Goal: Task Accomplishment & Management: Use online tool/utility

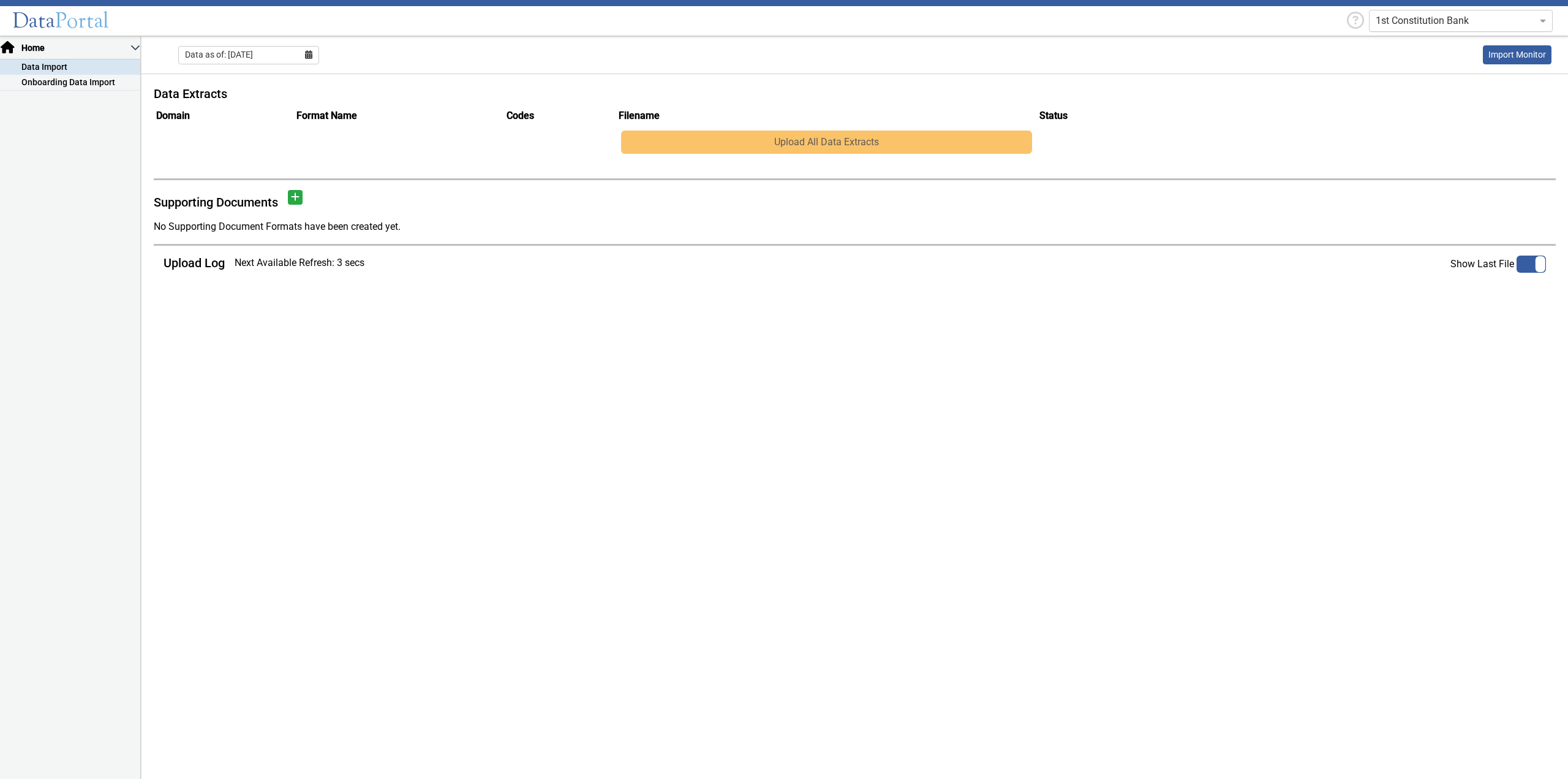
click at [1389, 28] on div "1st Constitution Bank" at bounding box center [1460, 21] width 183 height 22
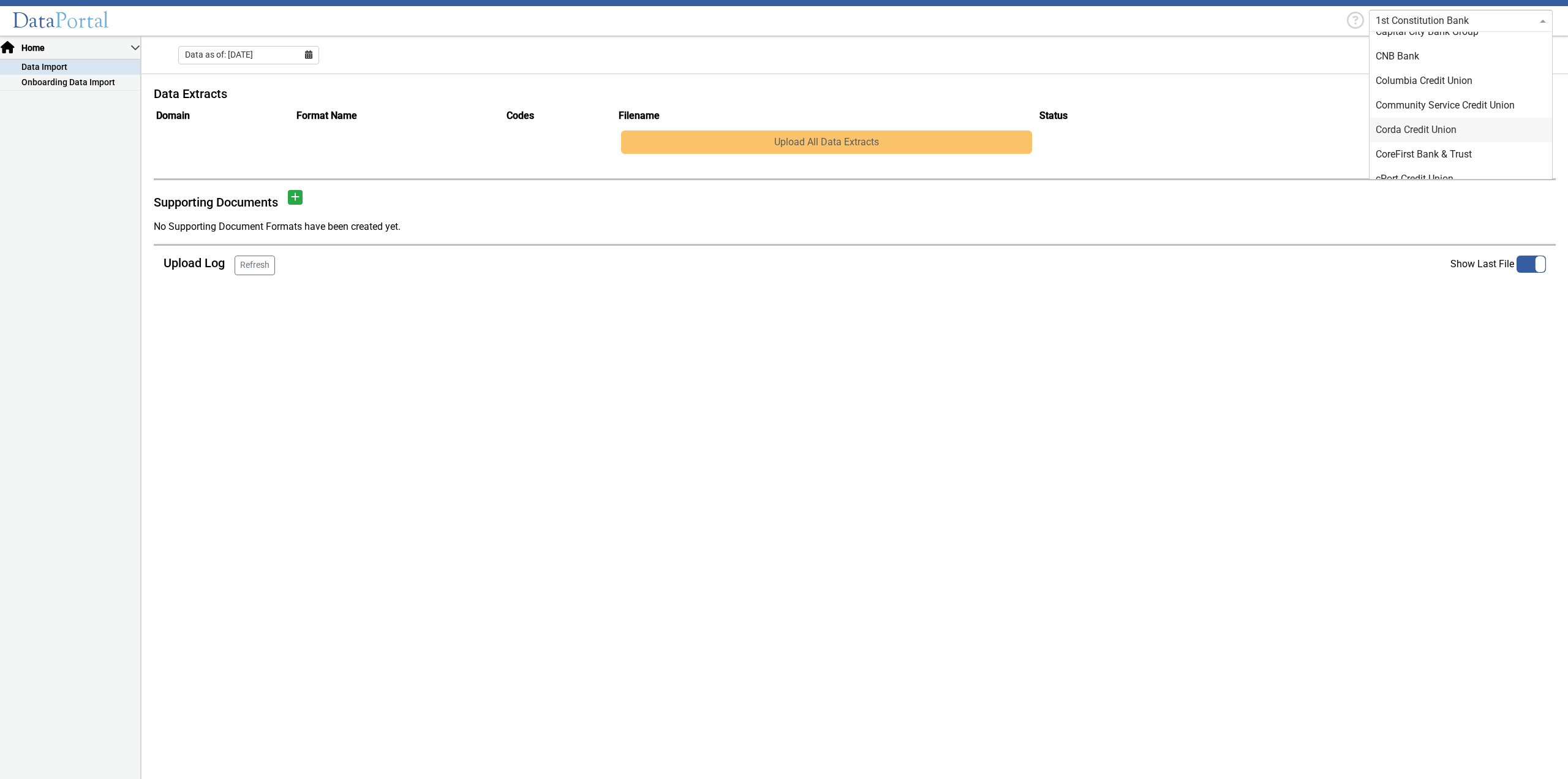
type input "d"
click at [1426, 85] on div "DDP-QA-Test 1" at bounding box center [1461, 80] width 183 height 25
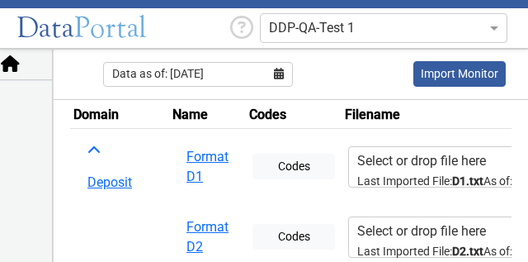
scroll to position [103, 0]
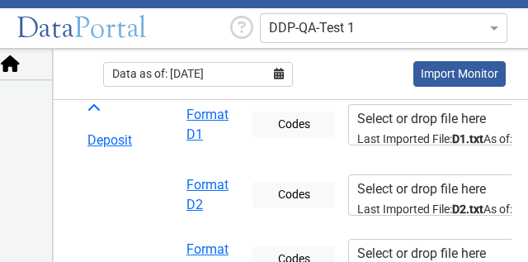
drag, startPoint x: 241, startPoint y: 216, endPoint x: 328, endPoint y: 214, distance: 86.6
click at [327, 215] on tr "Format D2 Codes Select or drop file here Last Imported File: D2.txt As of: 05/3…" at bounding box center [442, 195] width 744 height 64
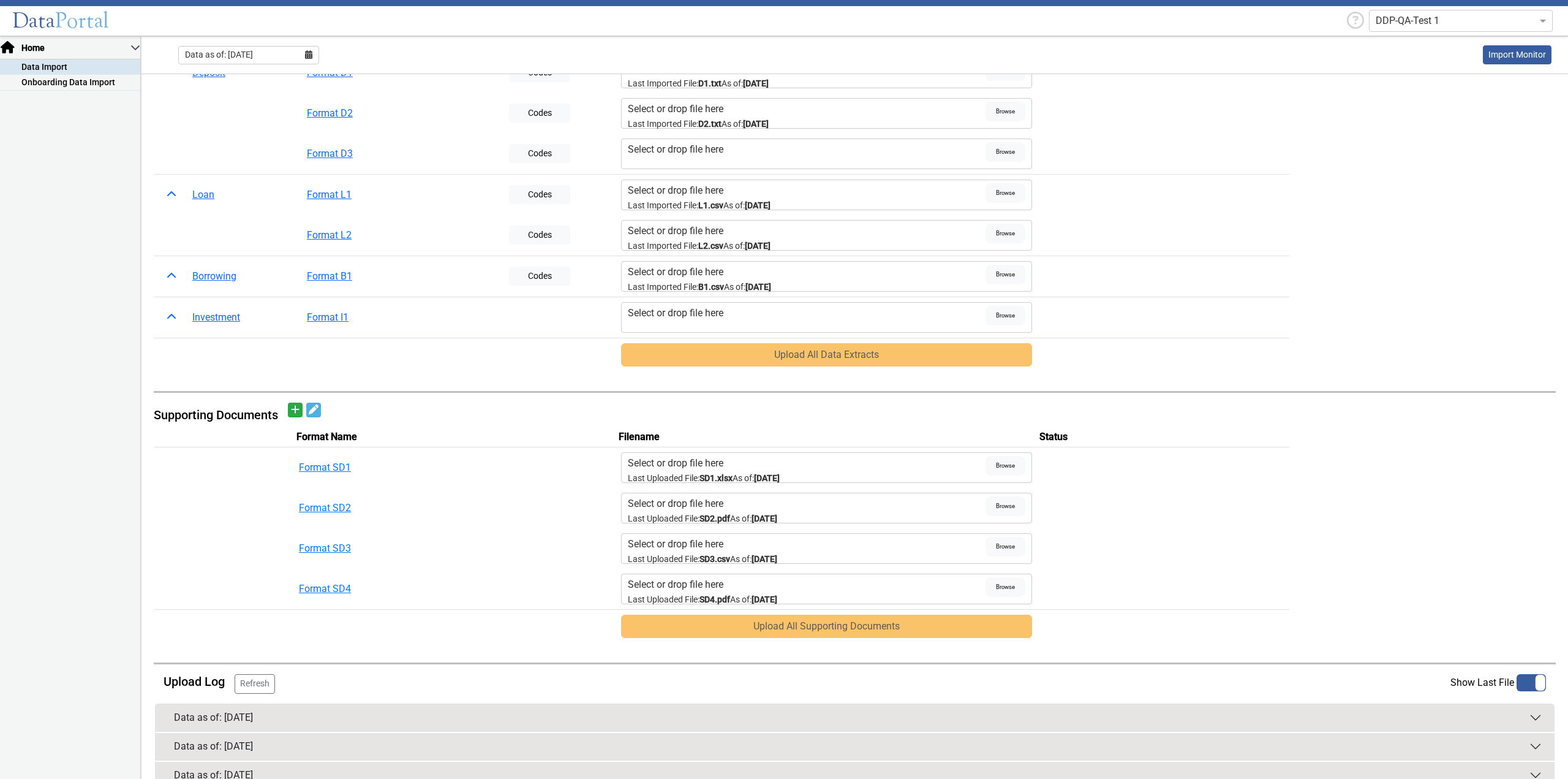
scroll to position [154, 0]
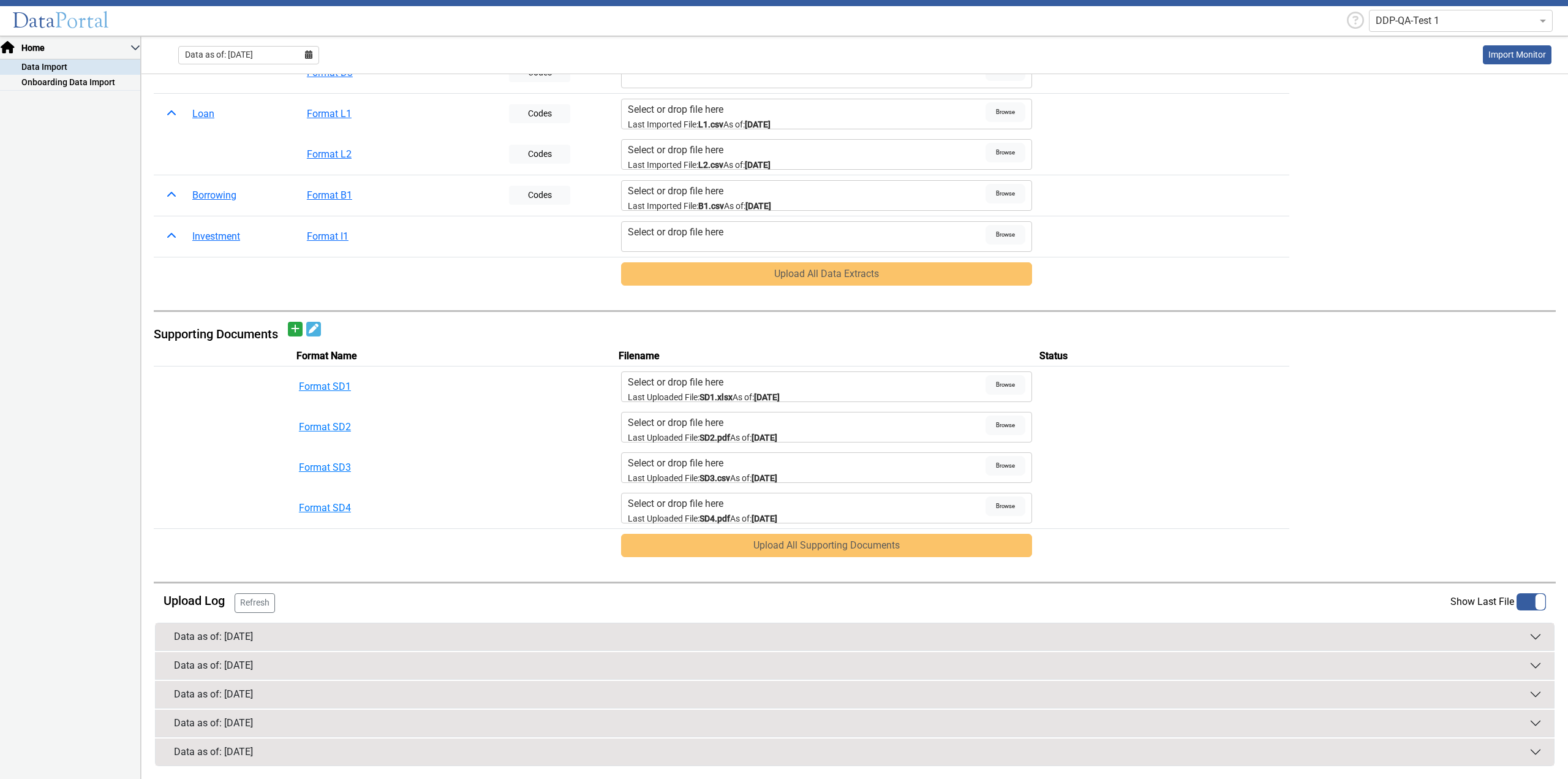
click at [253, 631] on div "Data as of: 08/31/2025" at bounding box center [213, 636] width 79 height 15
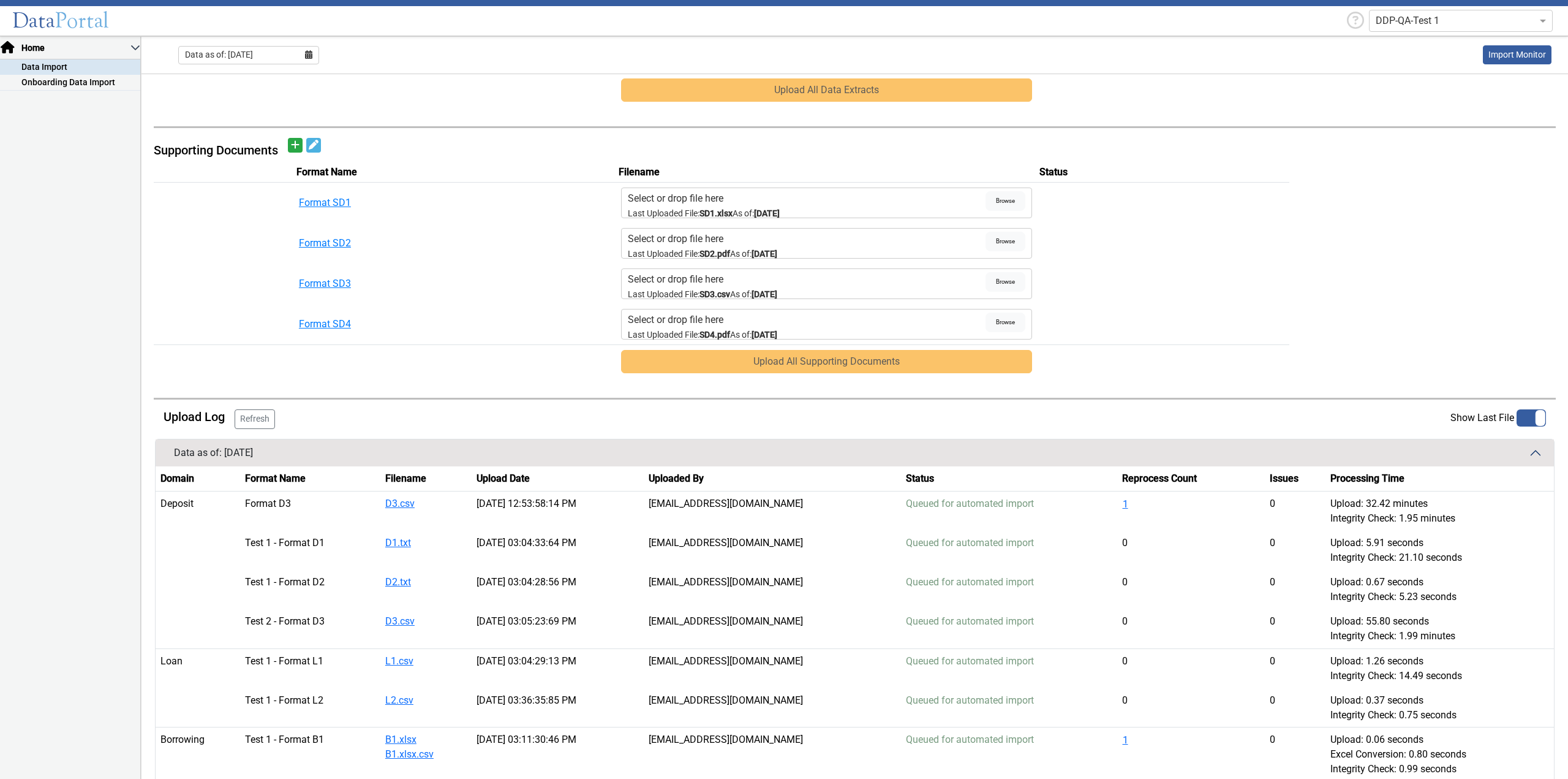
scroll to position [480, 0]
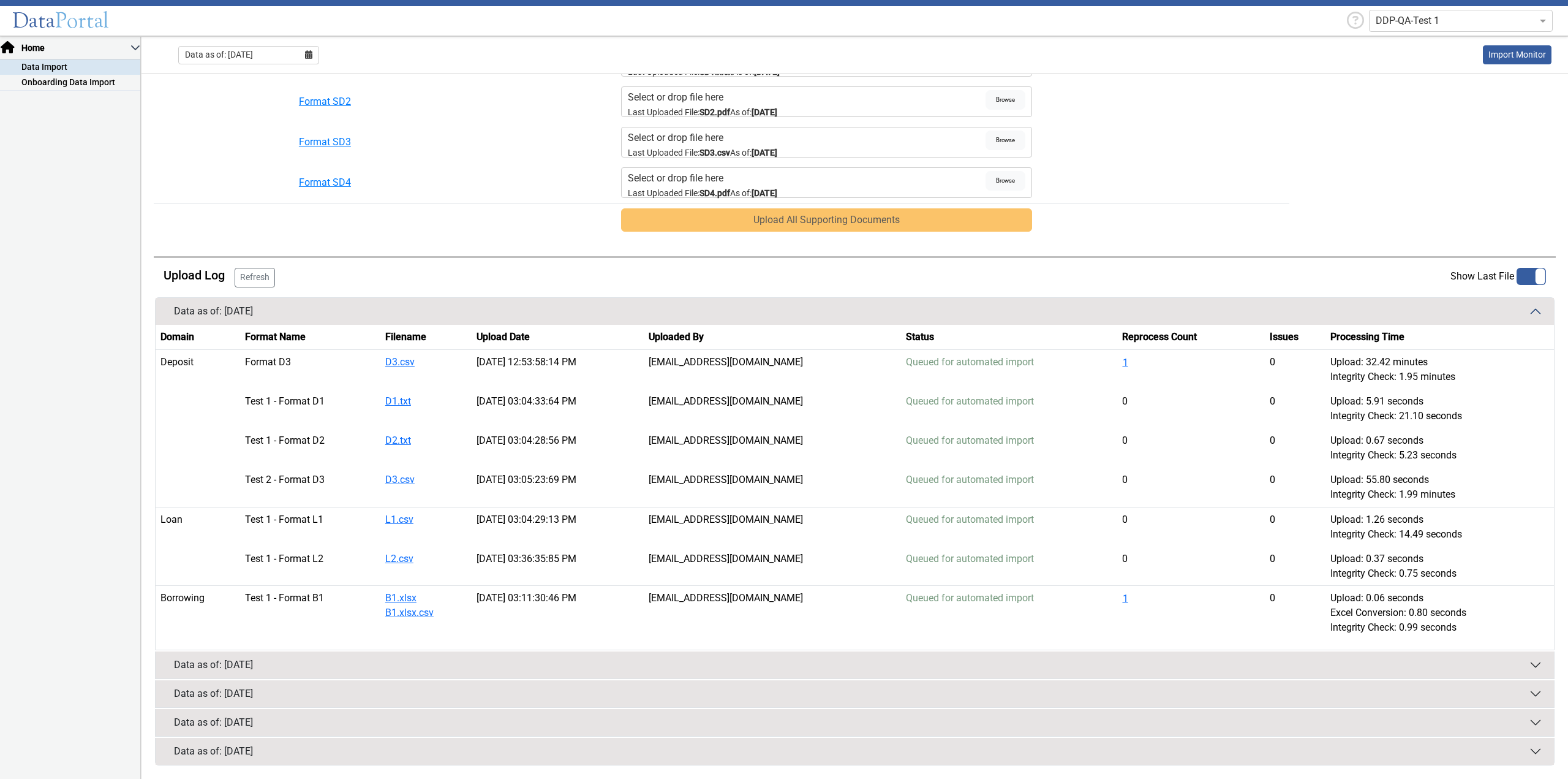
click at [705, 673] on button "Data as of: 07/31/2025" at bounding box center [855, 665] width 1398 height 27
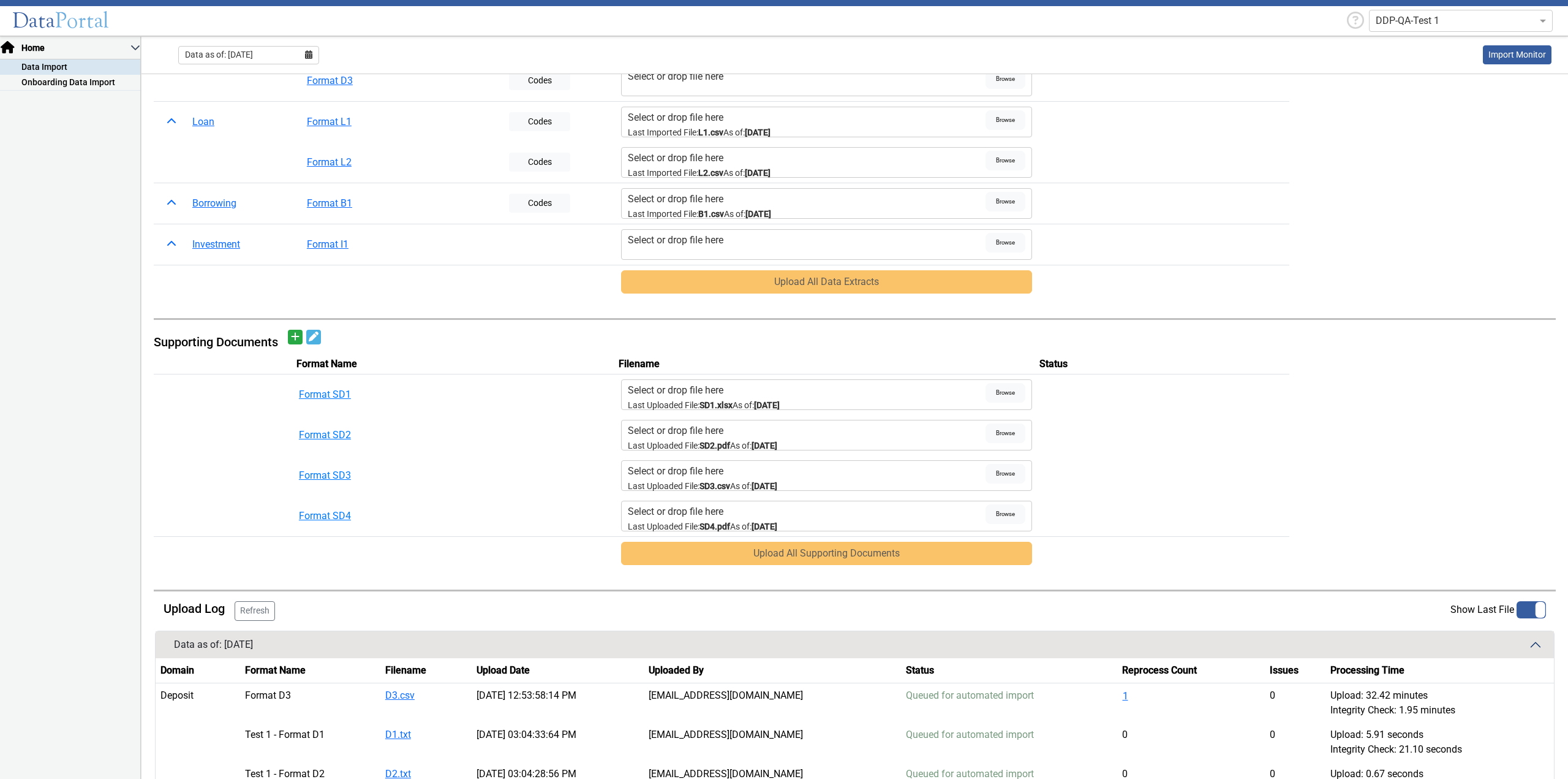
scroll to position [0, 0]
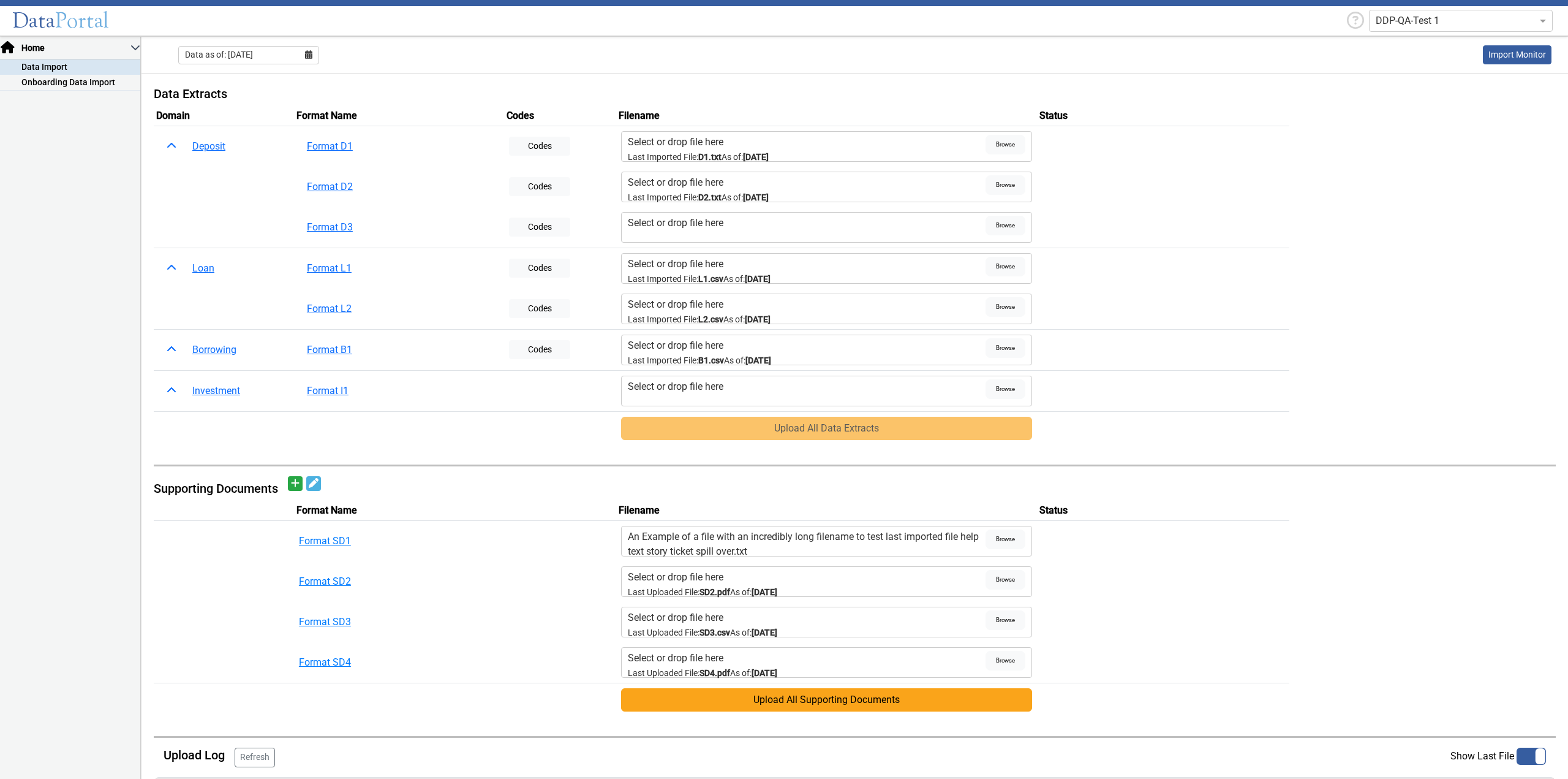
drag, startPoint x: 621, startPoint y: 279, endPoint x: 702, endPoint y: 256, distance: 84.2
click at [771, 273] on div "Select or drop file here Last Imported File: L1.csv As of: 05/31/2025 Browse" at bounding box center [827, 268] width 411 height 30
drag, startPoint x: 216, startPoint y: 96, endPoint x: 143, endPoint y: 91, distance: 73.2
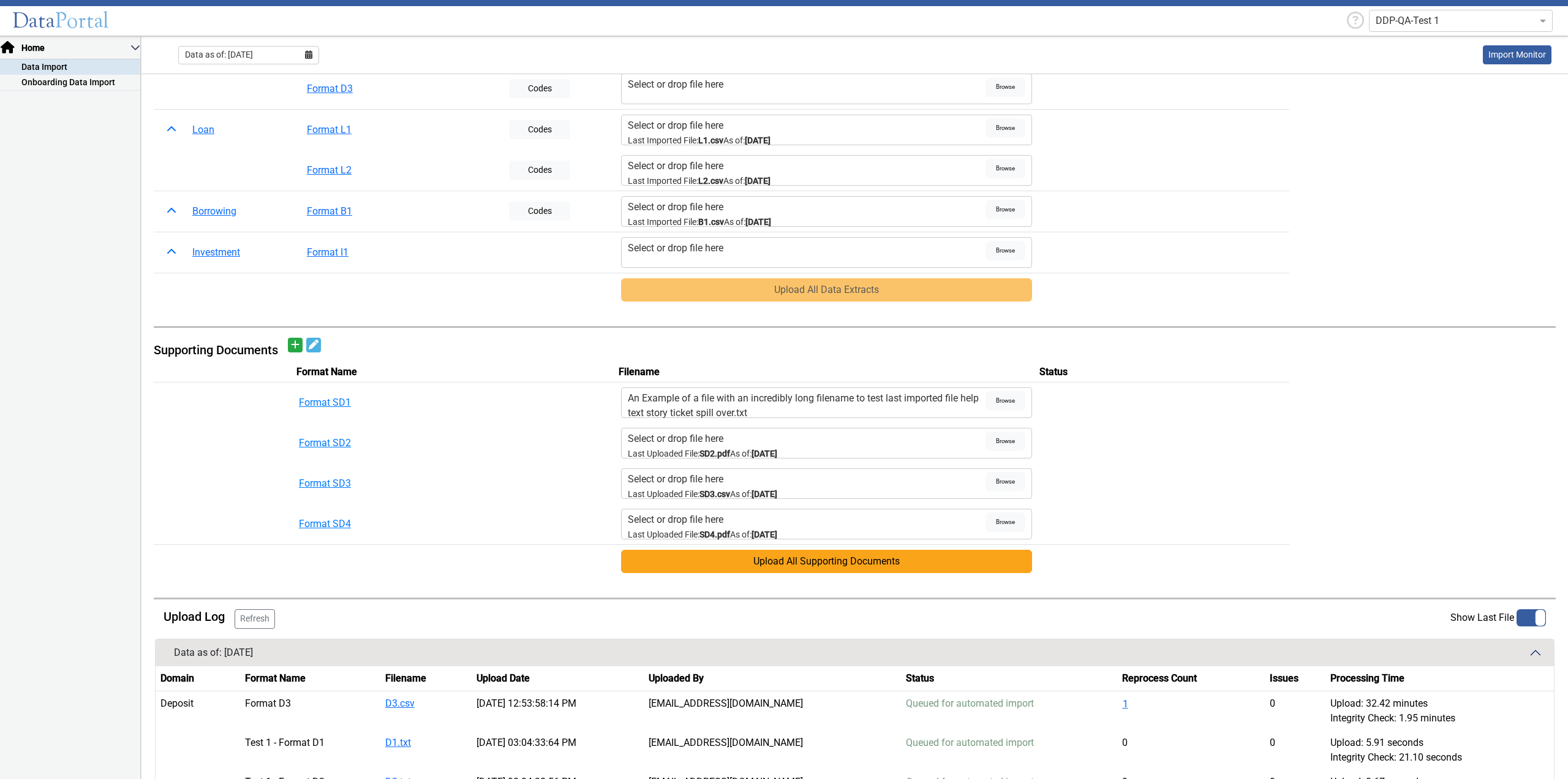
scroll to position [428, 0]
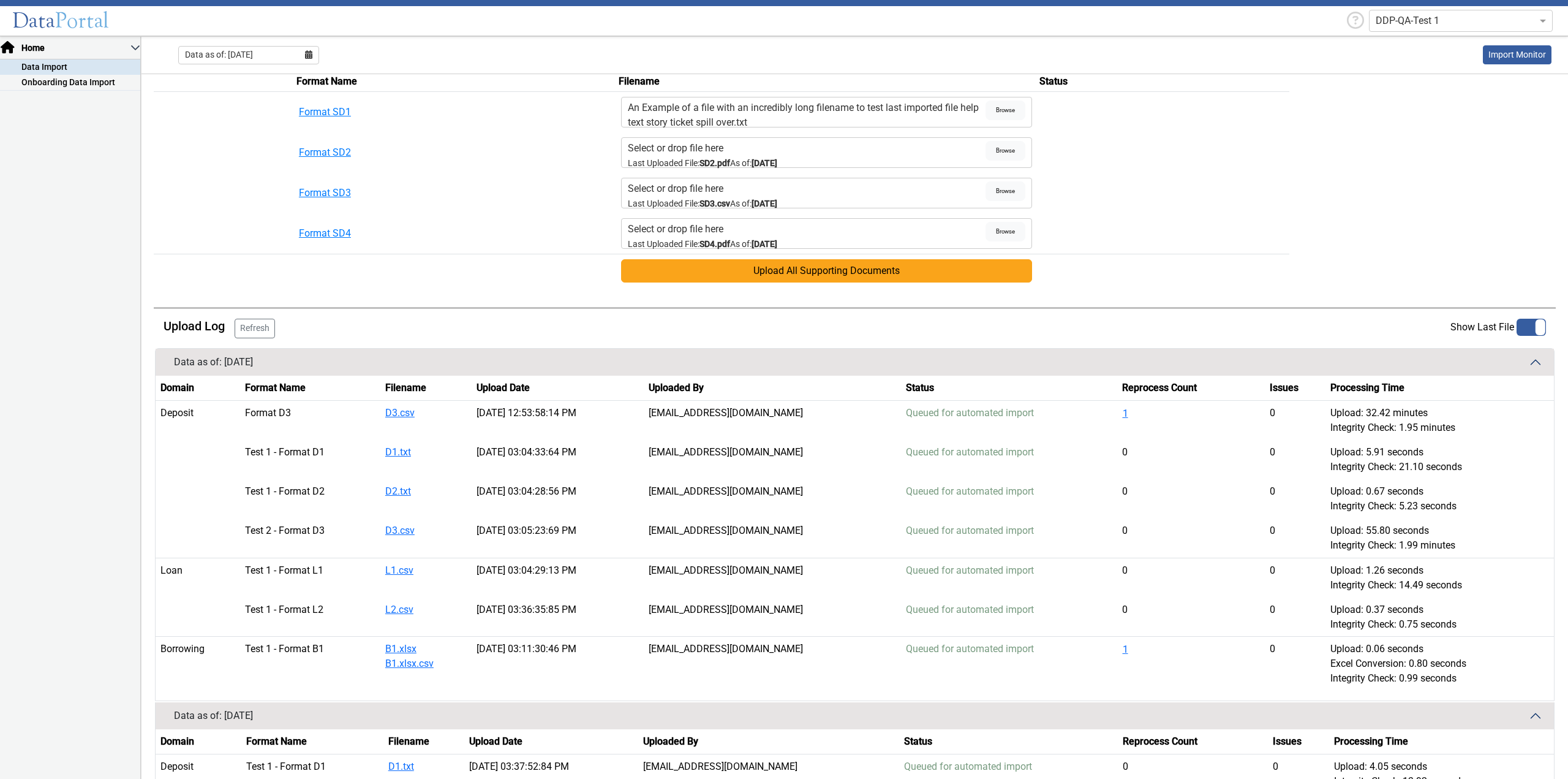
drag, startPoint x: 918, startPoint y: 415, endPoint x: 1058, endPoint y: 411, distance: 140.1
click at [1061, 413] on td "Queued for automated import" at bounding box center [1009, 420] width 216 height 40
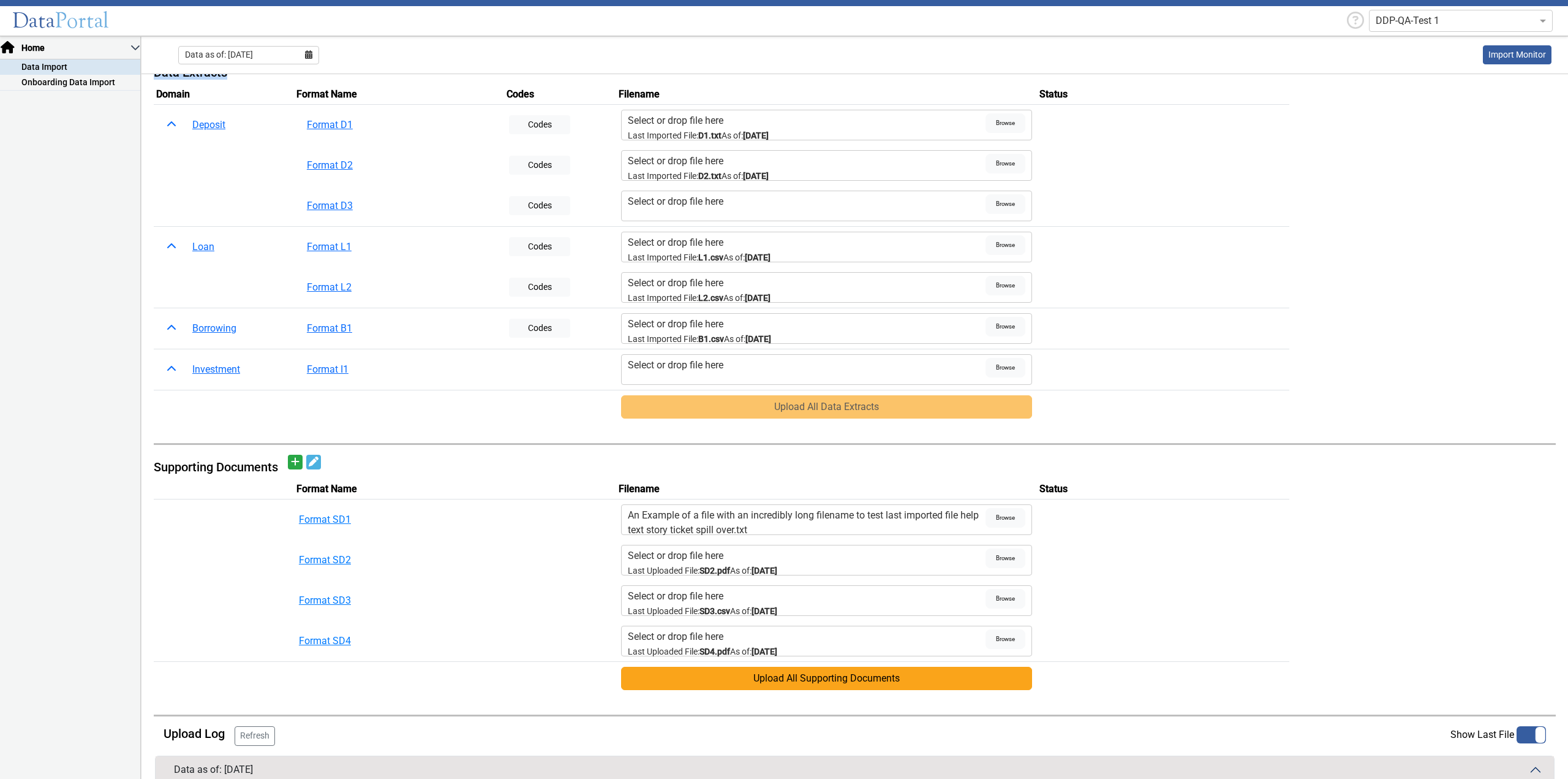
scroll to position [0, 0]
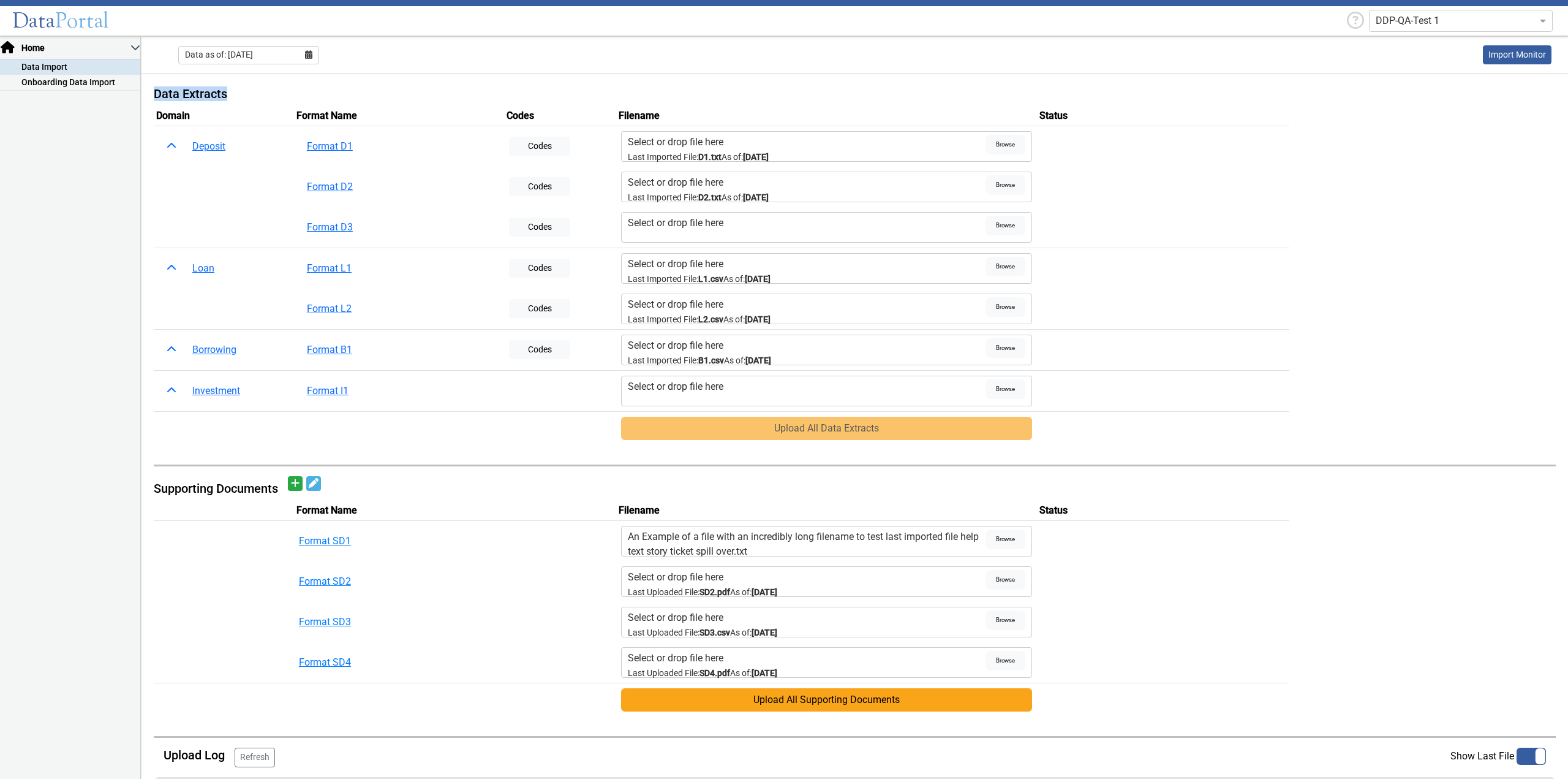
drag, startPoint x: 795, startPoint y: 277, endPoint x: 621, endPoint y: 278, distance: 174.0
click at [621, 276] on div "Select or drop file here Last Imported File: L1.csv As of: 05/31/2025 Browse" at bounding box center [827, 268] width 411 height 30
drag, startPoint x: 796, startPoint y: 696, endPoint x: 790, endPoint y: 695, distance: 6.1
click at [793, 696] on button "Upload All Supporting Documents" at bounding box center [827, 699] width 411 height 23
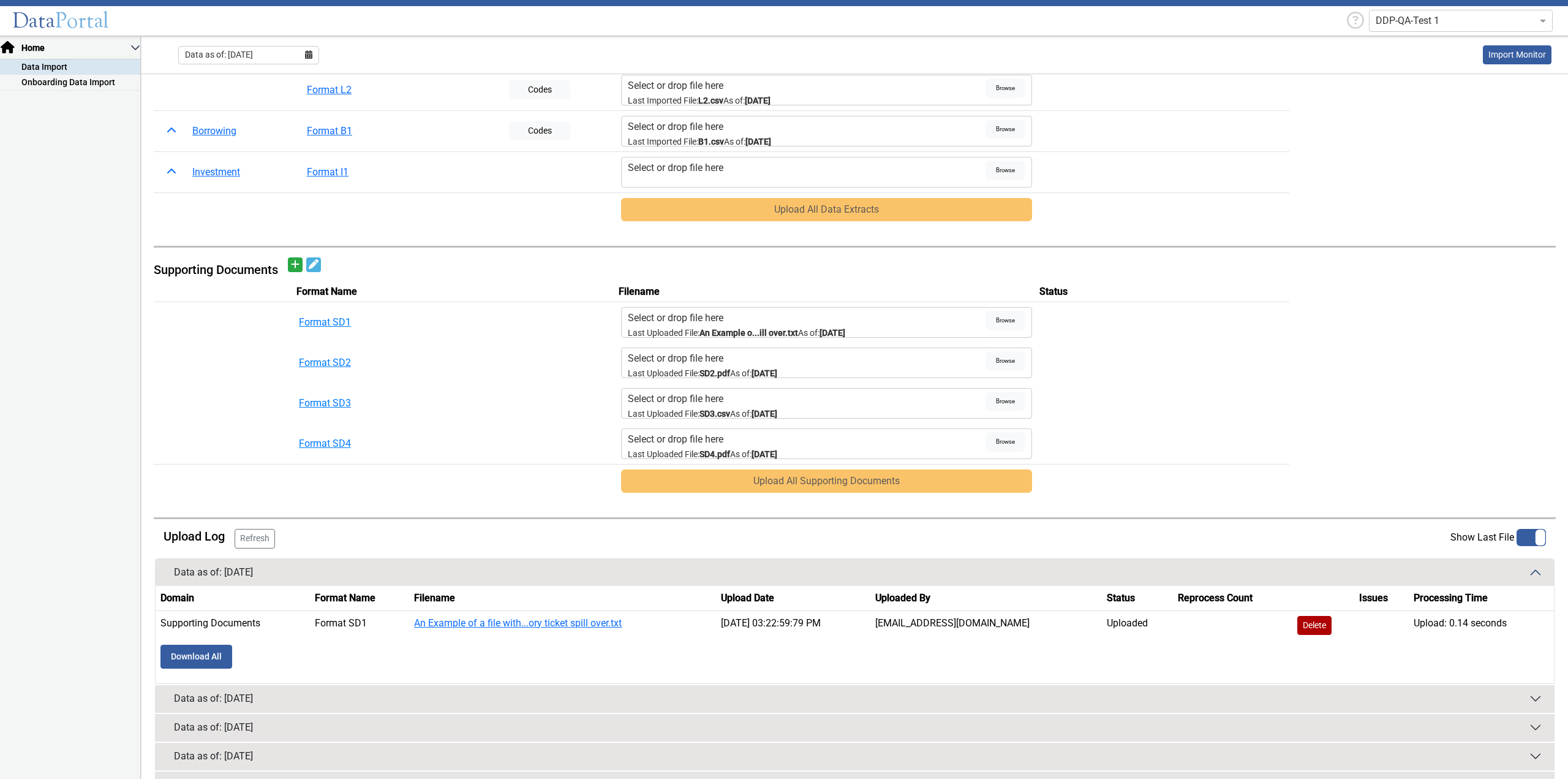
scroll to position [281, 0]
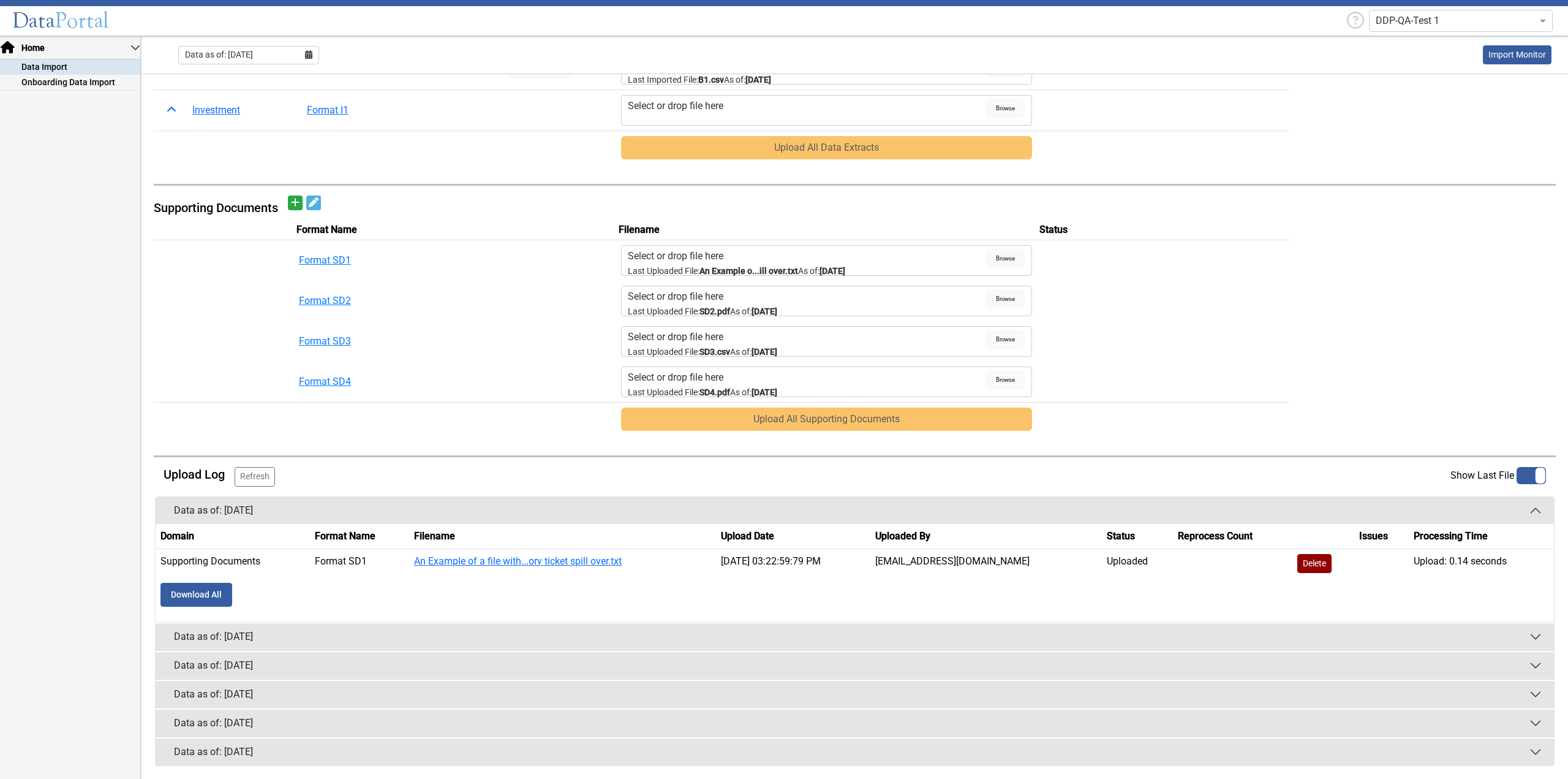
click at [1316, 564] on button "Delete" at bounding box center [1314, 564] width 34 height 19
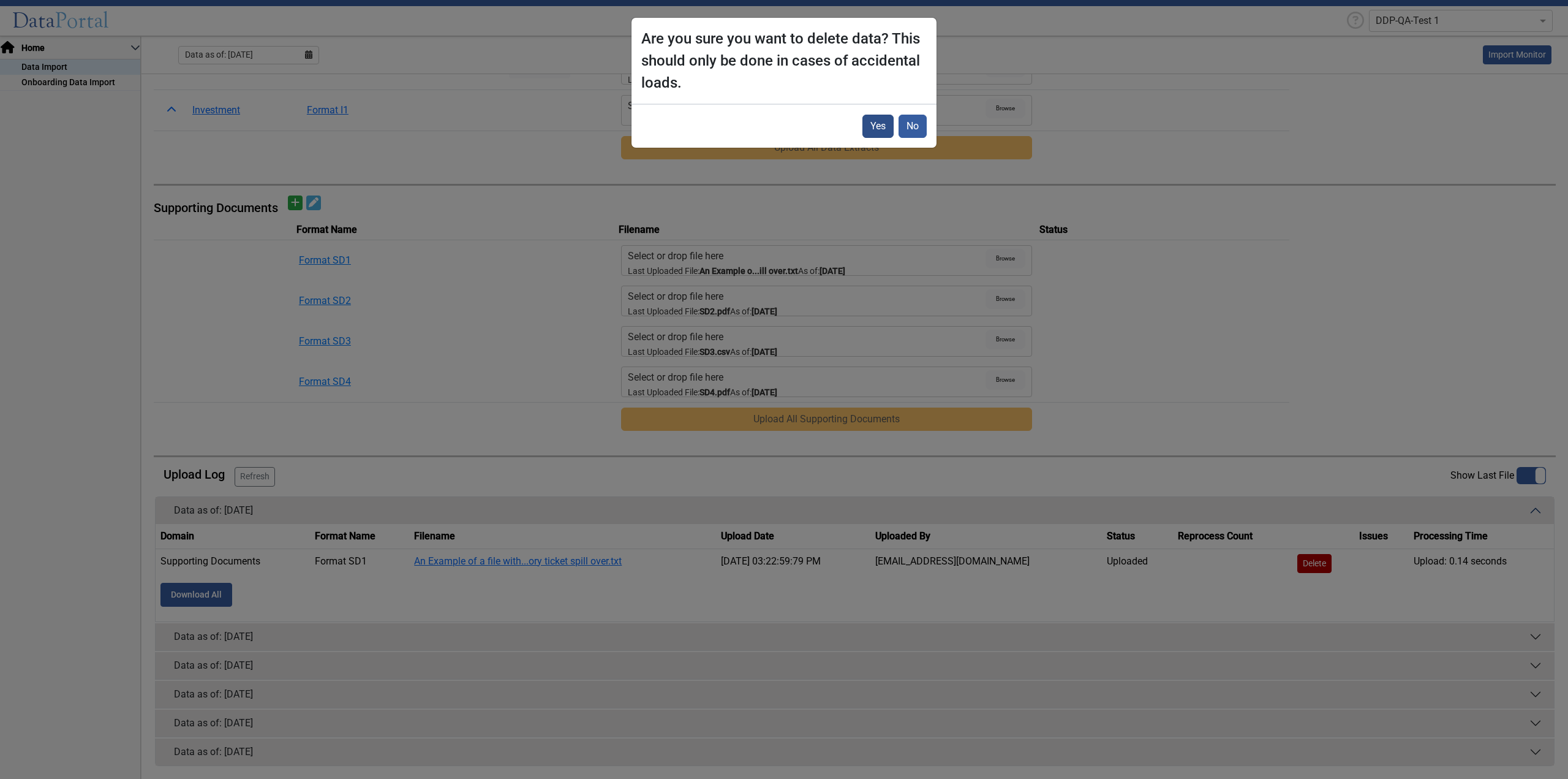
click at [867, 128] on button "Yes" at bounding box center [878, 126] width 31 height 23
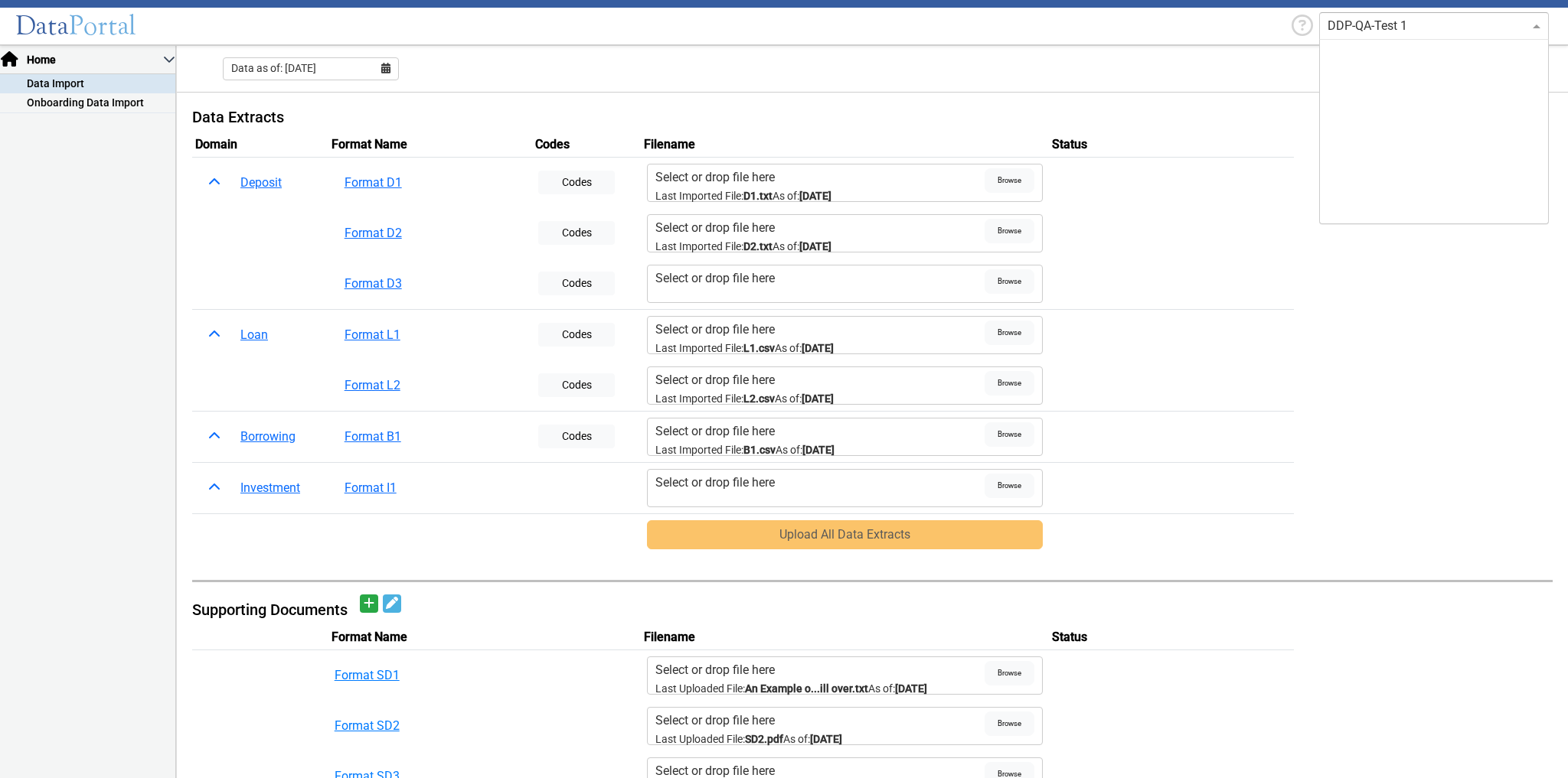
scroll to position [979, 0]
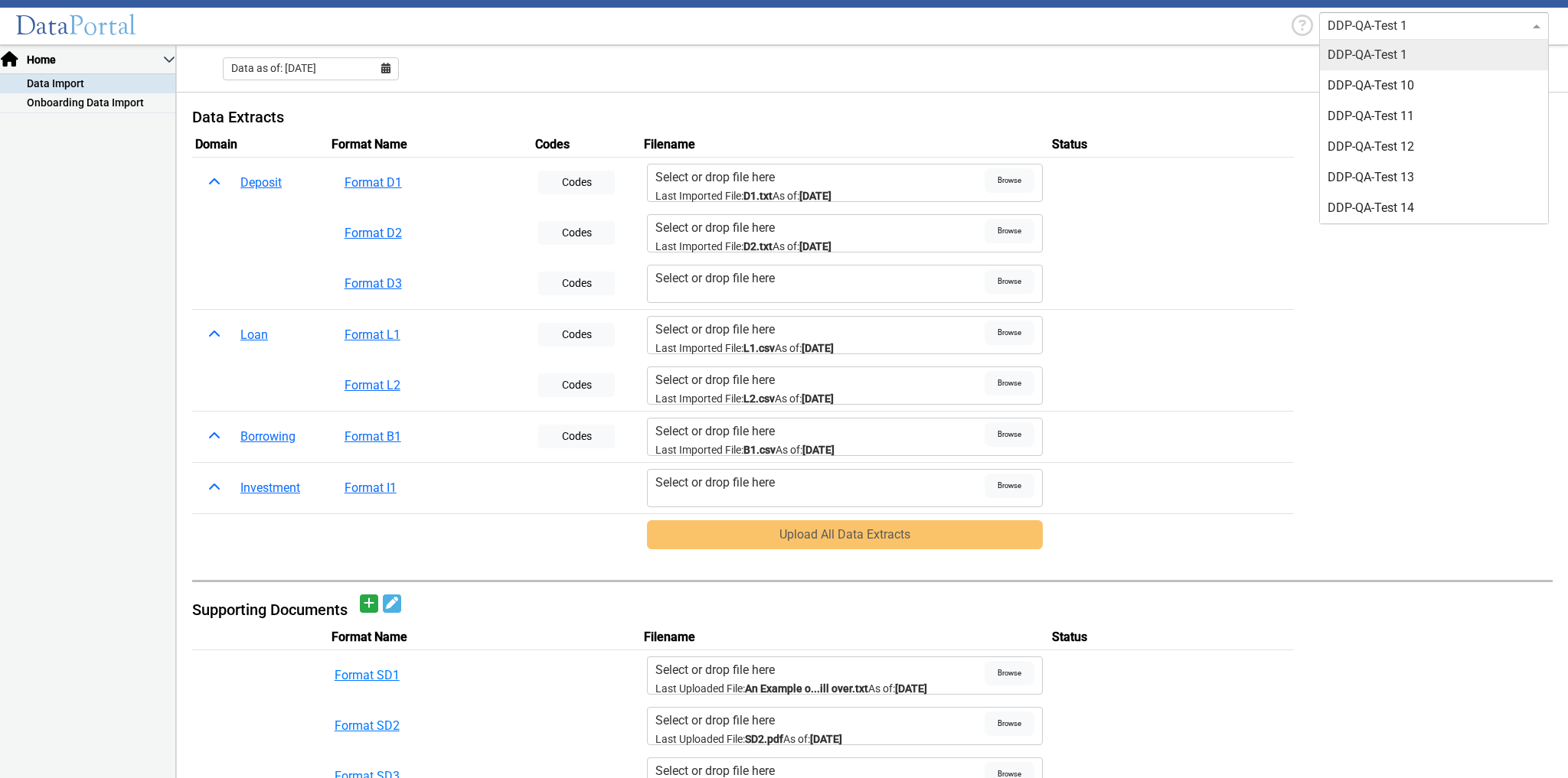
drag, startPoint x: 1399, startPoint y: 29, endPoint x: 1326, endPoint y: 25, distance: 73.1
click at [1326, 25] on div at bounding box center [1433, 26] width 228 height 19
drag, startPoint x: 1407, startPoint y: 52, endPoint x: 1339, endPoint y: 23, distance: 73.9
click at [1369, 45] on div "DDP-QA-Test 1" at bounding box center [1433, 55] width 228 height 31
drag, startPoint x: 1328, startPoint y: 22, endPoint x: 1418, endPoint y: 24, distance: 90.0
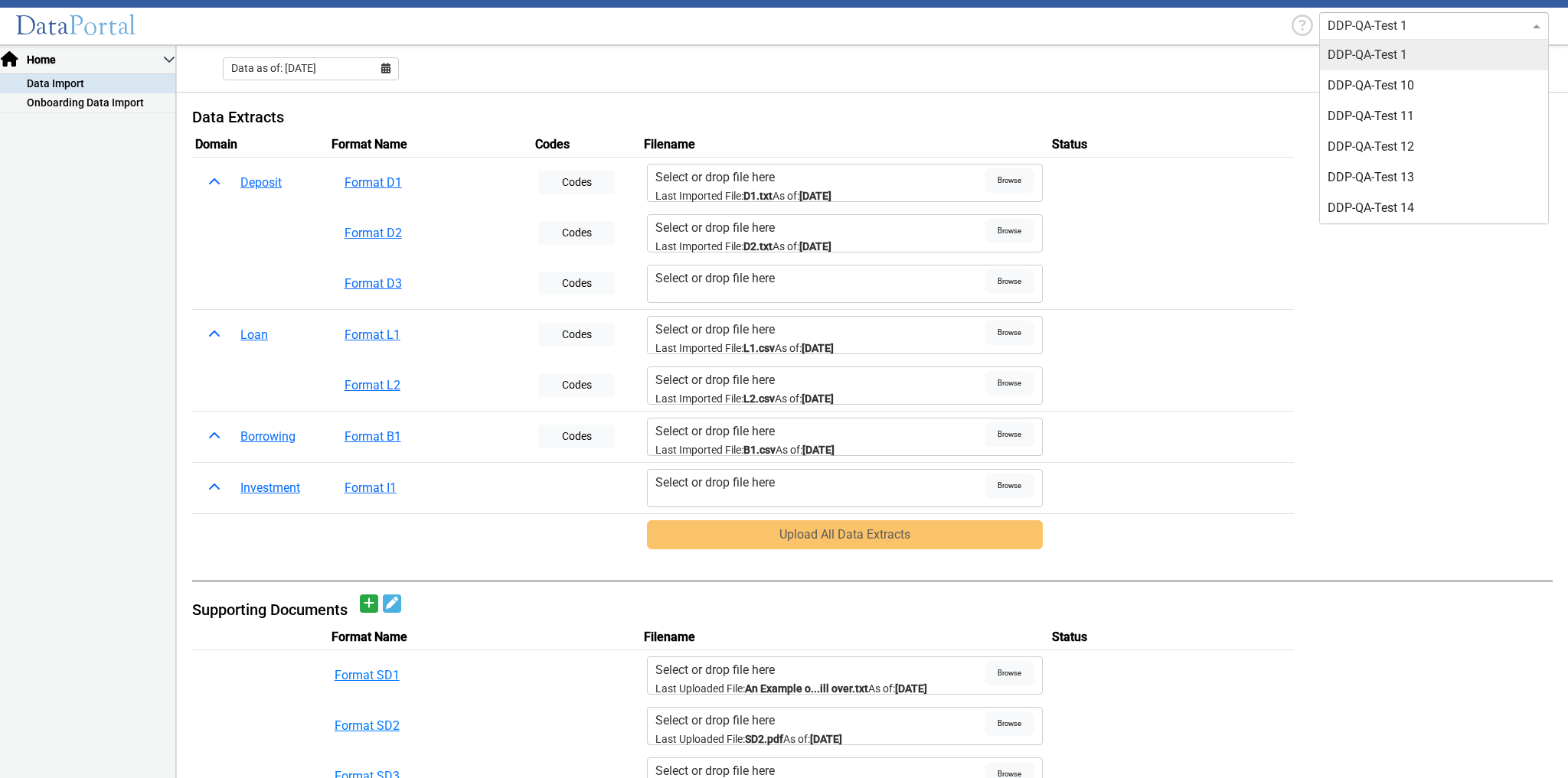
click at [1416, 24] on input "text" at bounding box center [1419, 26] width 182 height 19
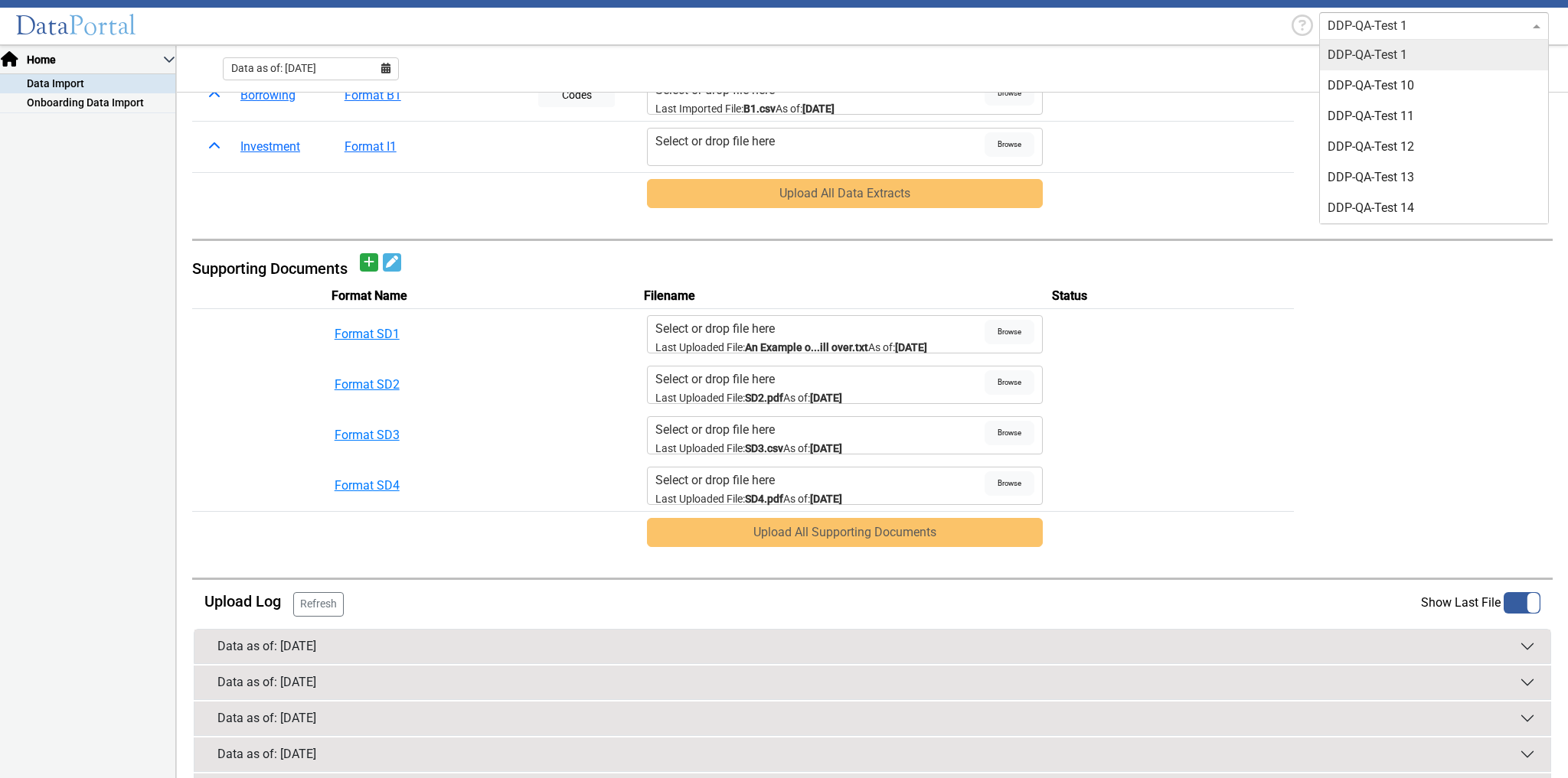
scroll to position [322, 0]
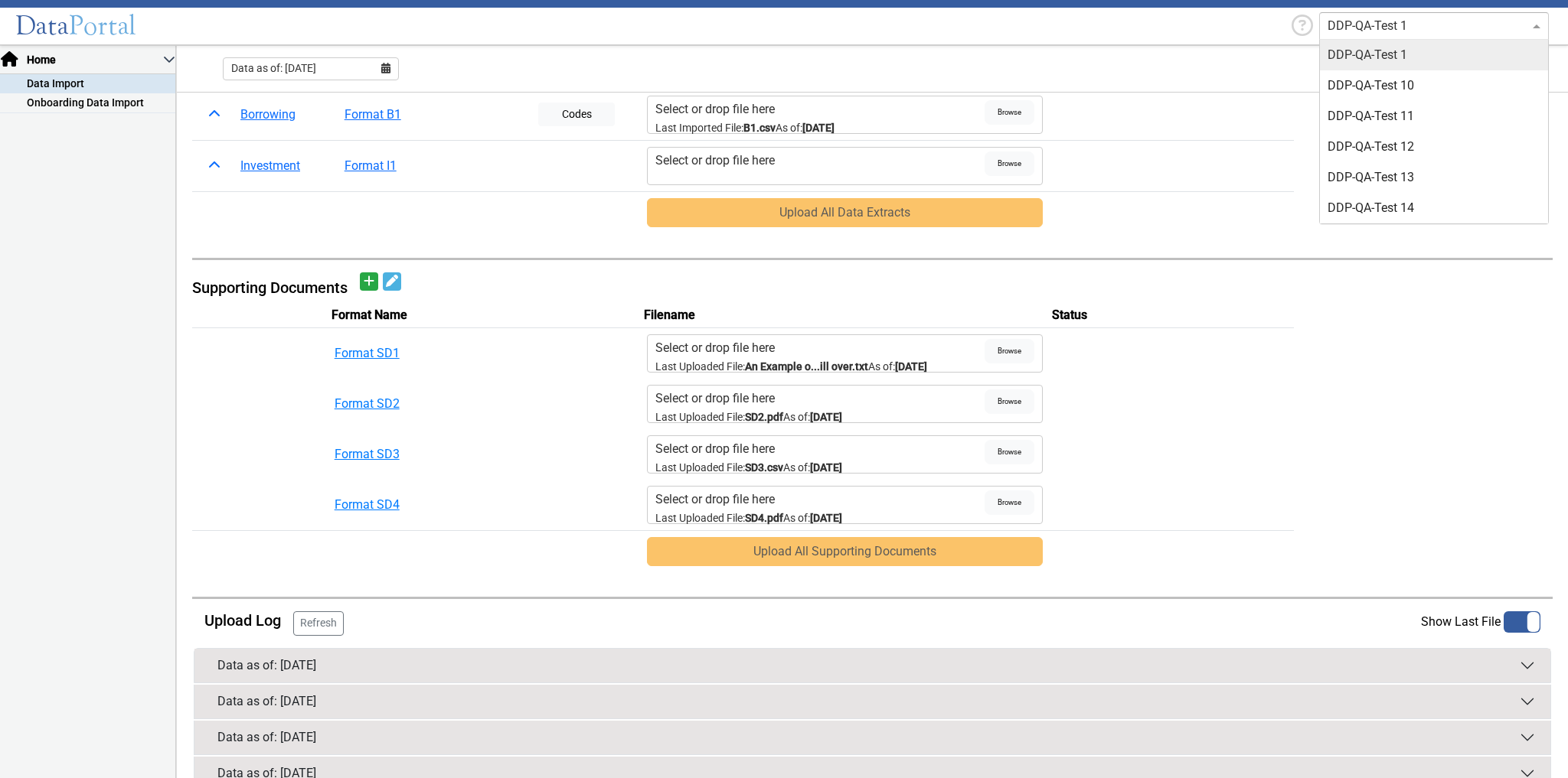
click at [624, 637] on main "Data Extracts Domain Format Name Codes Filename Status Deposit Format D1 Codes …" at bounding box center [872, 307] width 1391 height 1073
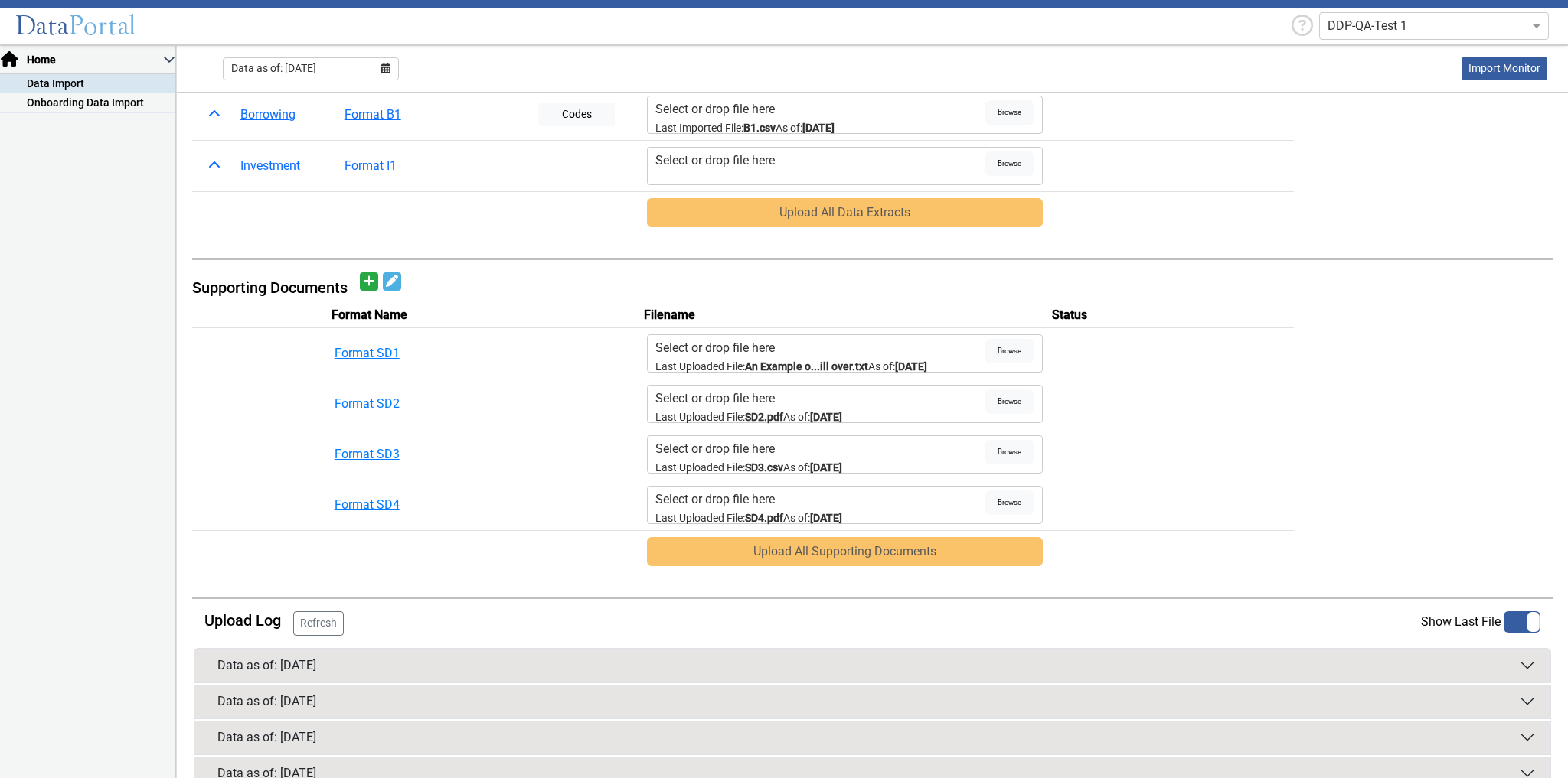
click at [623, 654] on button "Data as of: 08/31/2025" at bounding box center [872, 666] width 1356 height 33
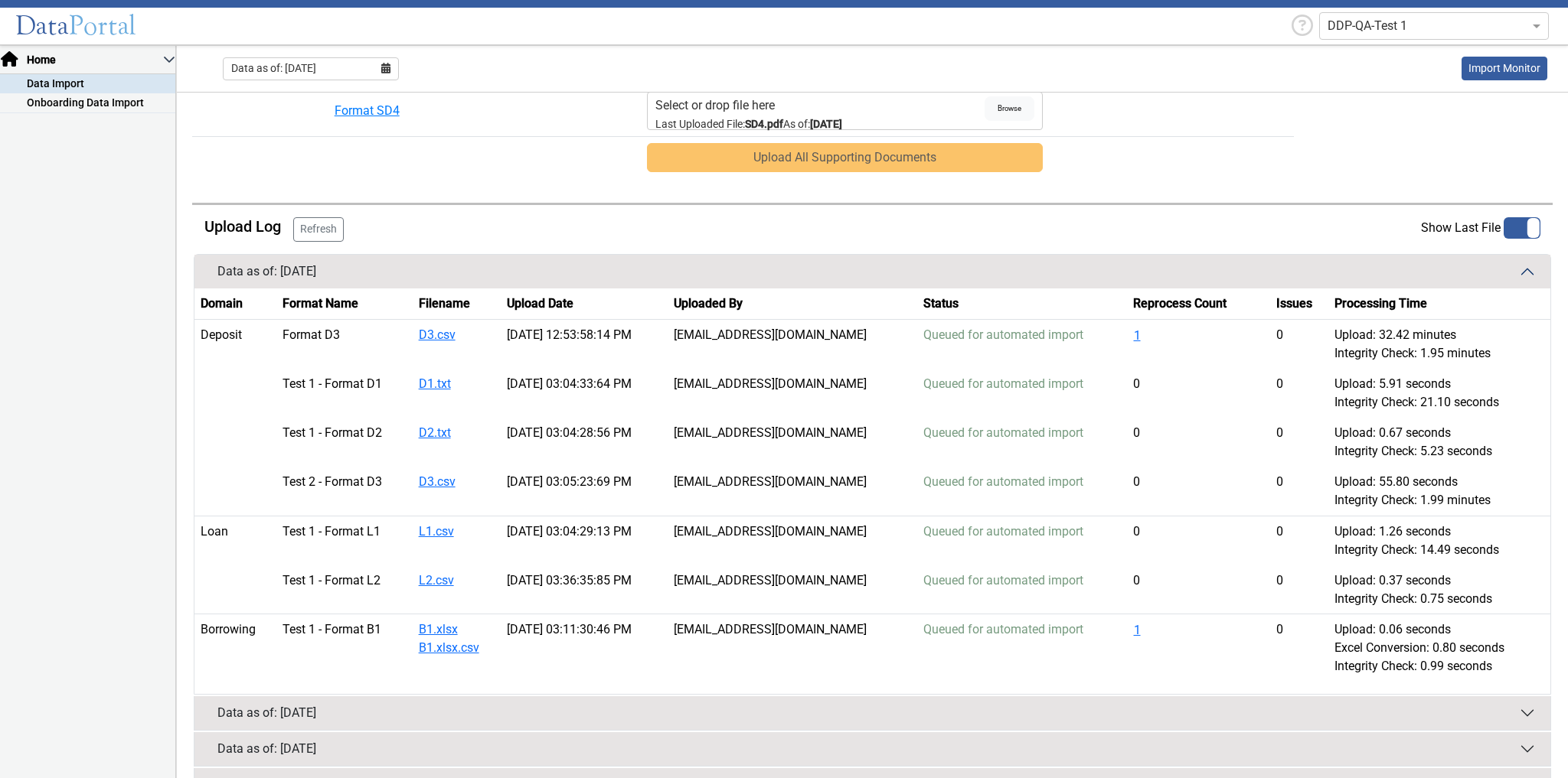
scroll to position [789, 0]
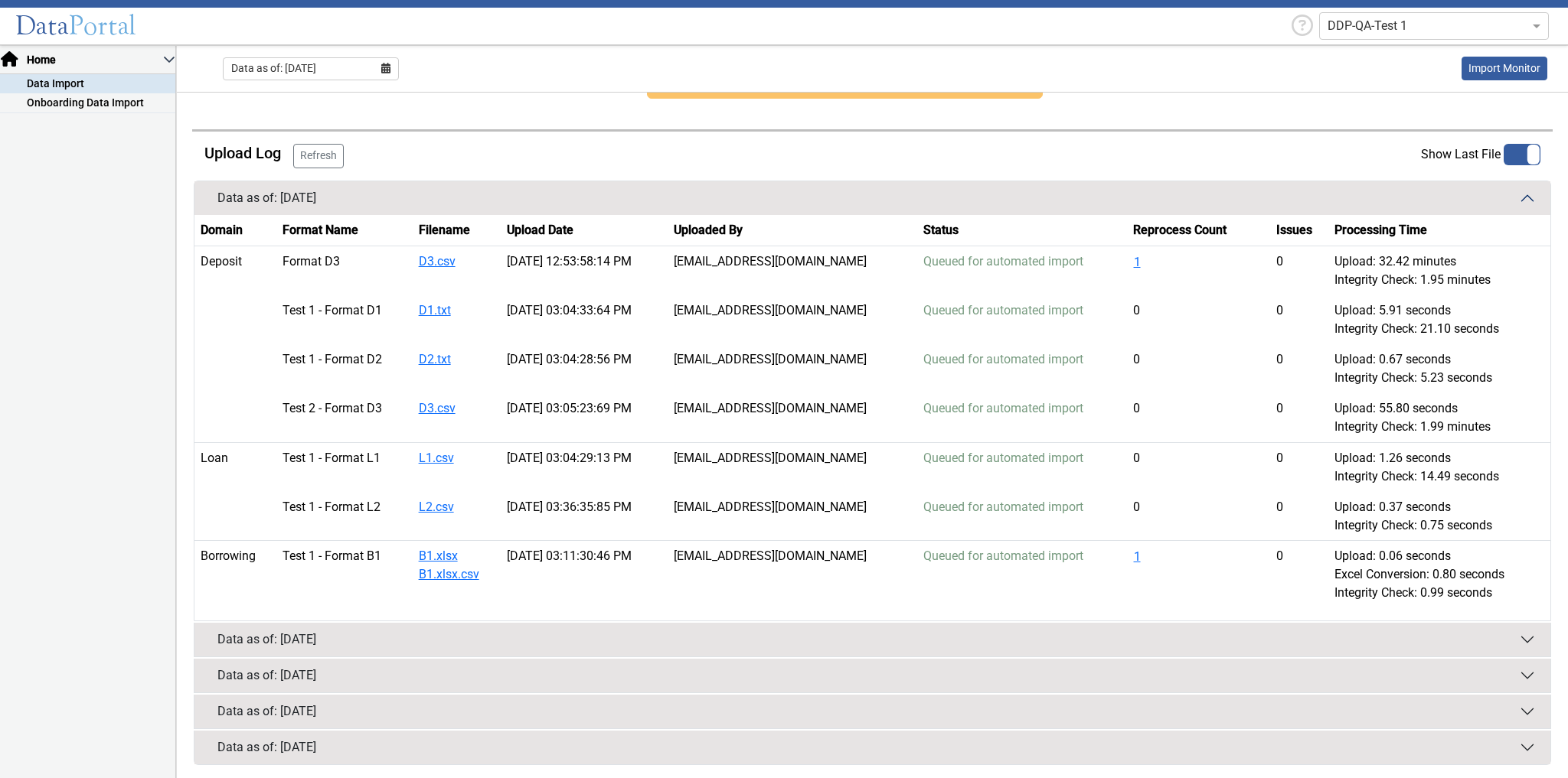
click at [907, 645] on button "Data as of: 07/31/2025" at bounding box center [872, 640] width 1356 height 33
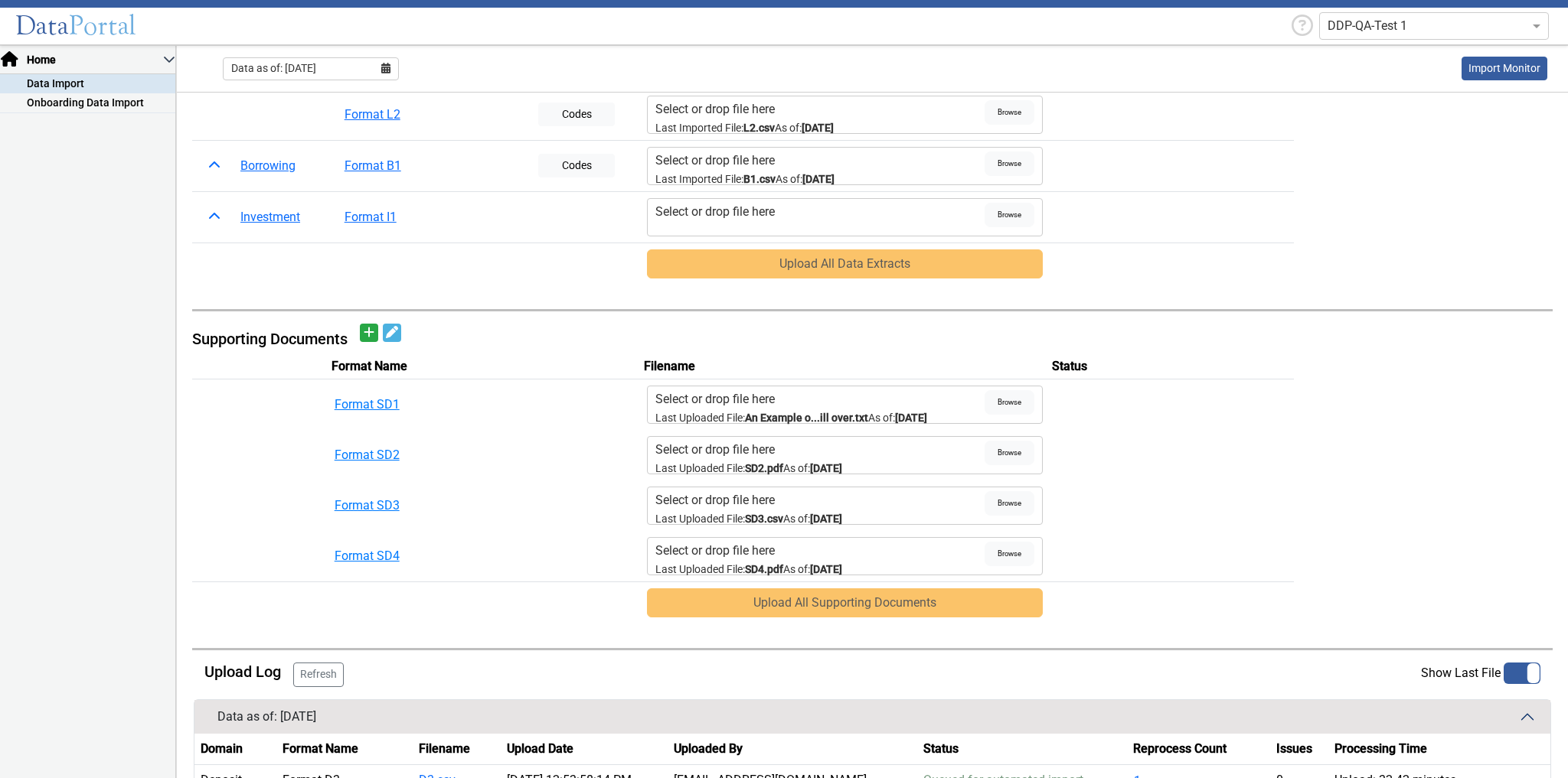
scroll to position [0, 0]
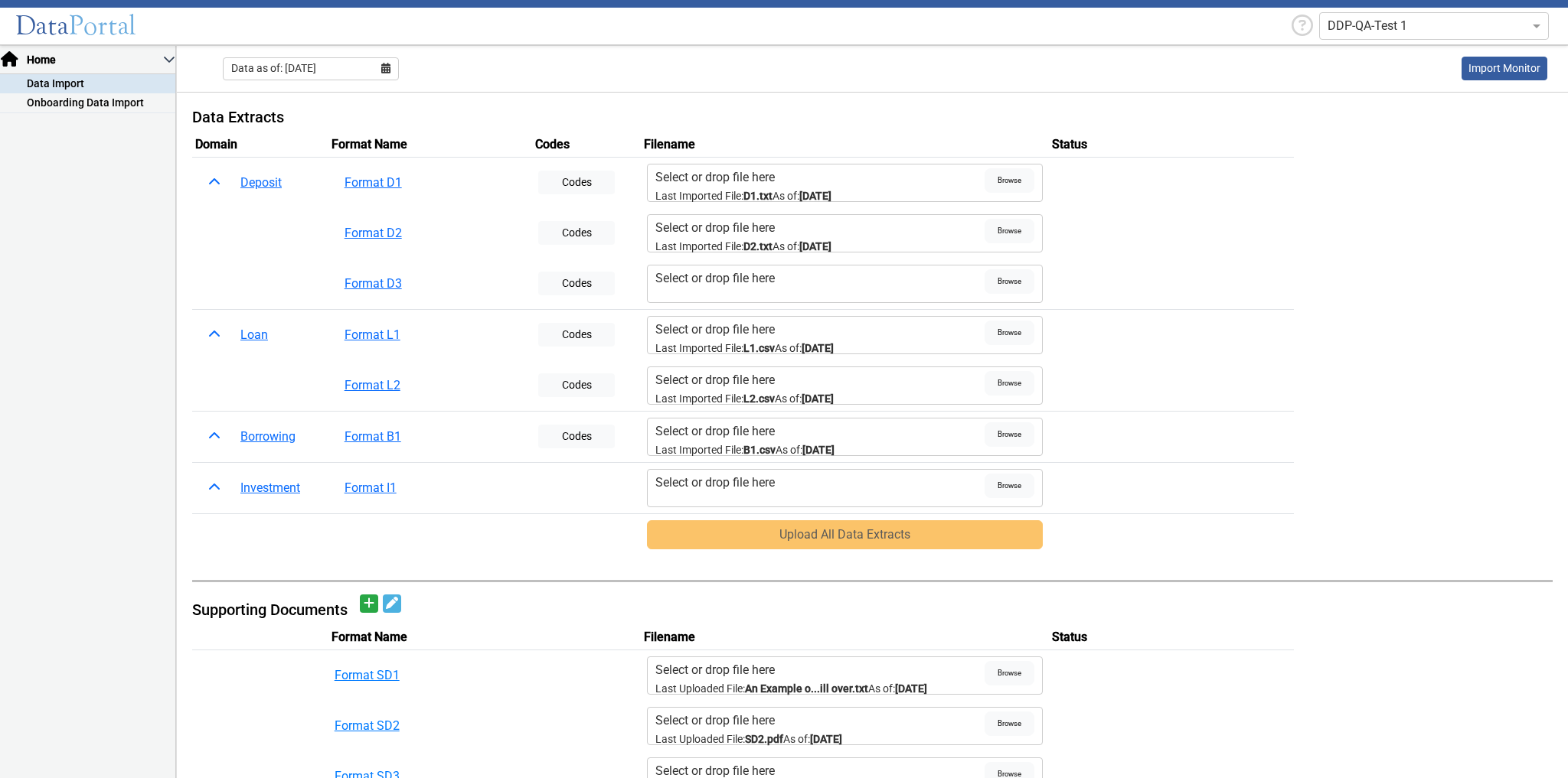
drag, startPoint x: 873, startPoint y: 196, endPoint x: 646, endPoint y: 190, distance: 227.1
click at [647, 190] on div "Select or drop file here Last Imported File: D1.txt As of: 05/31/2025 Browse" at bounding box center [844, 183] width 396 height 38
copy small "Last Imported File: D1.txt As of: 05/31/2025"
click at [1283, 213] on td "Uploads" at bounding box center [1171, 233] width 245 height 50
drag, startPoint x: 872, startPoint y: 190, endPoint x: 653, endPoint y: 198, distance: 219.1
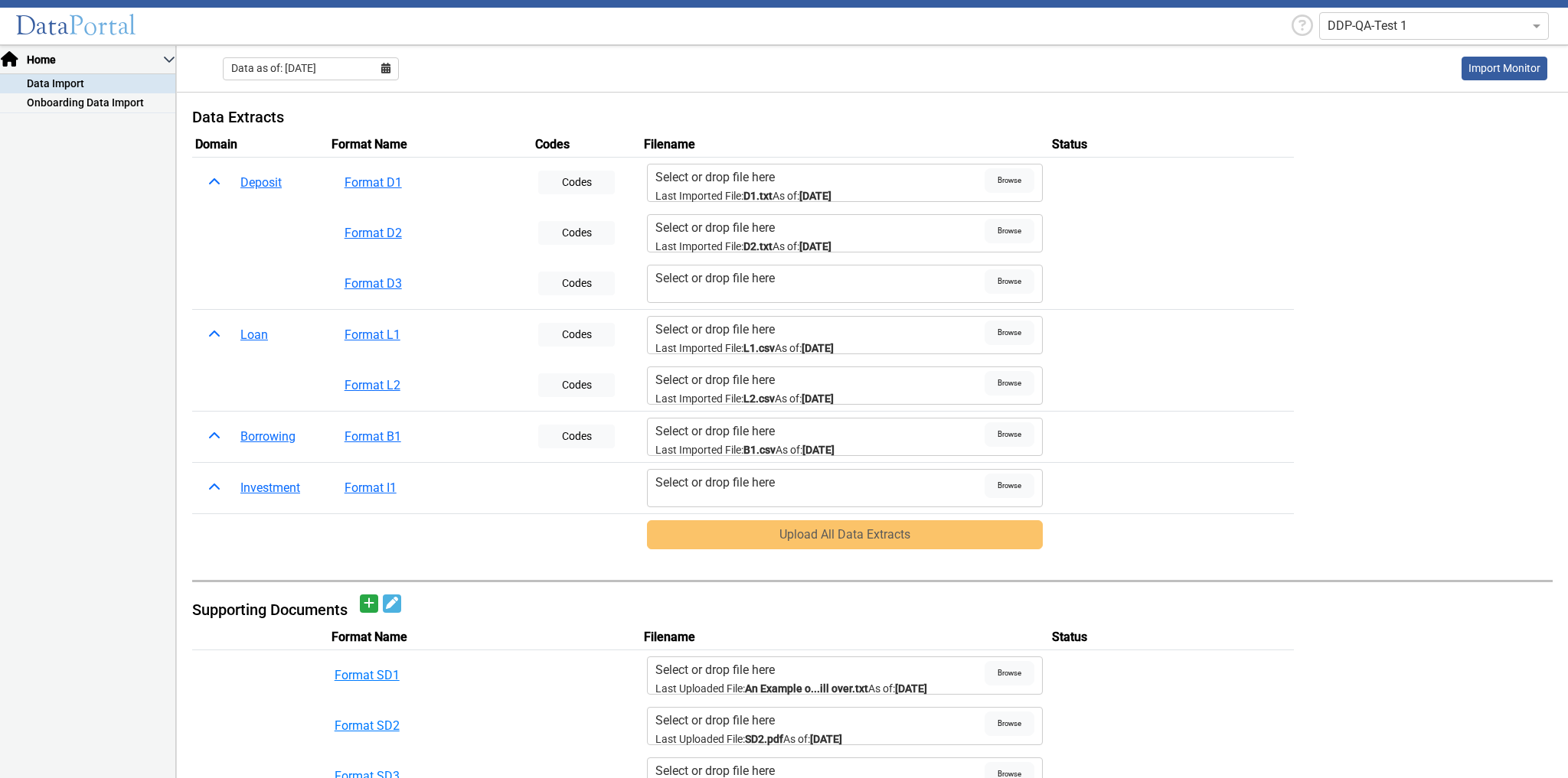
click at [655, 198] on label "Select or drop file here Last Imported File: D1.txt As of: 05/31/2025" at bounding box center [819, 182] width 329 height 29
copy small "Last Imported File: D1.txt As of: 05/31/2025"
drag, startPoint x: 884, startPoint y: 736, endPoint x: 653, endPoint y: 738, distance: 231.0
click at [655, 738] on label "Select or drop file here Last Uploaded File: SD2.pdf As of: 05/31/2025" at bounding box center [819, 725] width 329 height 29
copy small "Last Uploaded File: SD2.pdf As of: 05/31/2025"
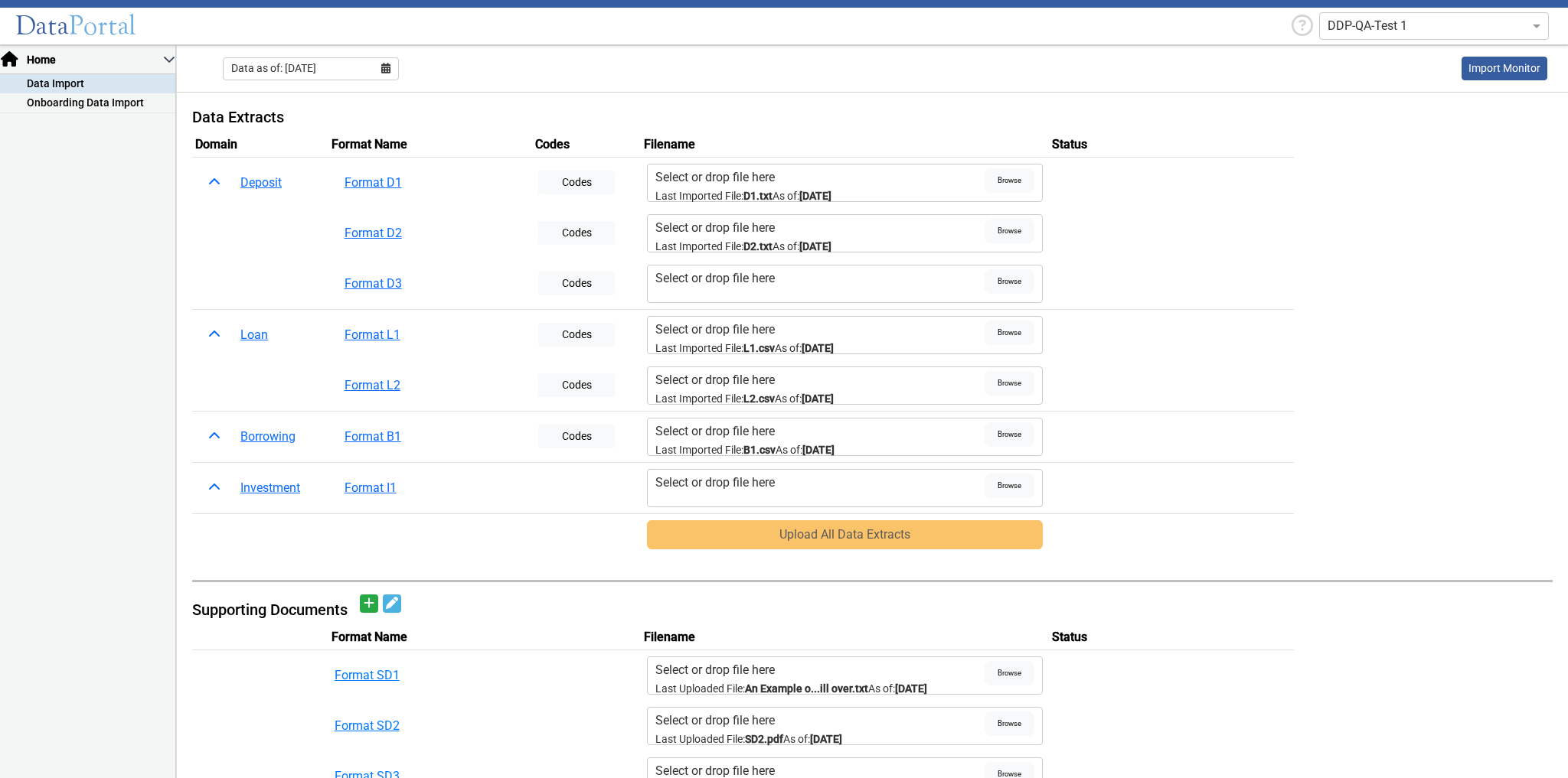
click at [316, 68] on span "Data as of: [DATE]" at bounding box center [274, 68] width 85 height 16
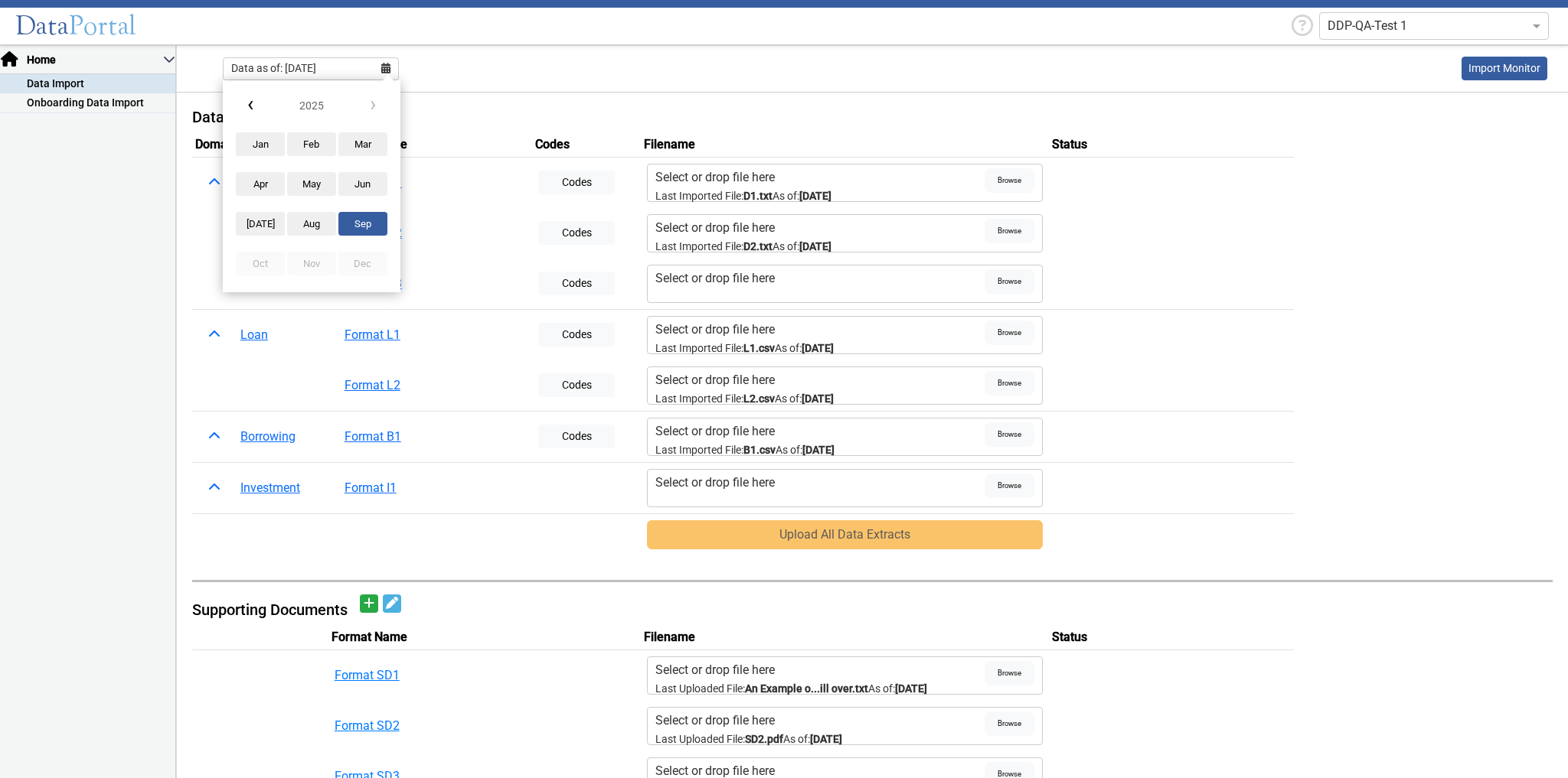
click at [266, 141] on button "Jan" at bounding box center [260, 145] width 49 height 24
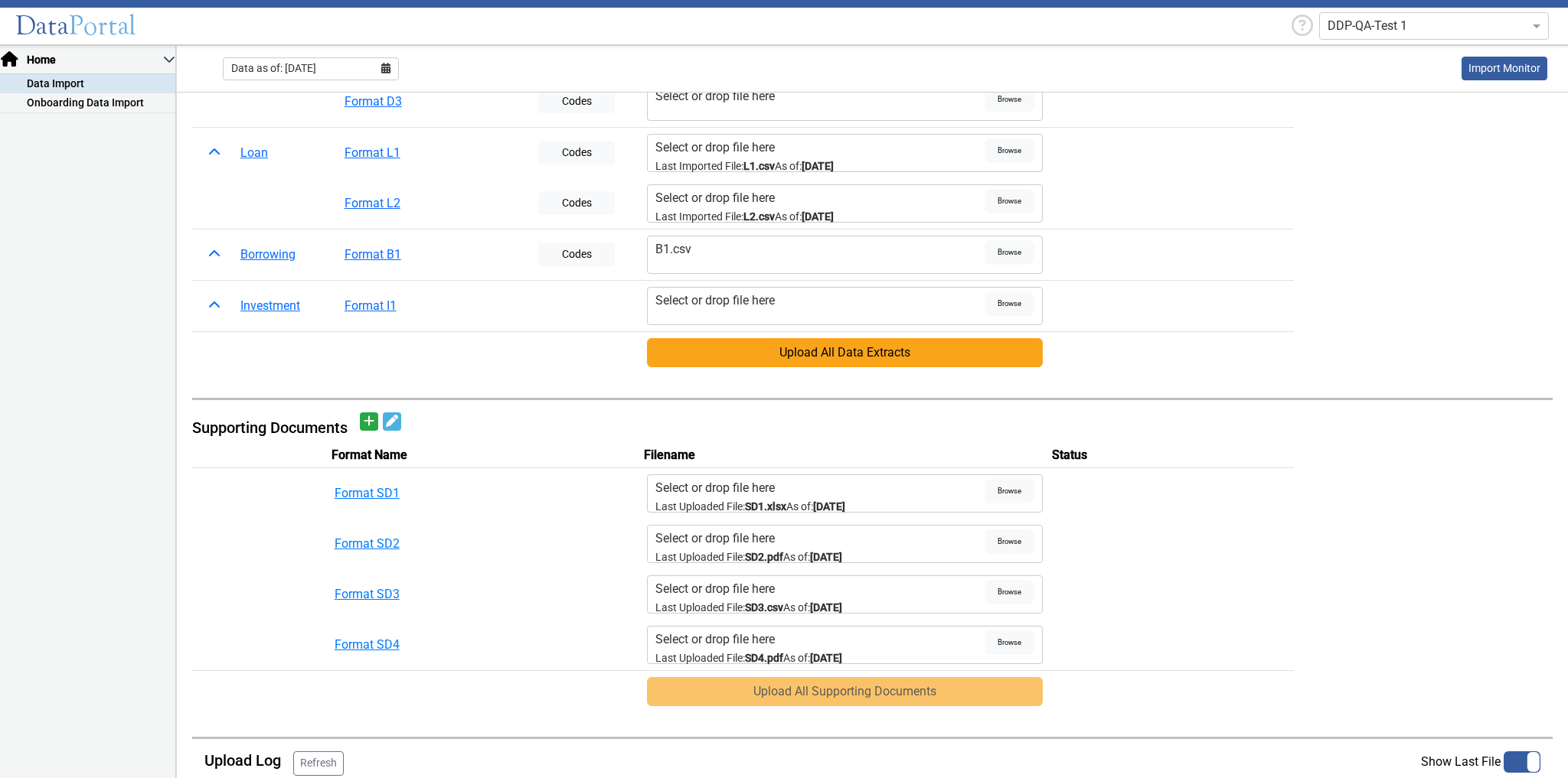
scroll to position [184, 0]
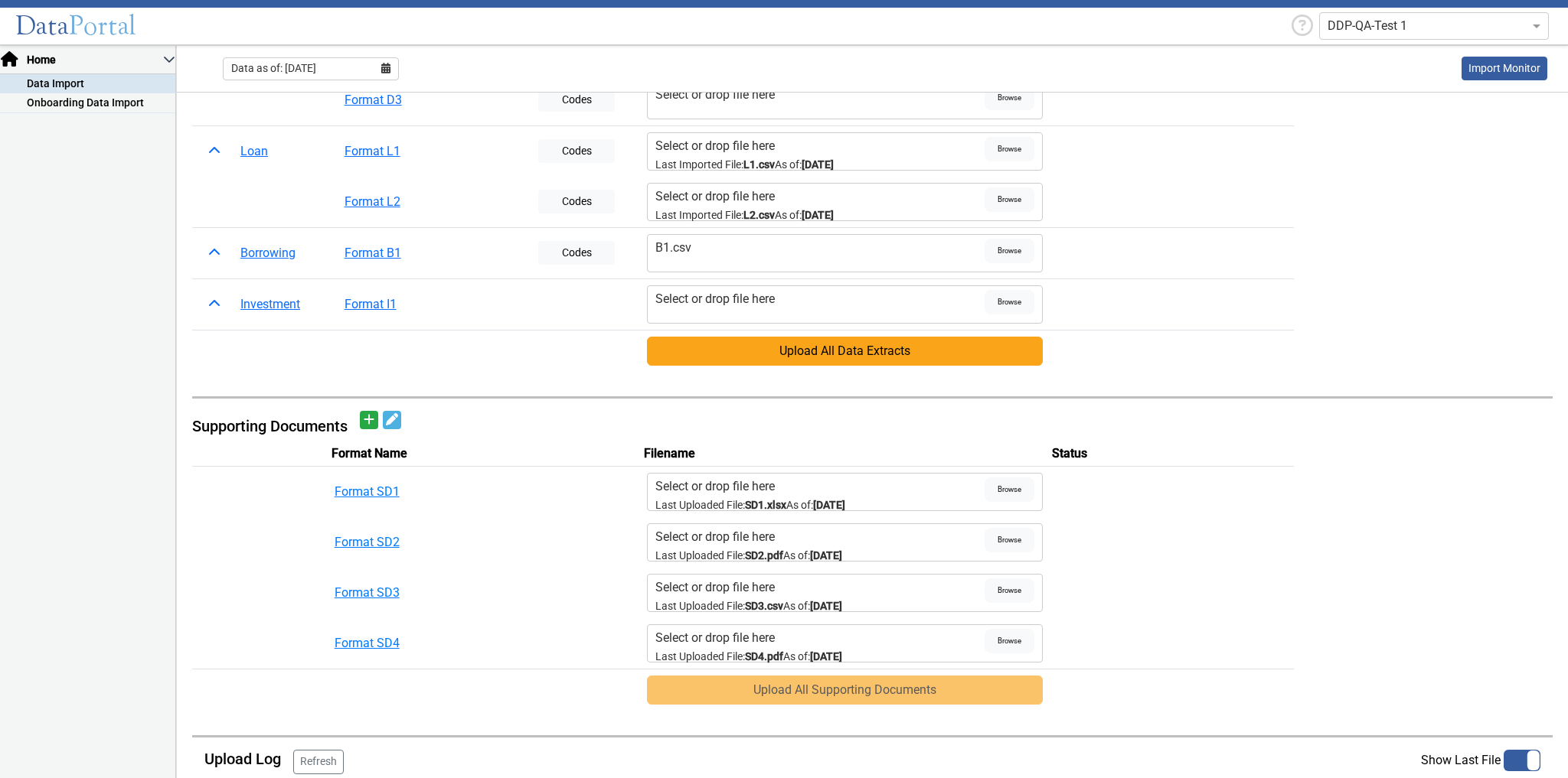
click at [707, 487] on div "Select or drop file here" at bounding box center [819, 487] width 329 height 19
click at [0, 0] on input "Select or drop file here Last Uploaded File: SD1.xlsx As of: 05/31/2025" at bounding box center [0, 0] width 0 height 0
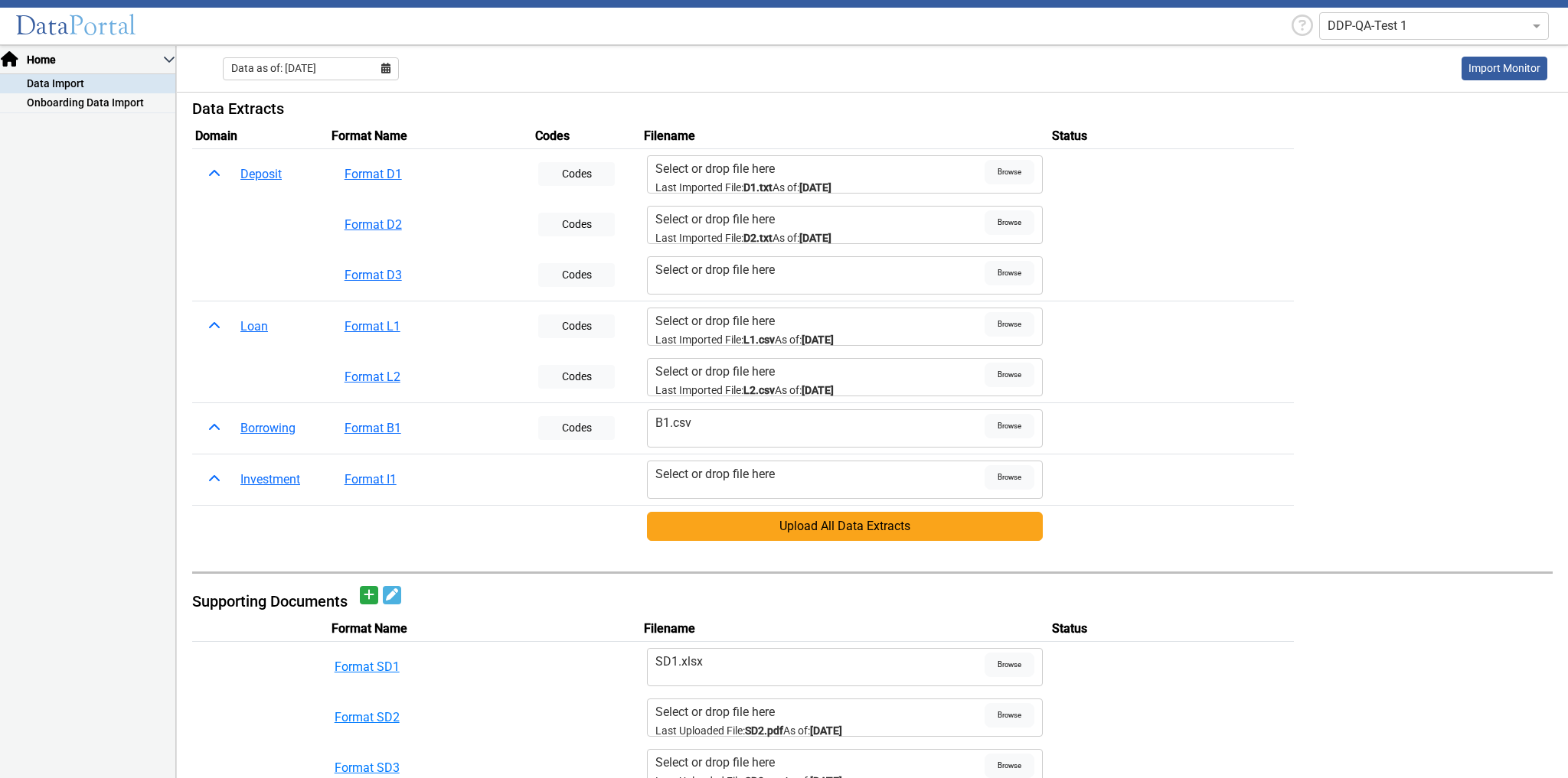
scroll to position [0, 0]
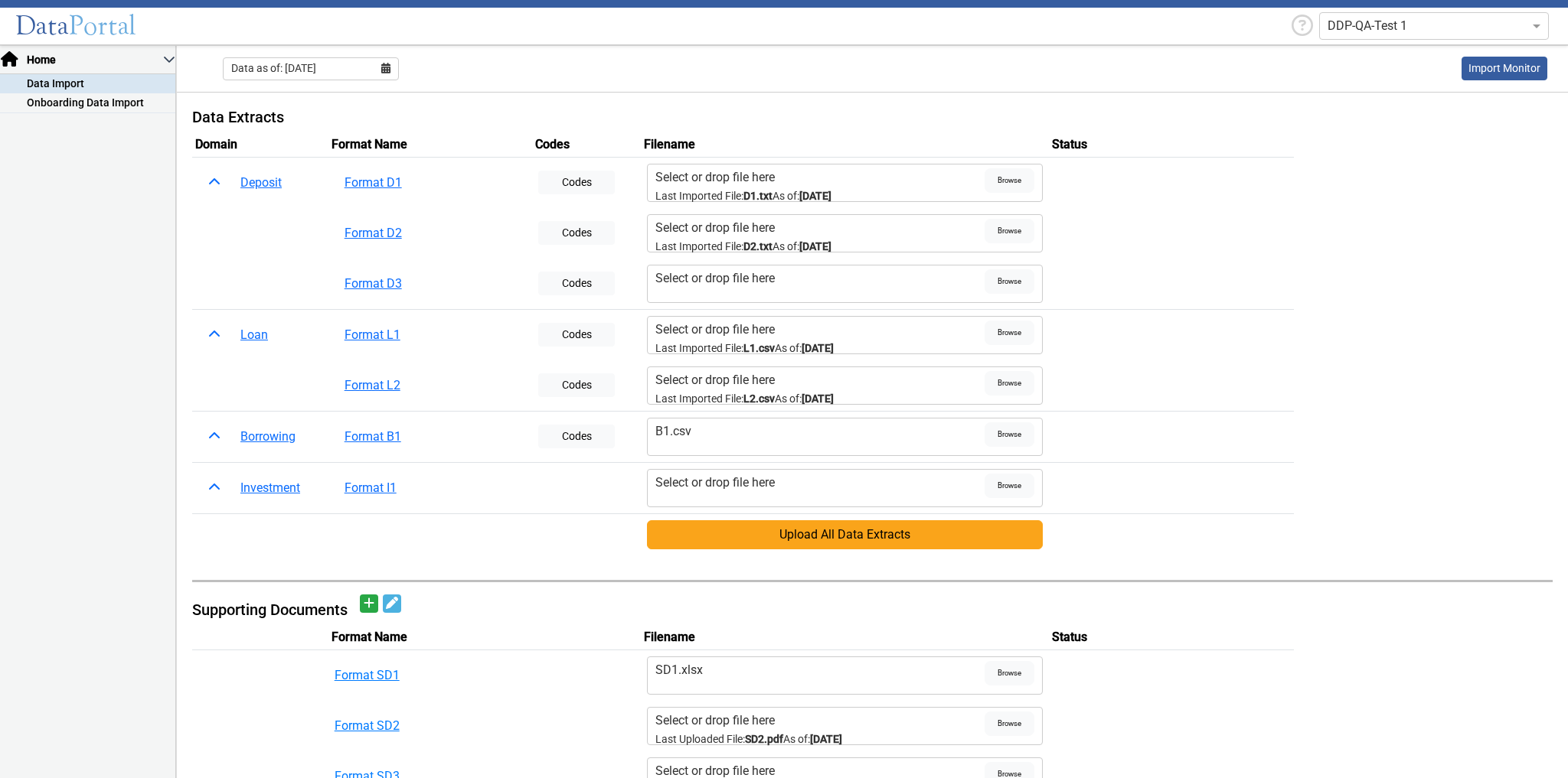
click at [864, 526] on button "Upload All Data Extracts" at bounding box center [844, 534] width 396 height 29
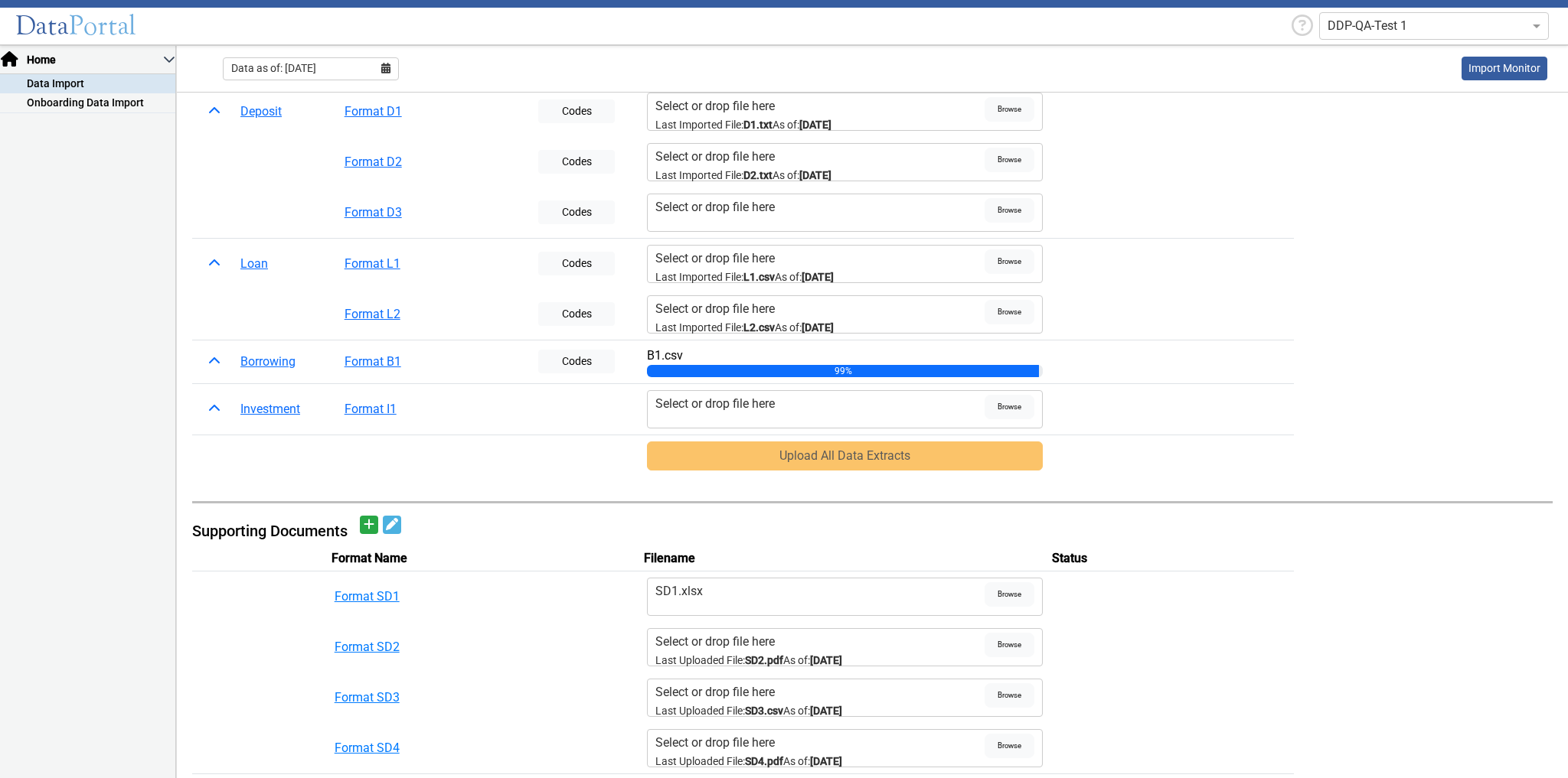
scroll to position [184, 0]
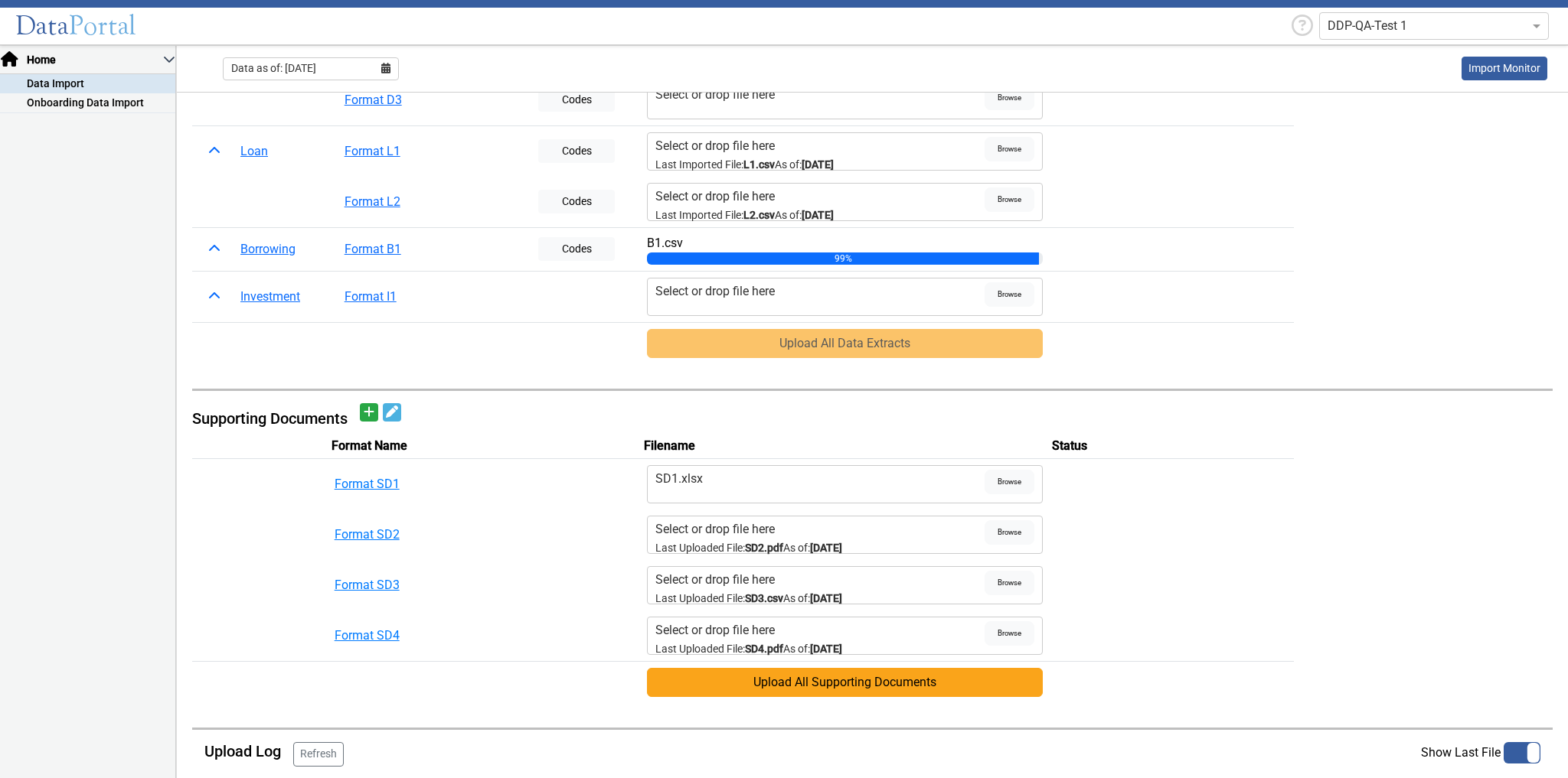
click at [780, 669] on button "Upload All Supporting Documents" at bounding box center [844, 682] width 396 height 29
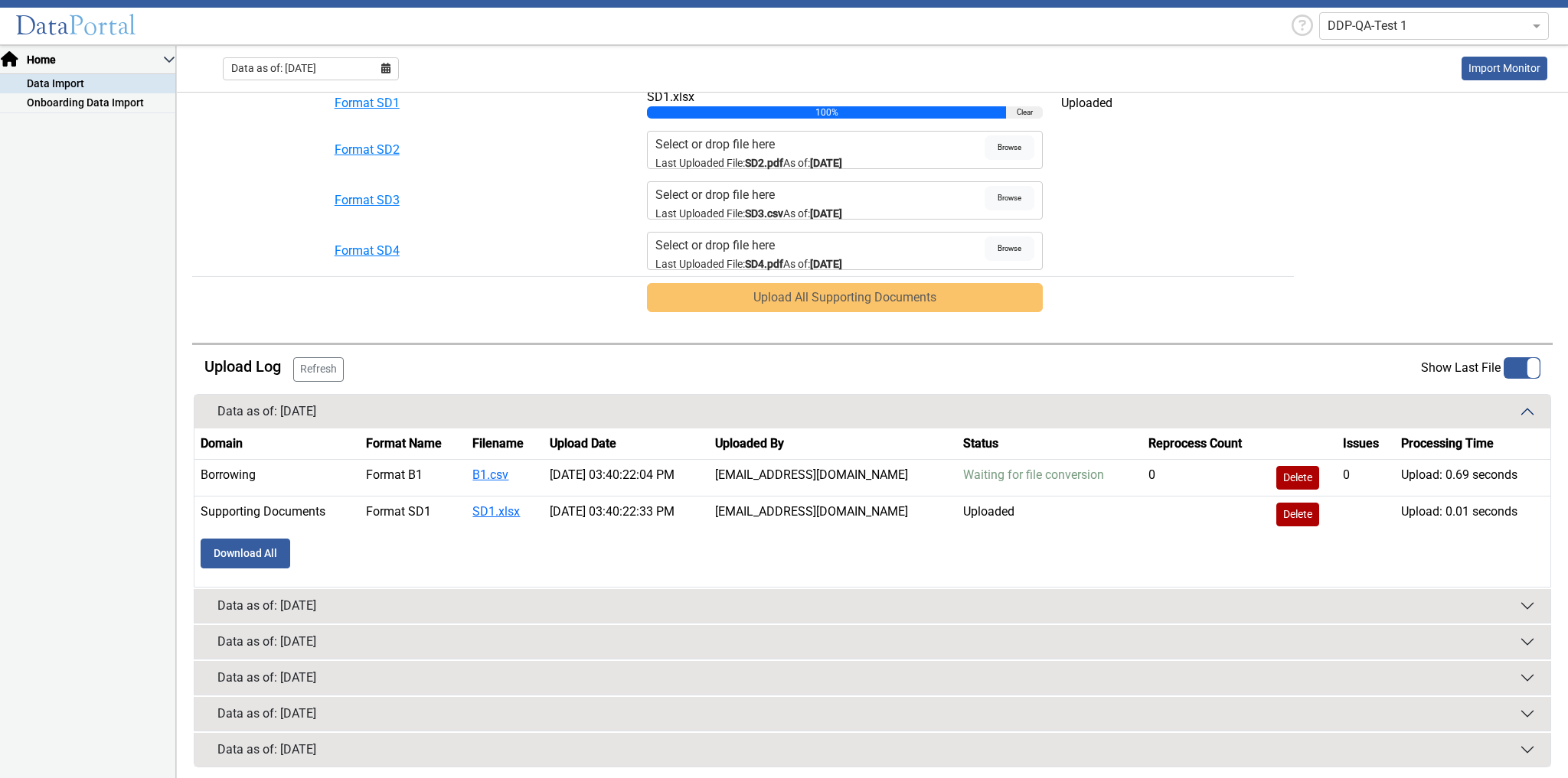
click at [328, 367] on button "Refresh" at bounding box center [318, 369] width 50 height 24
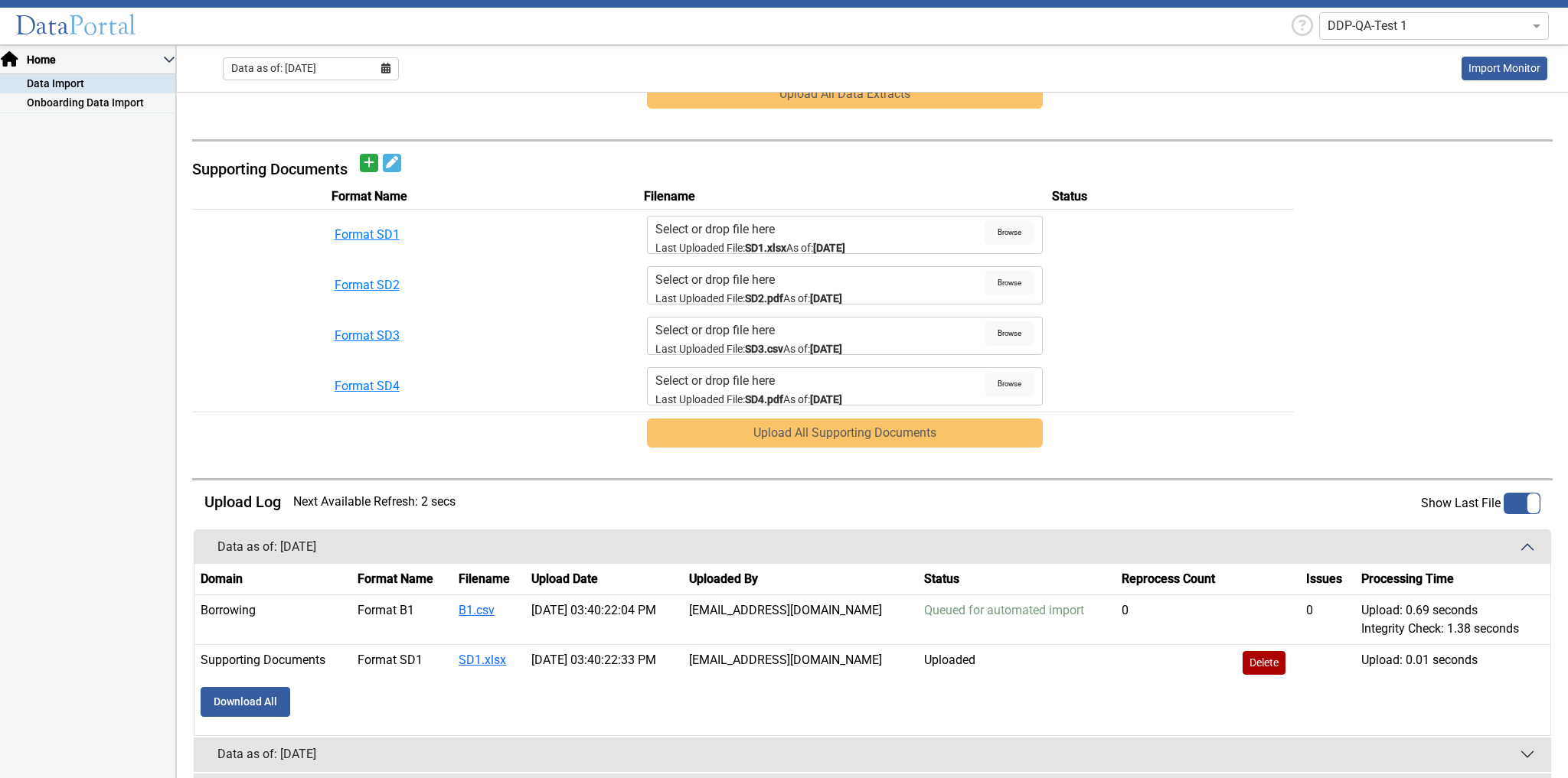
scroll to position [590, 0]
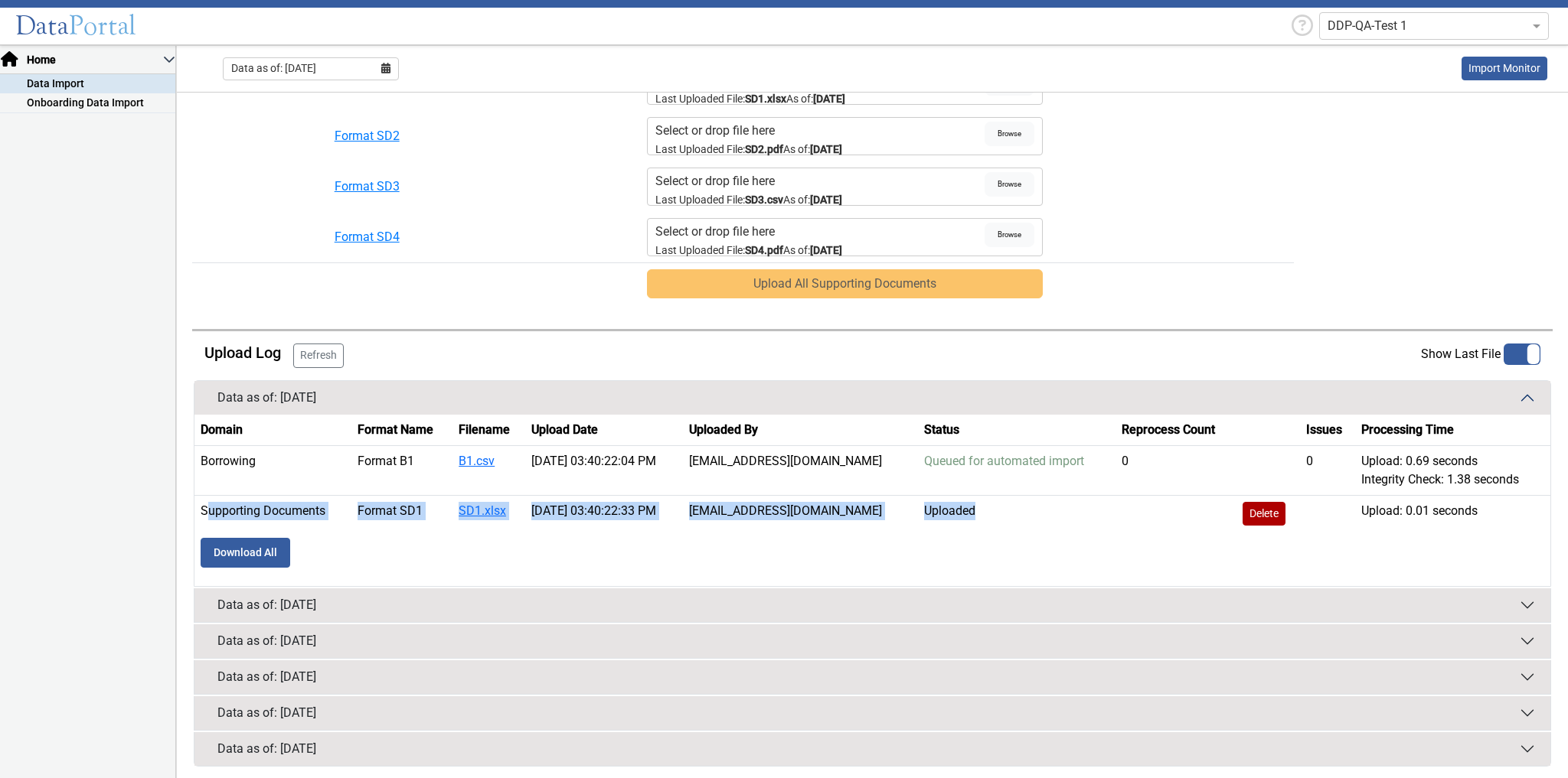
drag, startPoint x: 906, startPoint y: 489, endPoint x: 199, endPoint y: 511, distance: 707.3
click at [199, 511] on tr "Supporting Documents Format SD1 SD1.xlsx 10/15/2025 03:40:22:33 PM MDuhamel@dar…" at bounding box center [872, 514] width 1356 height 37
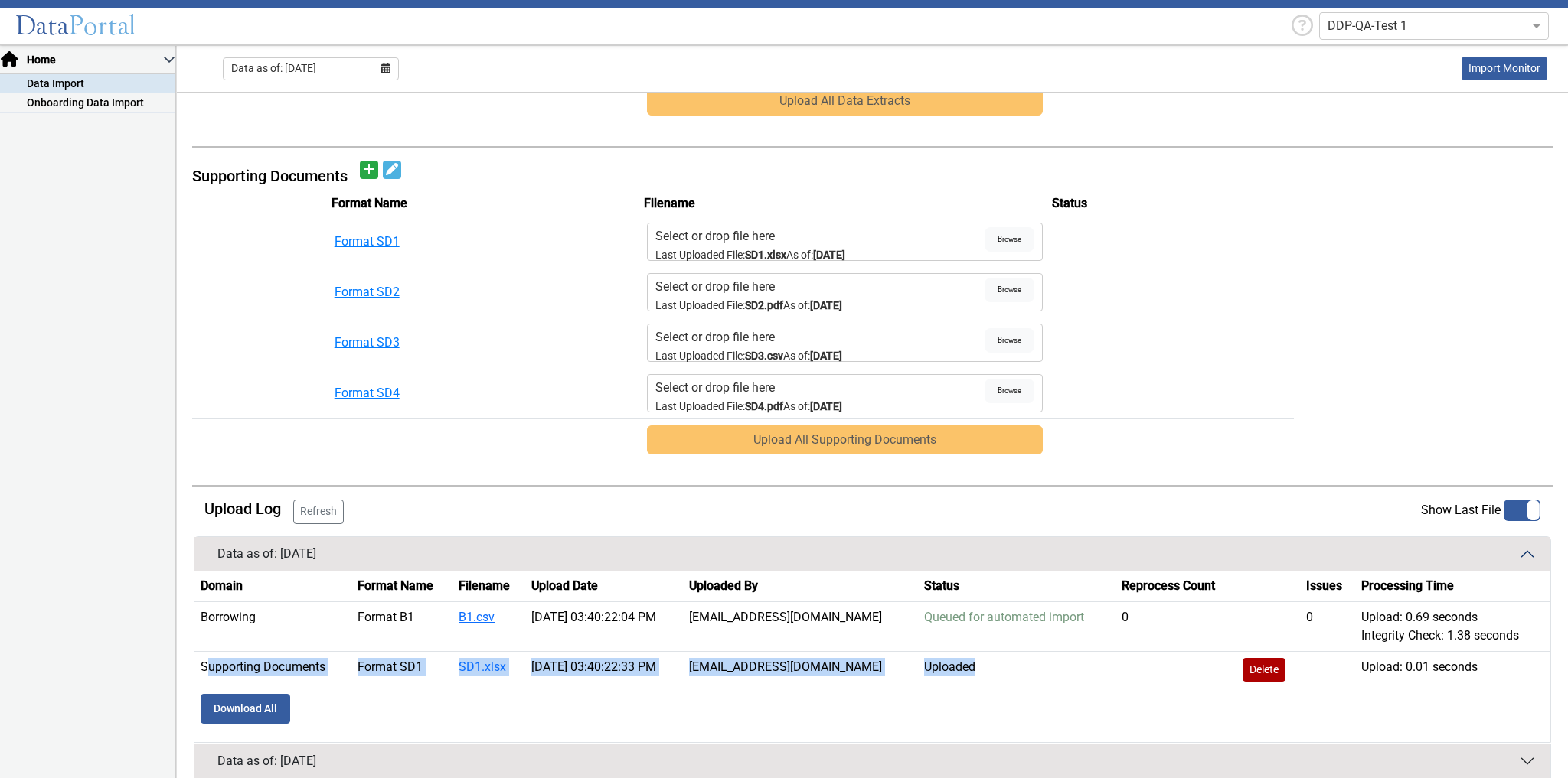
scroll to position [406, 0]
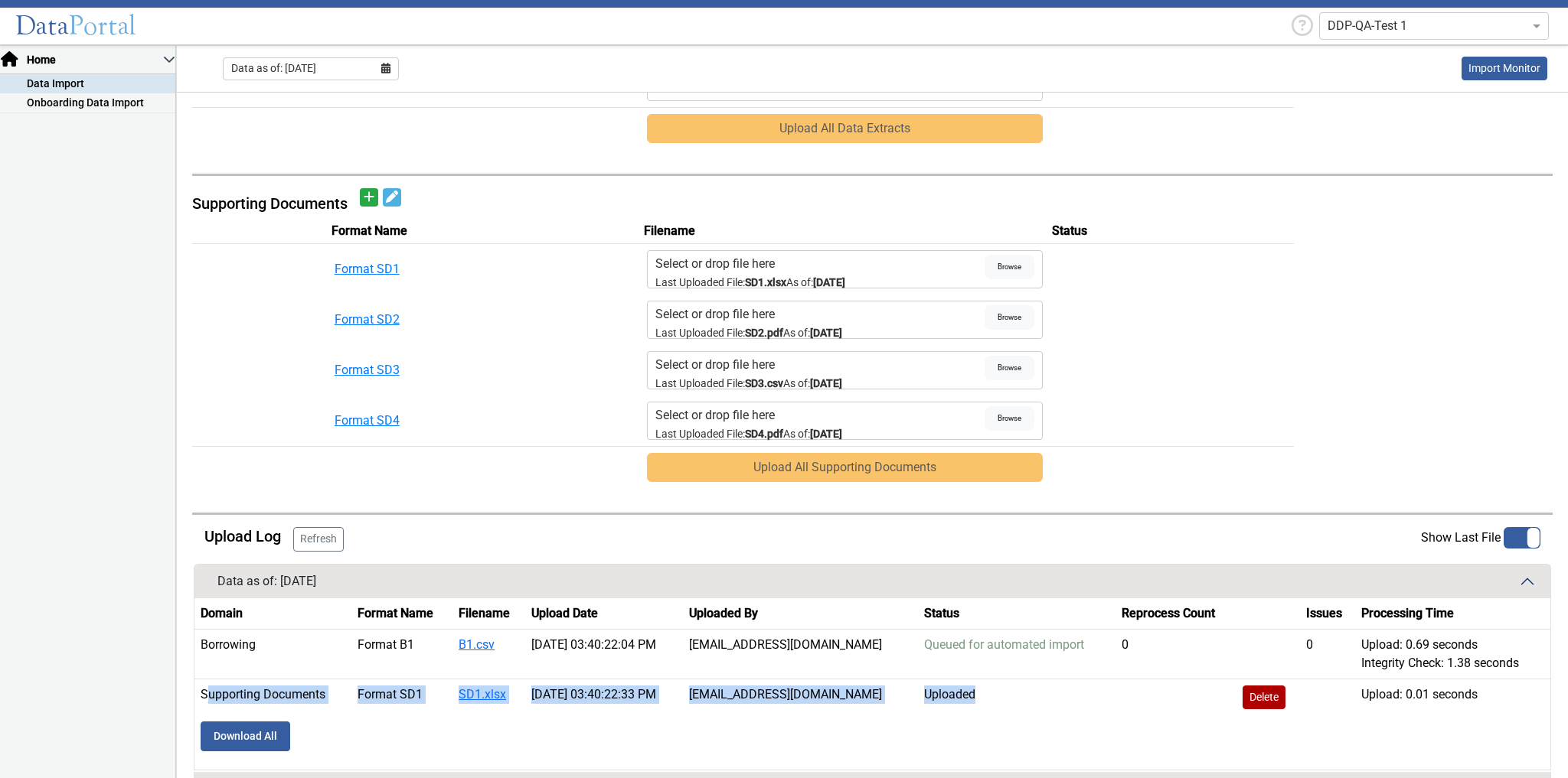
drag, startPoint x: 885, startPoint y: 277, endPoint x: 644, endPoint y: 282, distance: 241.1
click at [647, 282] on div "Select or drop file here Last Uploaded File: SD1.xlsx As of: 05/31/2025 Browse" at bounding box center [844, 269] width 396 height 38
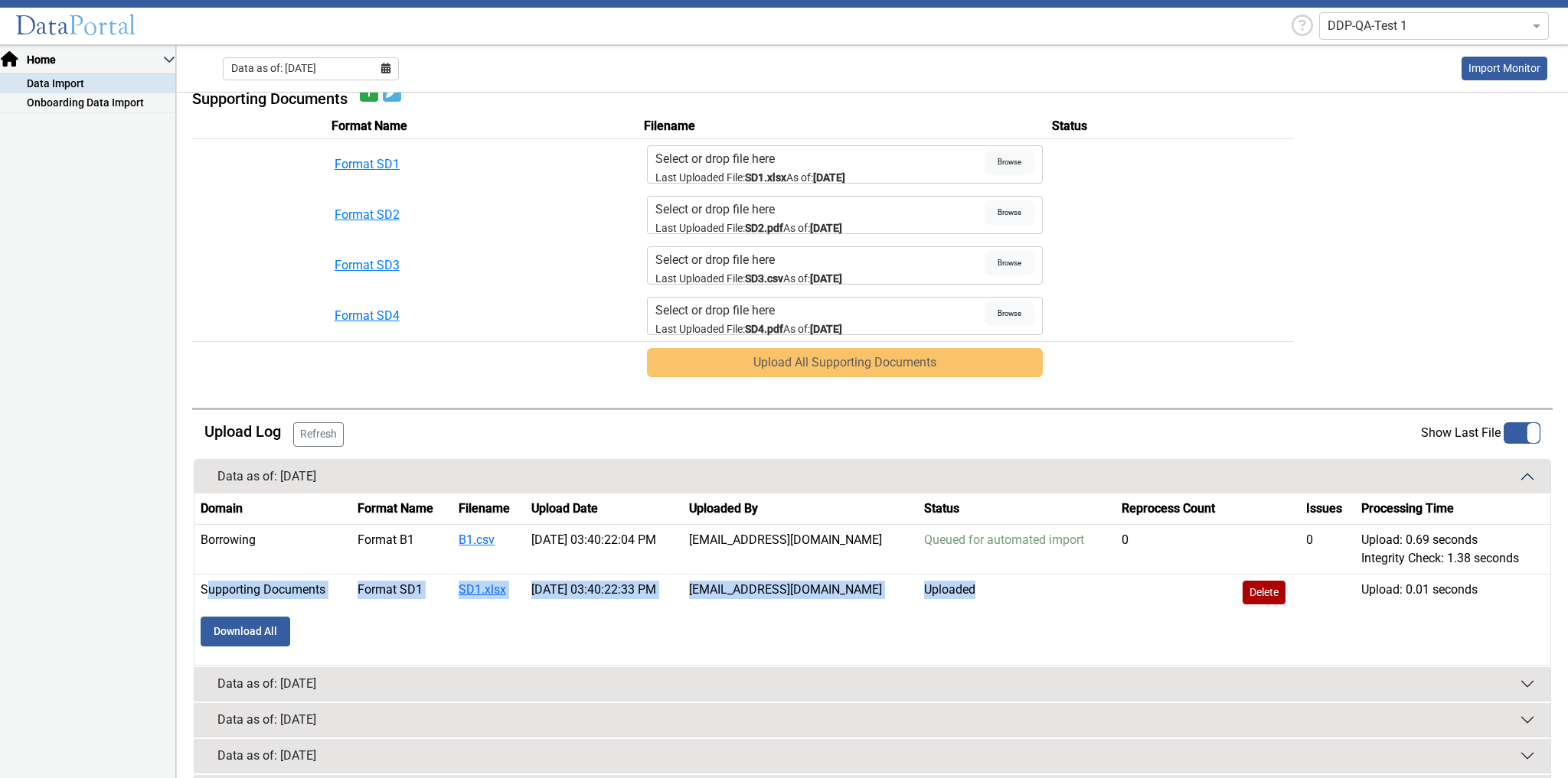
scroll to position [590, 0]
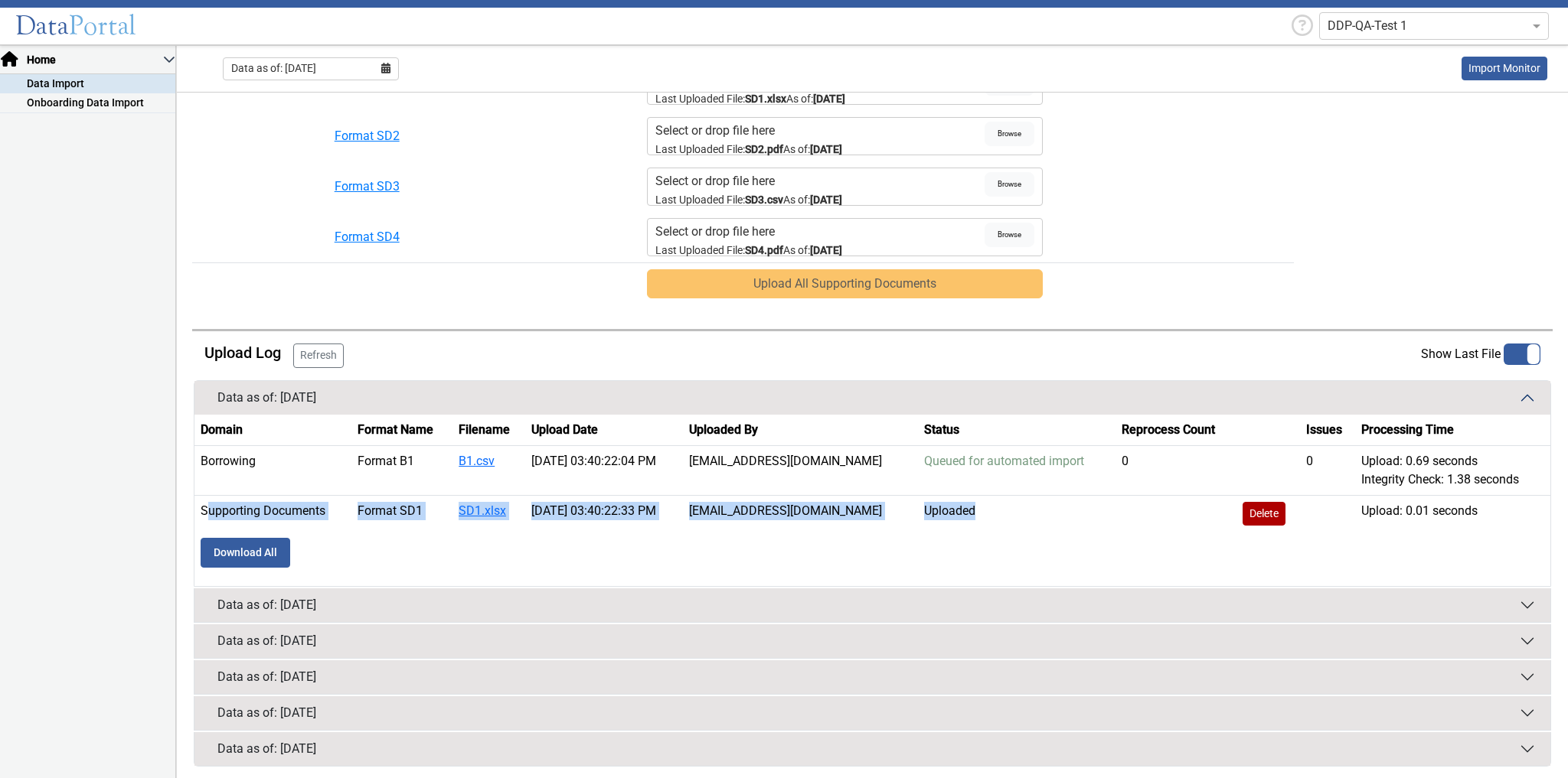
click at [316, 602] on div "Data as of: [DATE]" at bounding box center [266, 606] width 98 height 19
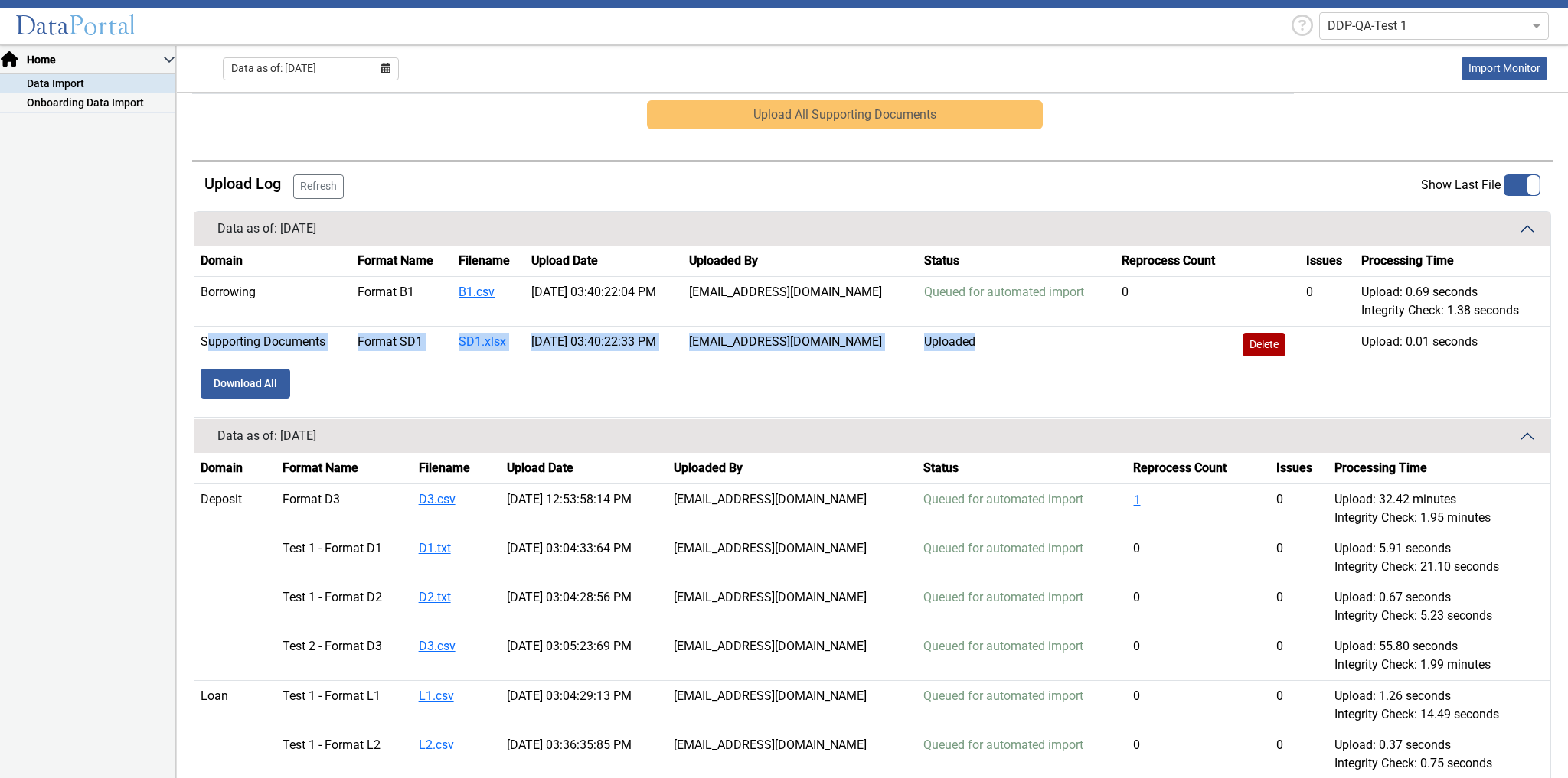
scroll to position [934, 0]
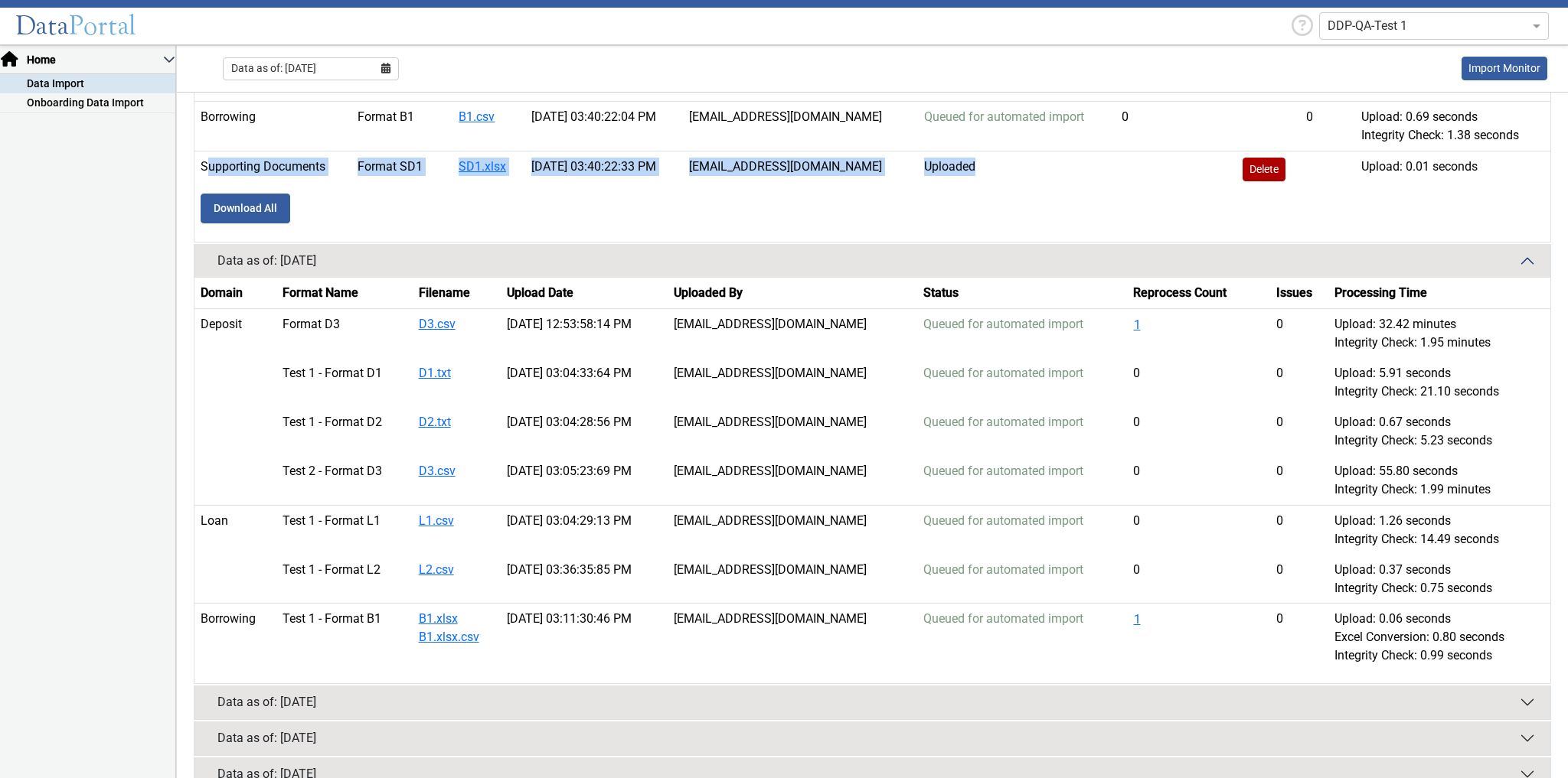
click at [301, 695] on div "Data as of: [DATE]" at bounding box center [266, 702] width 98 height 19
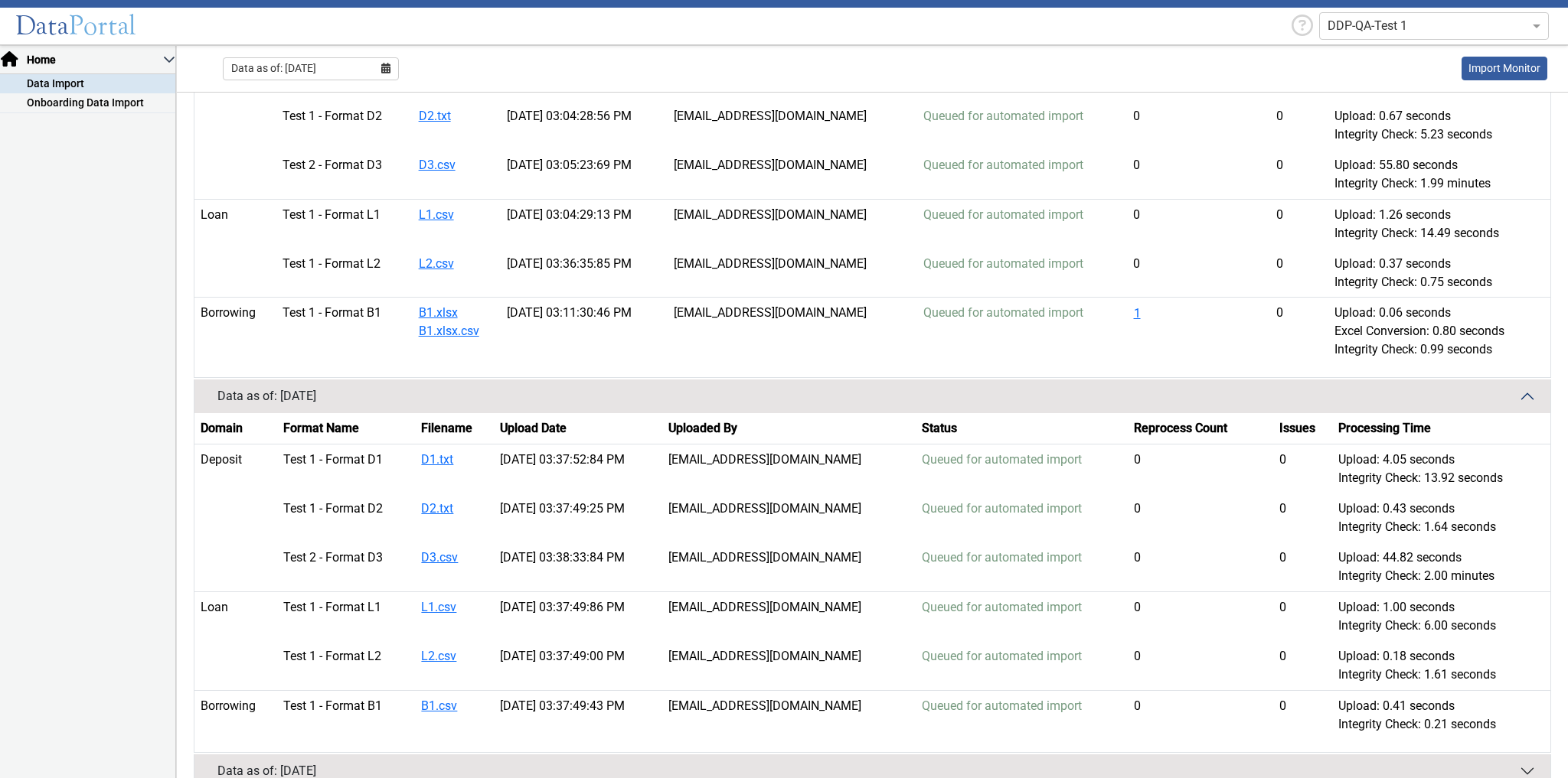
scroll to position [1334, 0]
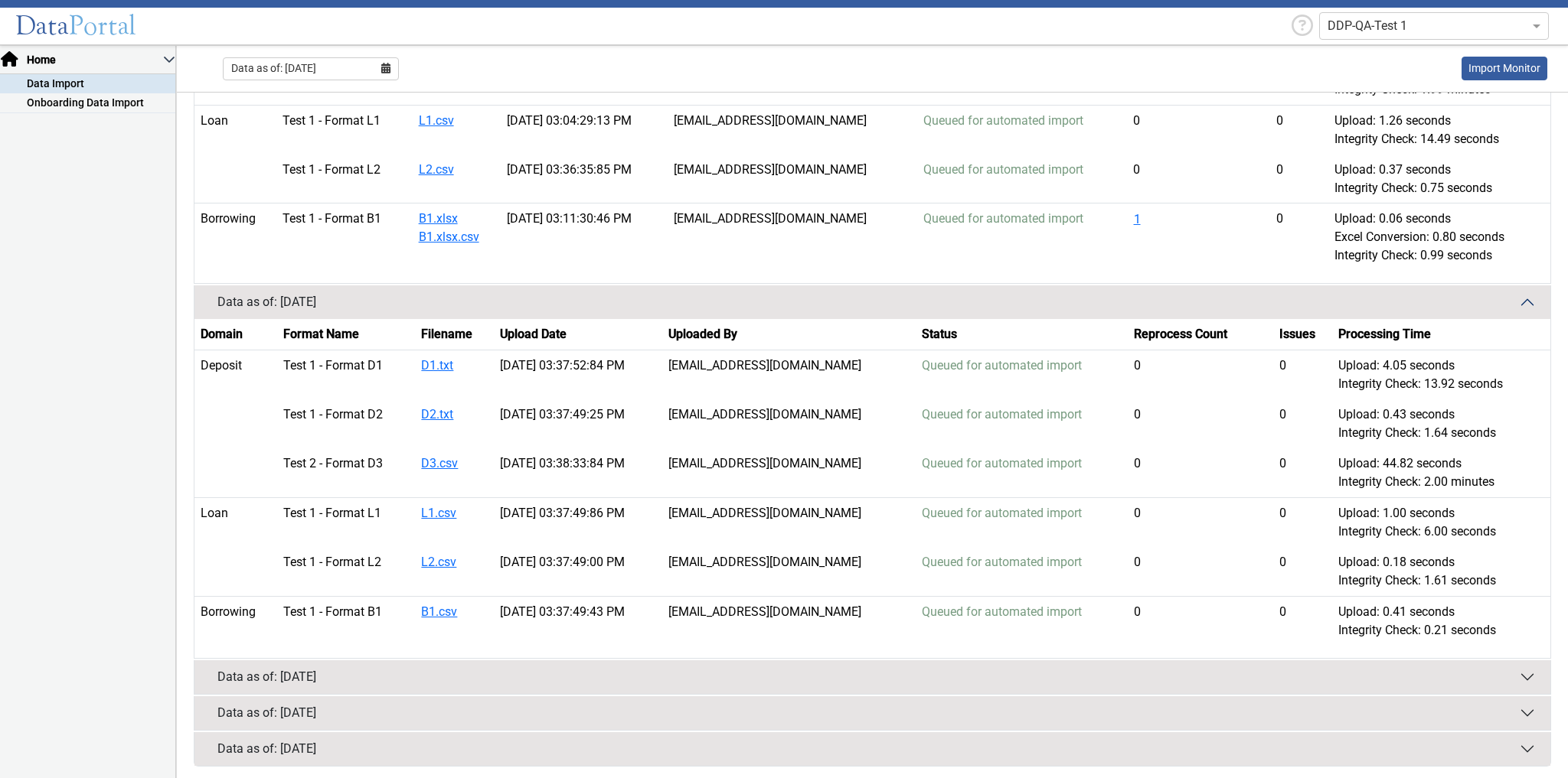
click at [316, 670] on div "Data as of: [DATE]" at bounding box center [266, 677] width 98 height 19
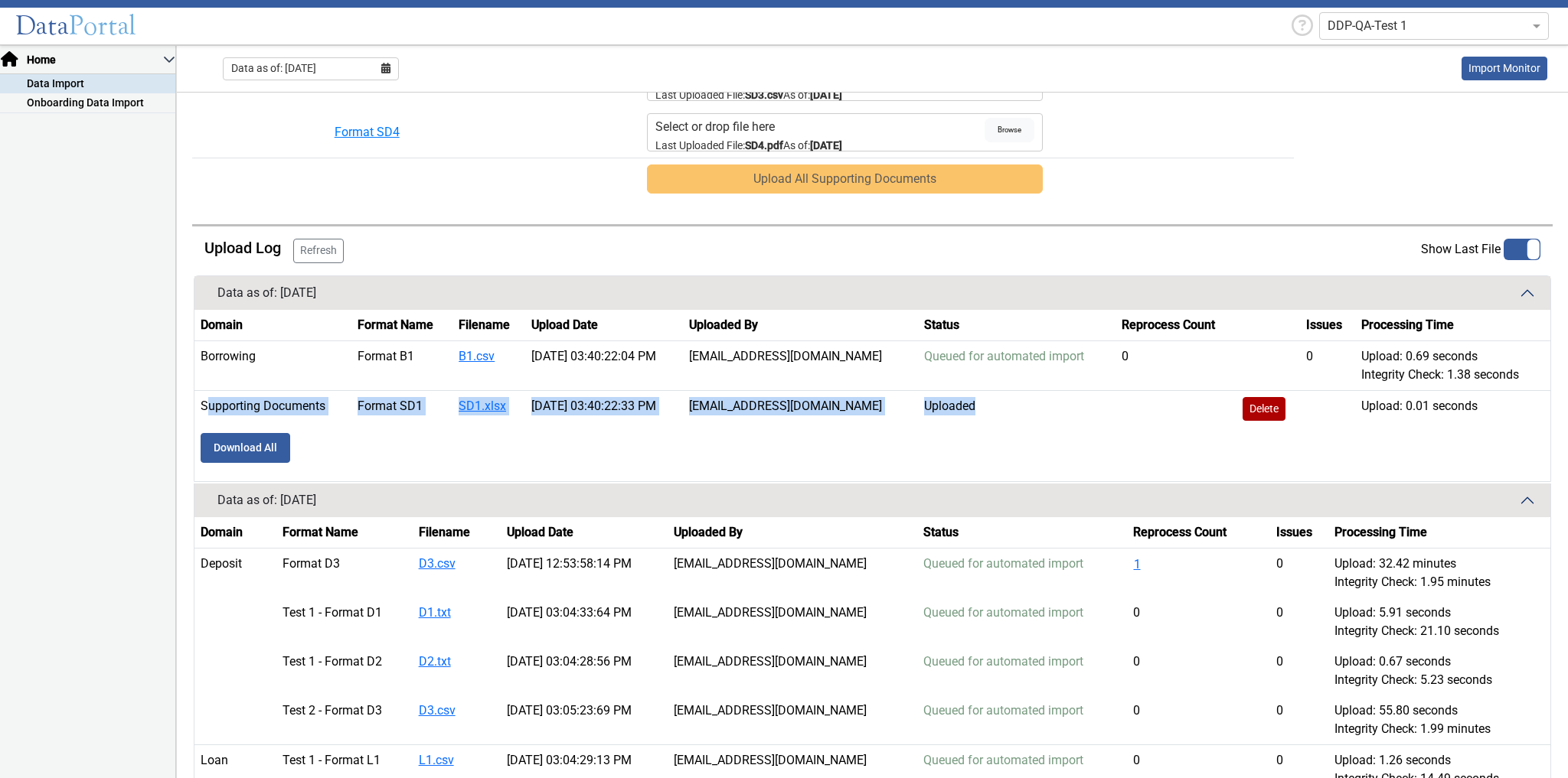
scroll to position [819, 0]
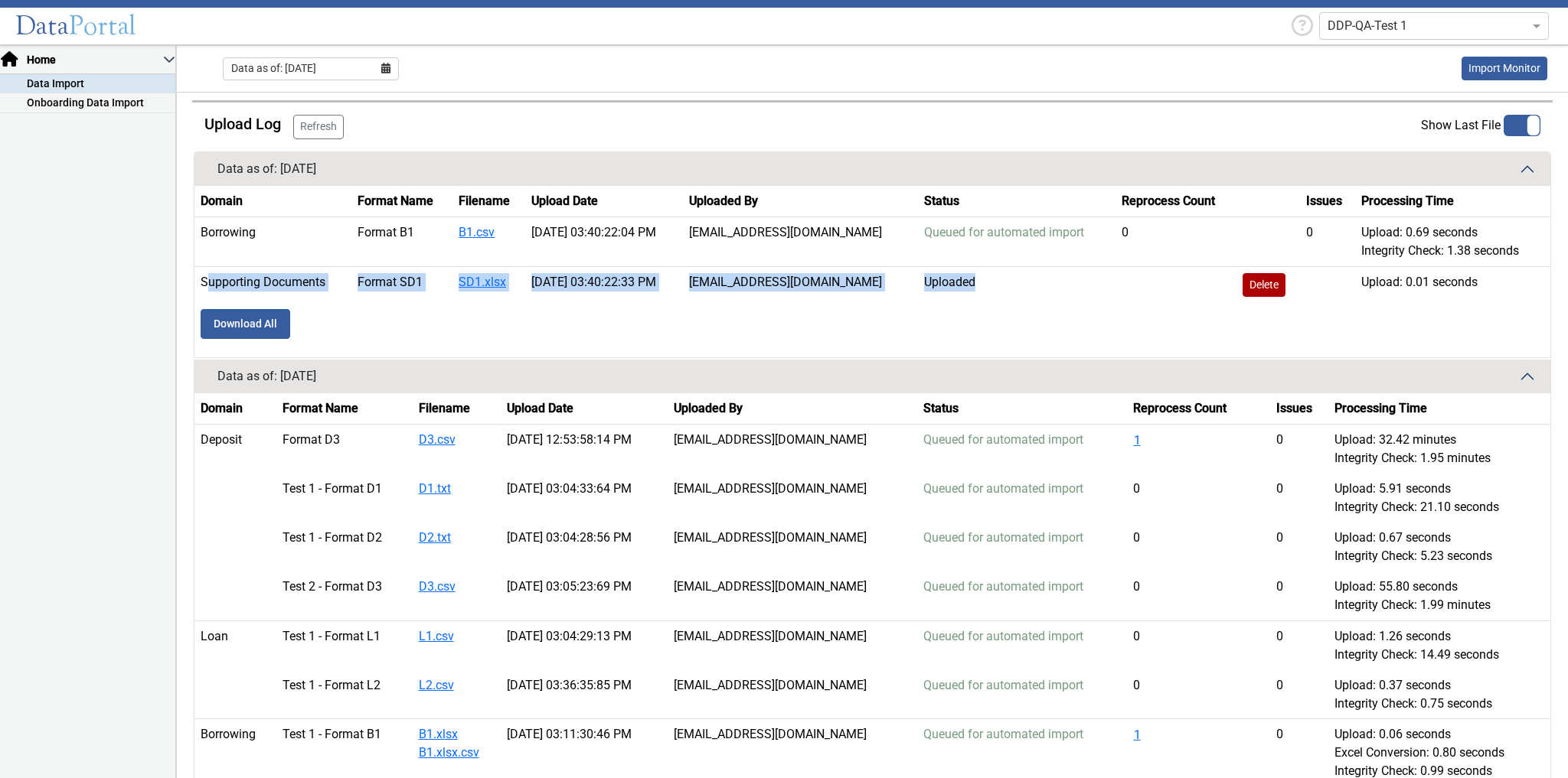
drag, startPoint x: 198, startPoint y: 280, endPoint x: 1539, endPoint y: 278, distance: 1341.0
click at [1539, 278] on tr "Supporting Documents Format SD1 SD1.xlsx 10/15/2025 03:40:22:33 PM MDuhamel@dar…" at bounding box center [872, 285] width 1356 height 37
drag, startPoint x: 353, startPoint y: 163, endPoint x: 285, endPoint y: 159, distance: 68.1
click at [285, 159] on button "Data as of: [DATE]" at bounding box center [872, 169] width 1356 height 33
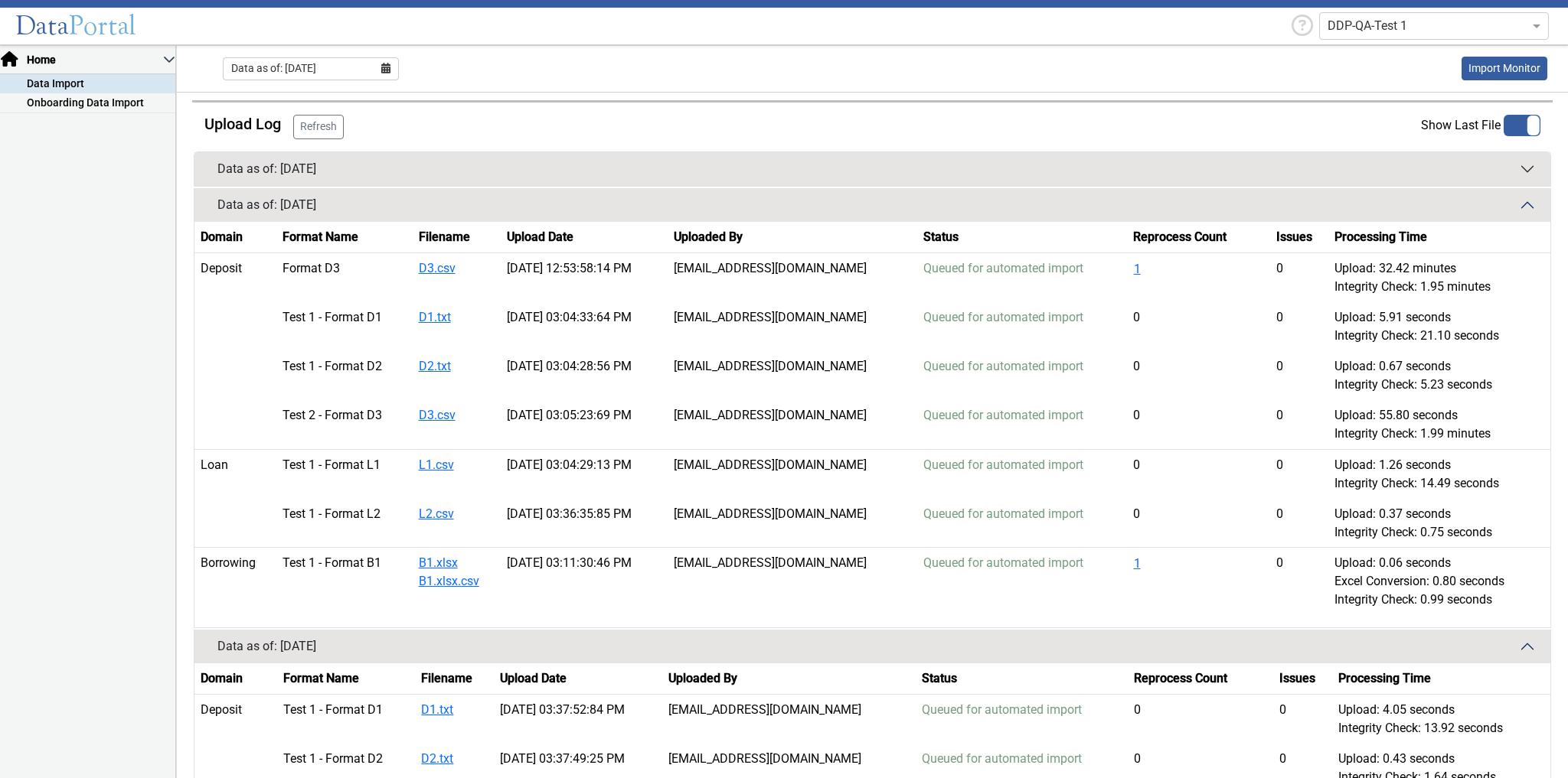
click at [290, 164] on div "Data as of: [DATE]" at bounding box center [266, 169] width 98 height 19
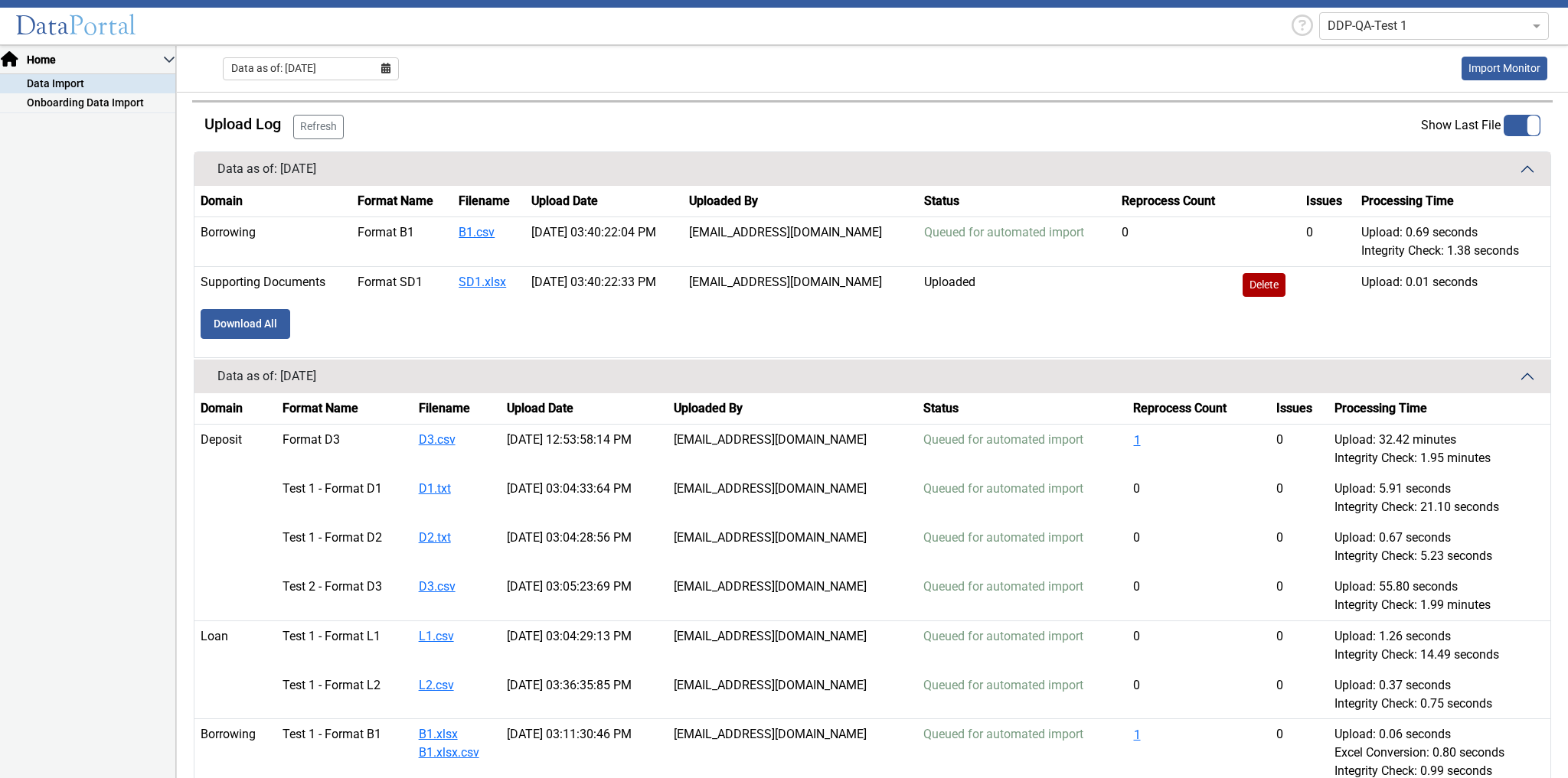
click at [353, 304] on table "Domain Format Name Filename Upload Date Uploaded By Status Reprocess Count Issu…" at bounding box center [872, 265] width 1356 height 159
drag, startPoint x: 260, startPoint y: 317, endPoint x: 503, endPoint y: 306, distance: 243.2
click at [505, 306] on table "Domain Format Name Filename Upload Date Uploaded By Status Reprocess Count Issu…" at bounding box center [872, 265] width 1356 height 159
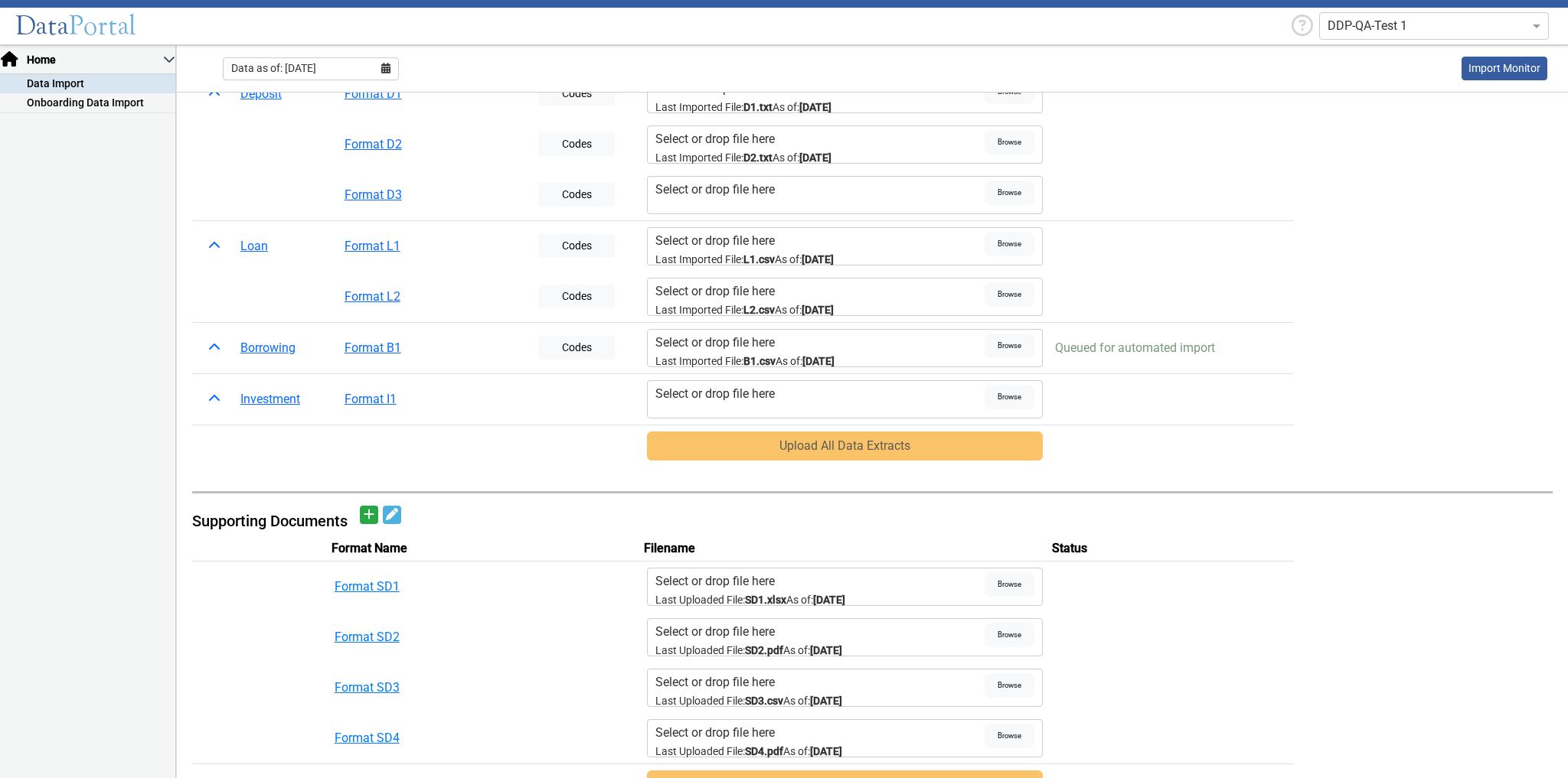
scroll to position [0, 0]
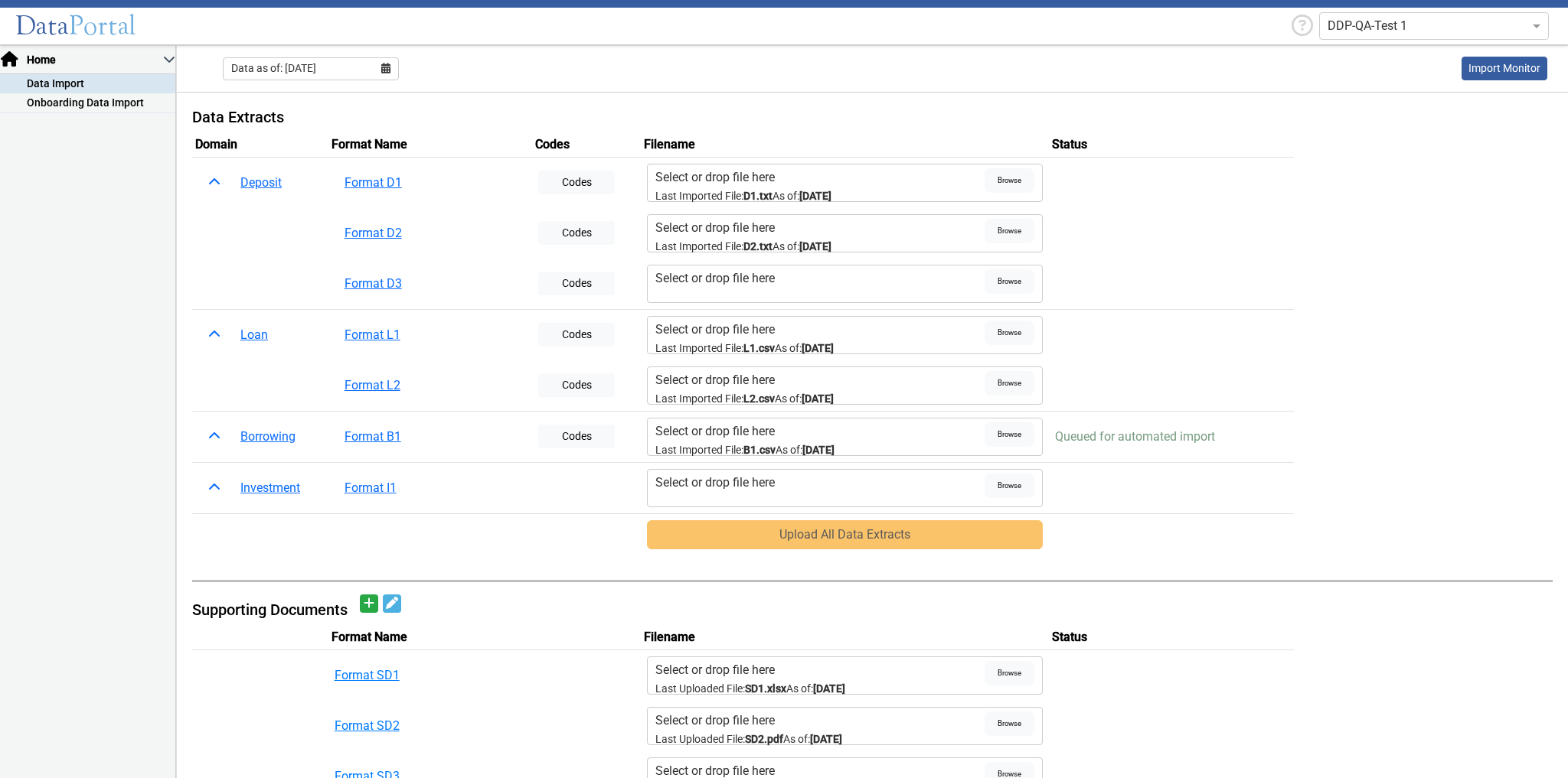
drag, startPoint x: 842, startPoint y: 448, endPoint x: 623, endPoint y: 451, distance: 219.0
click at [649, 450] on div "Select or drop file here Last Imported File: B1.csv As of: 05/31/2025 Browse" at bounding box center [844, 436] width 396 height 38
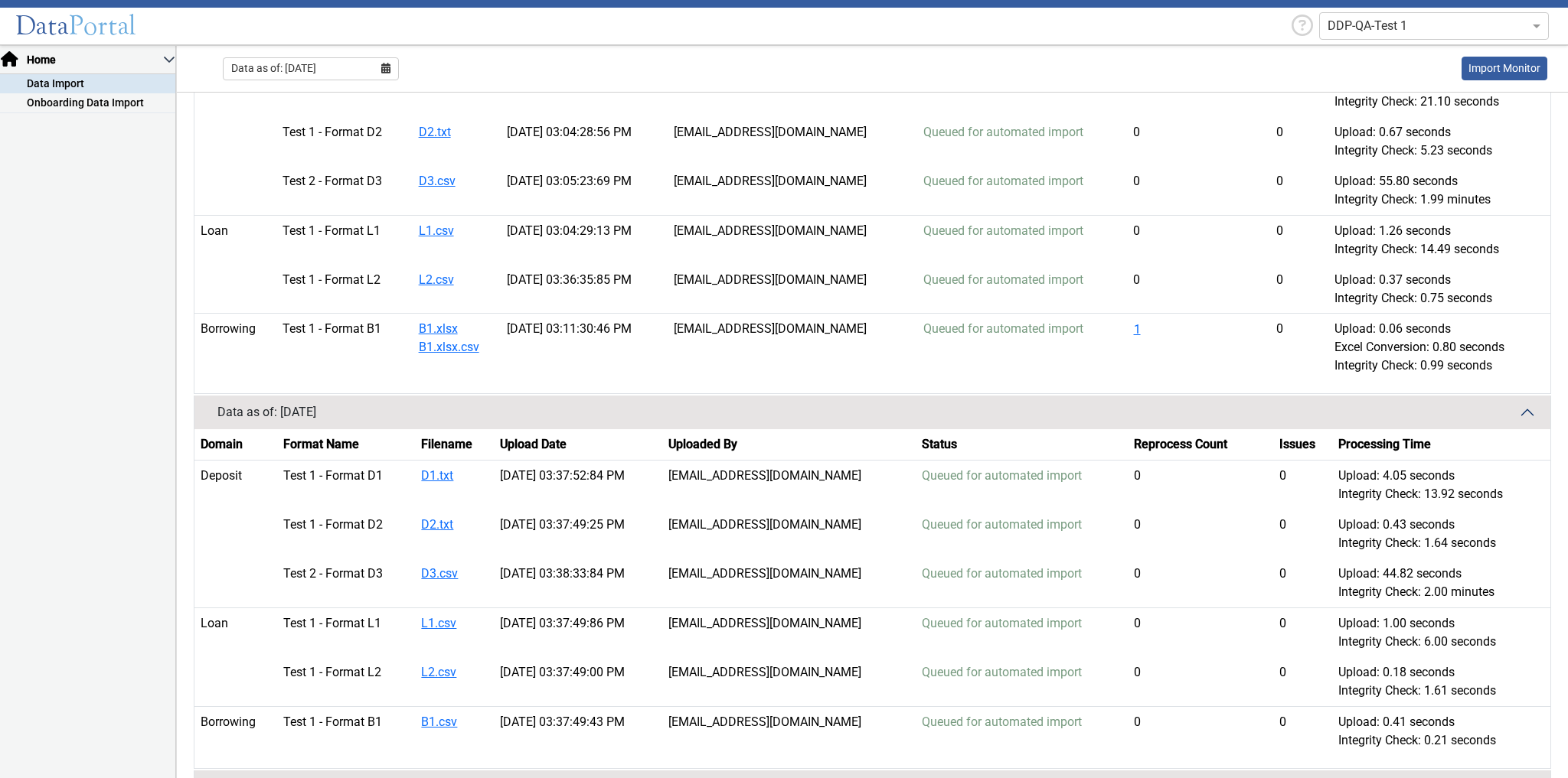
scroll to position [1408, 0]
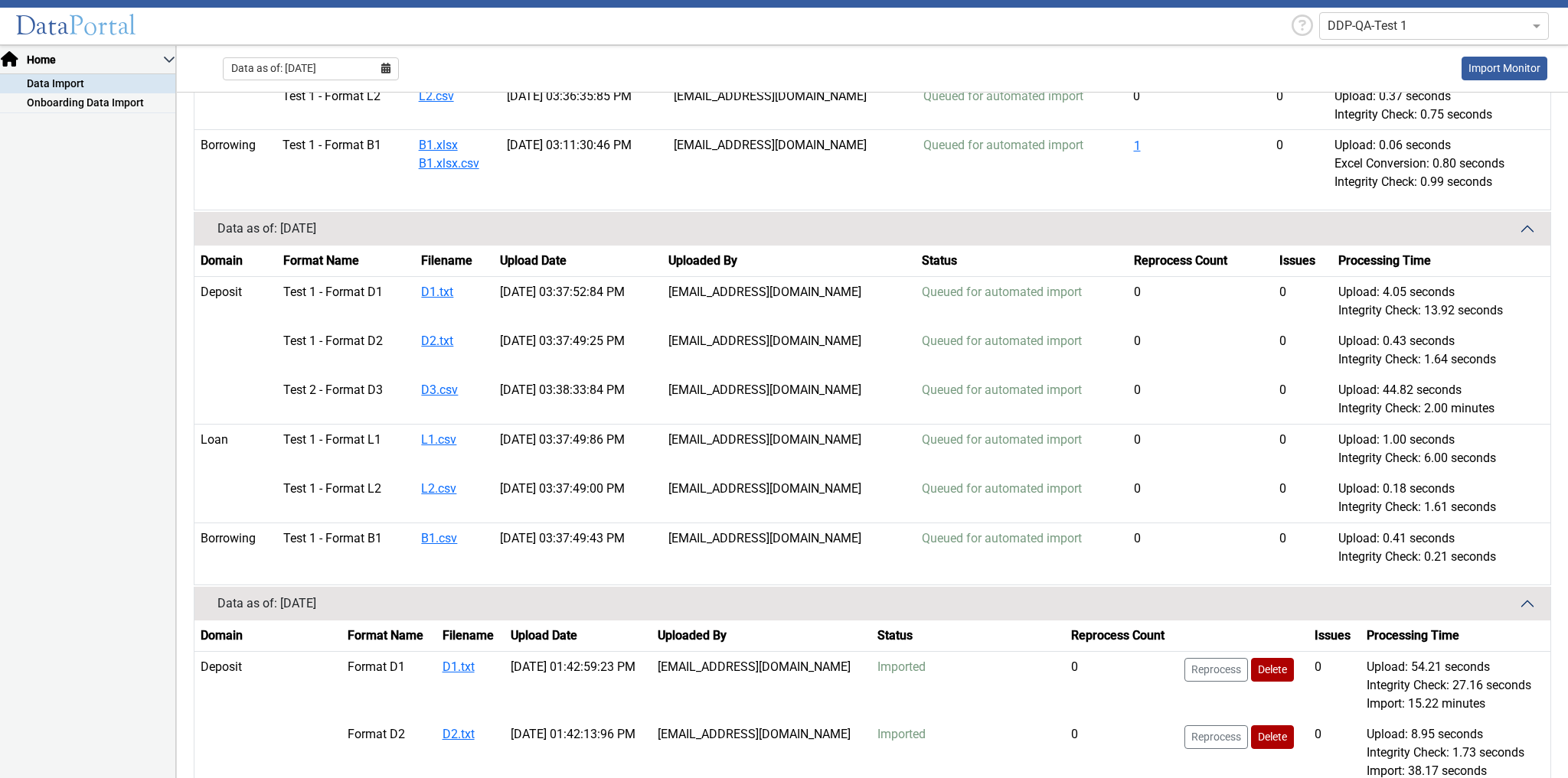
click at [1035, 536] on span "Queued for automated import" at bounding box center [1001, 539] width 160 height 15
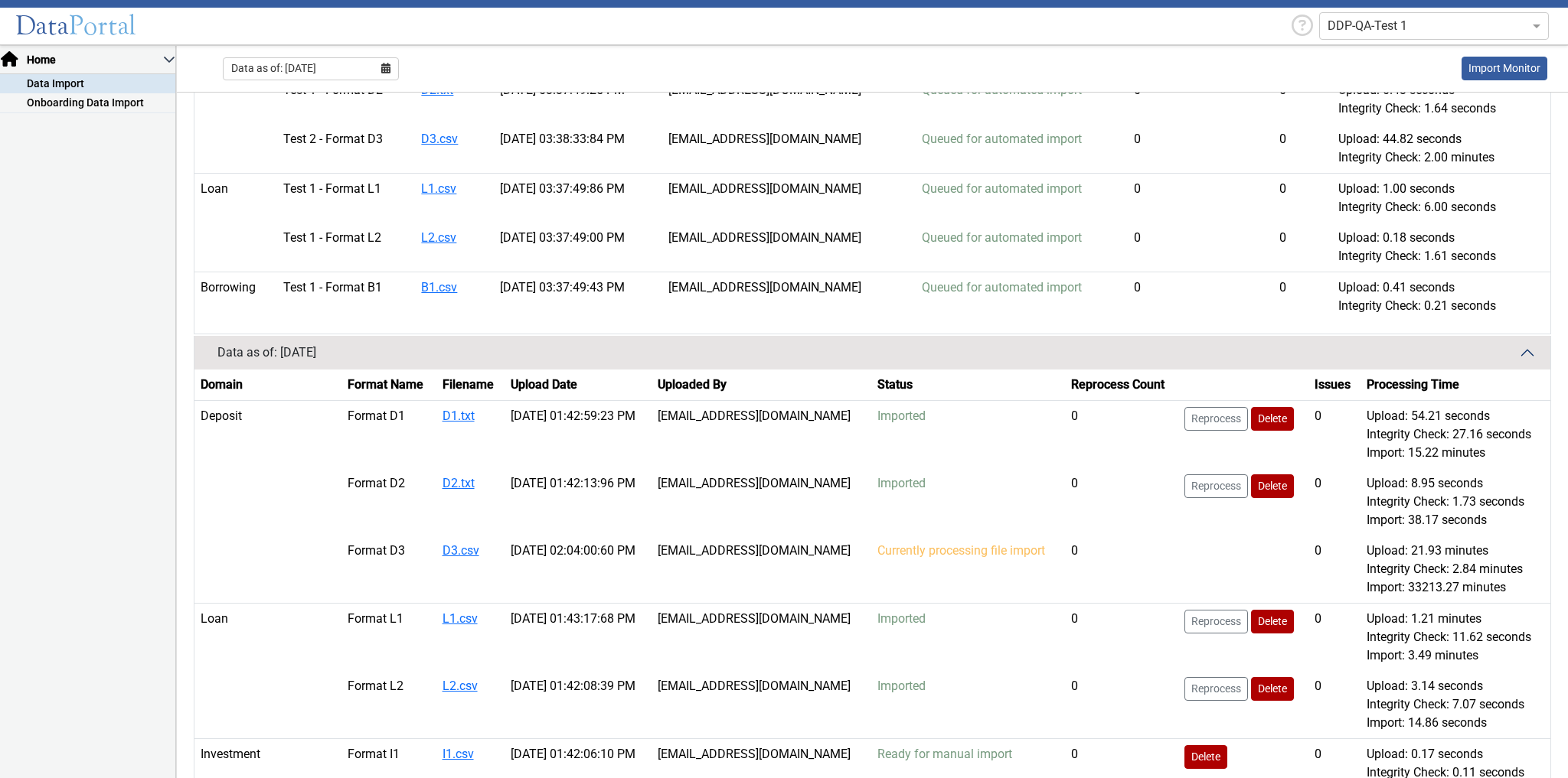
scroll to position [1775, 0]
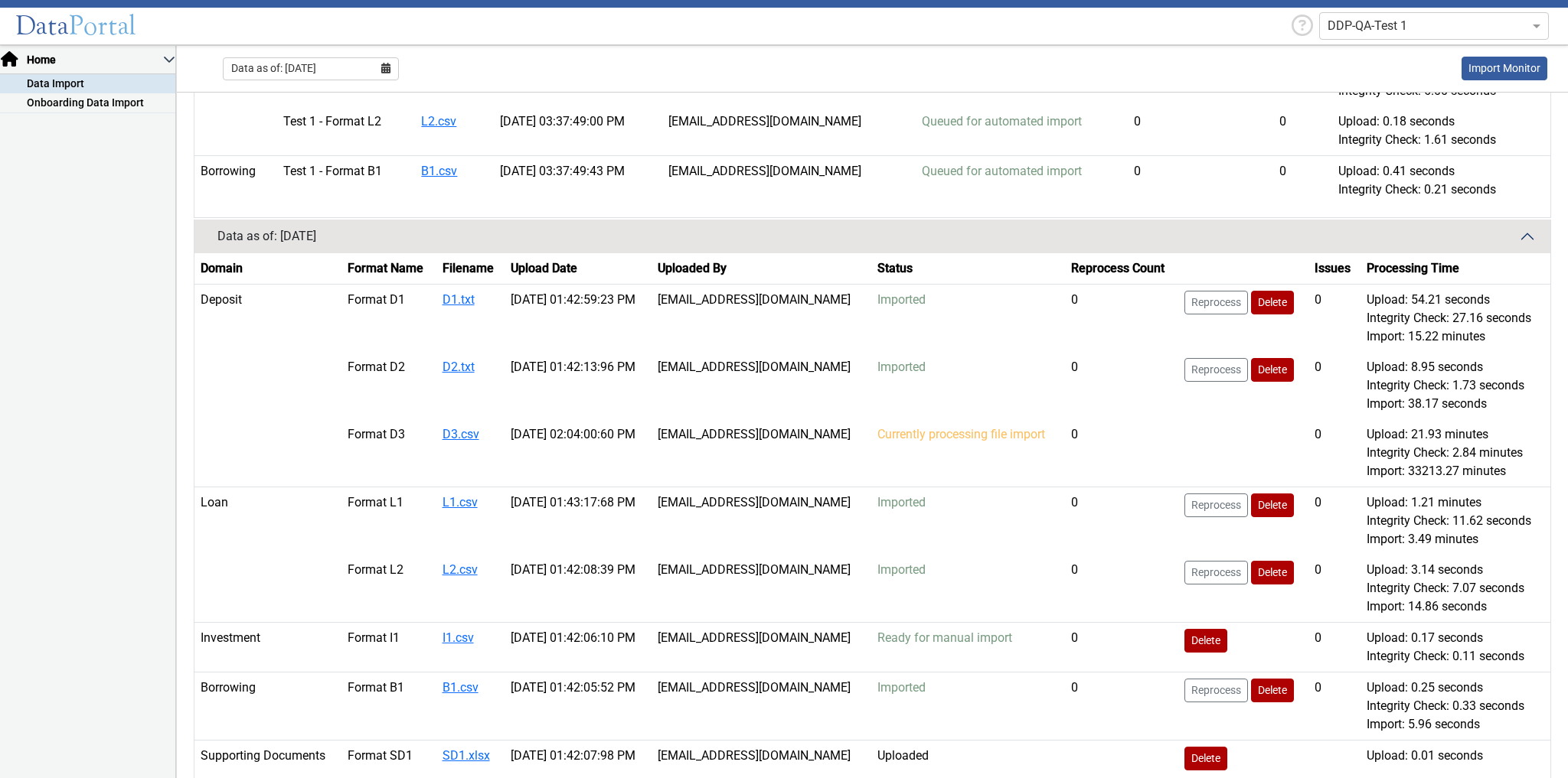
drag, startPoint x: 944, startPoint y: 682, endPoint x: 878, endPoint y: 677, distance: 66.2
click at [878, 677] on td "Imported" at bounding box center [968, 706] width 193 height 68
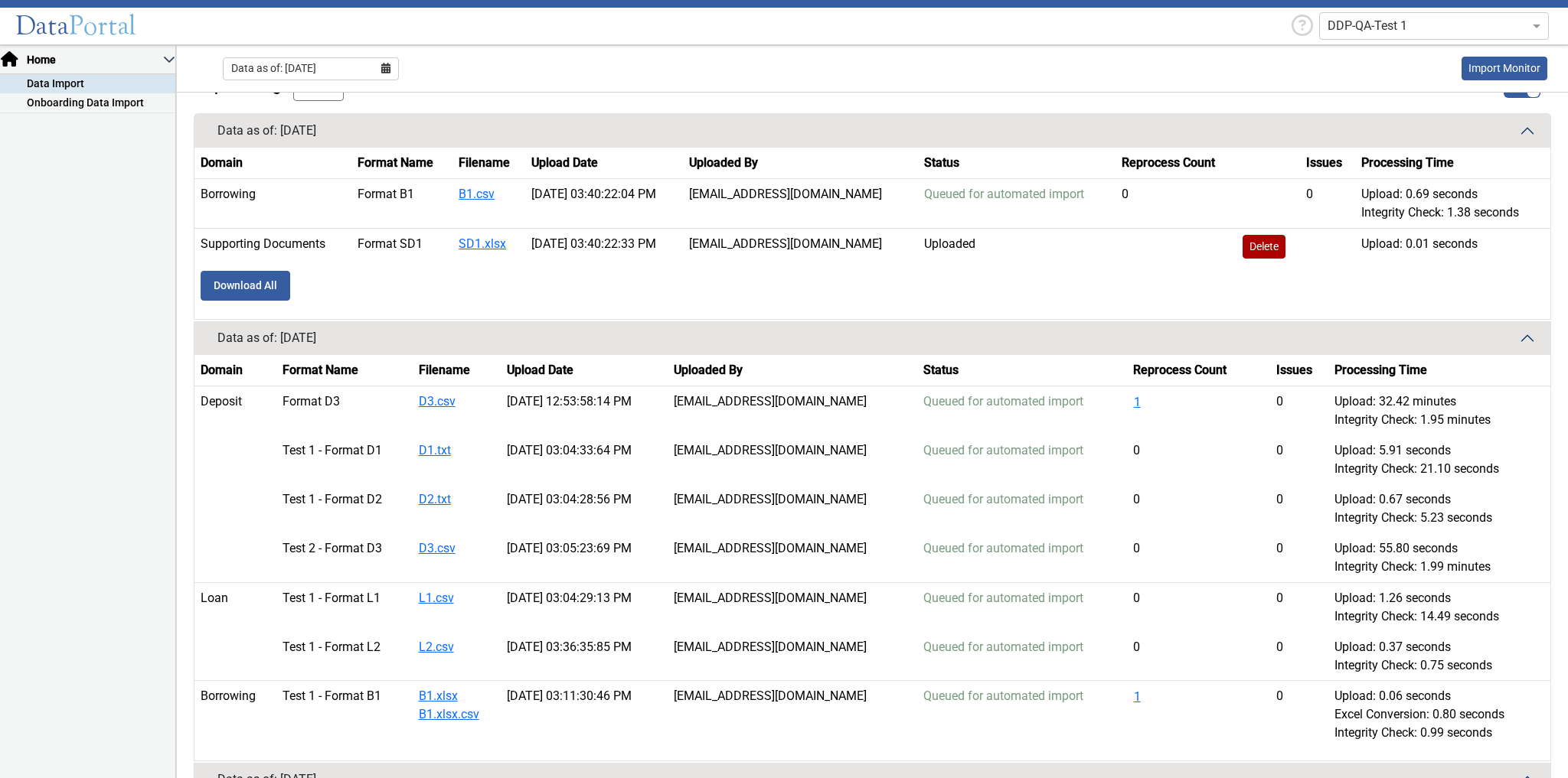
scroll to position [551, 0]
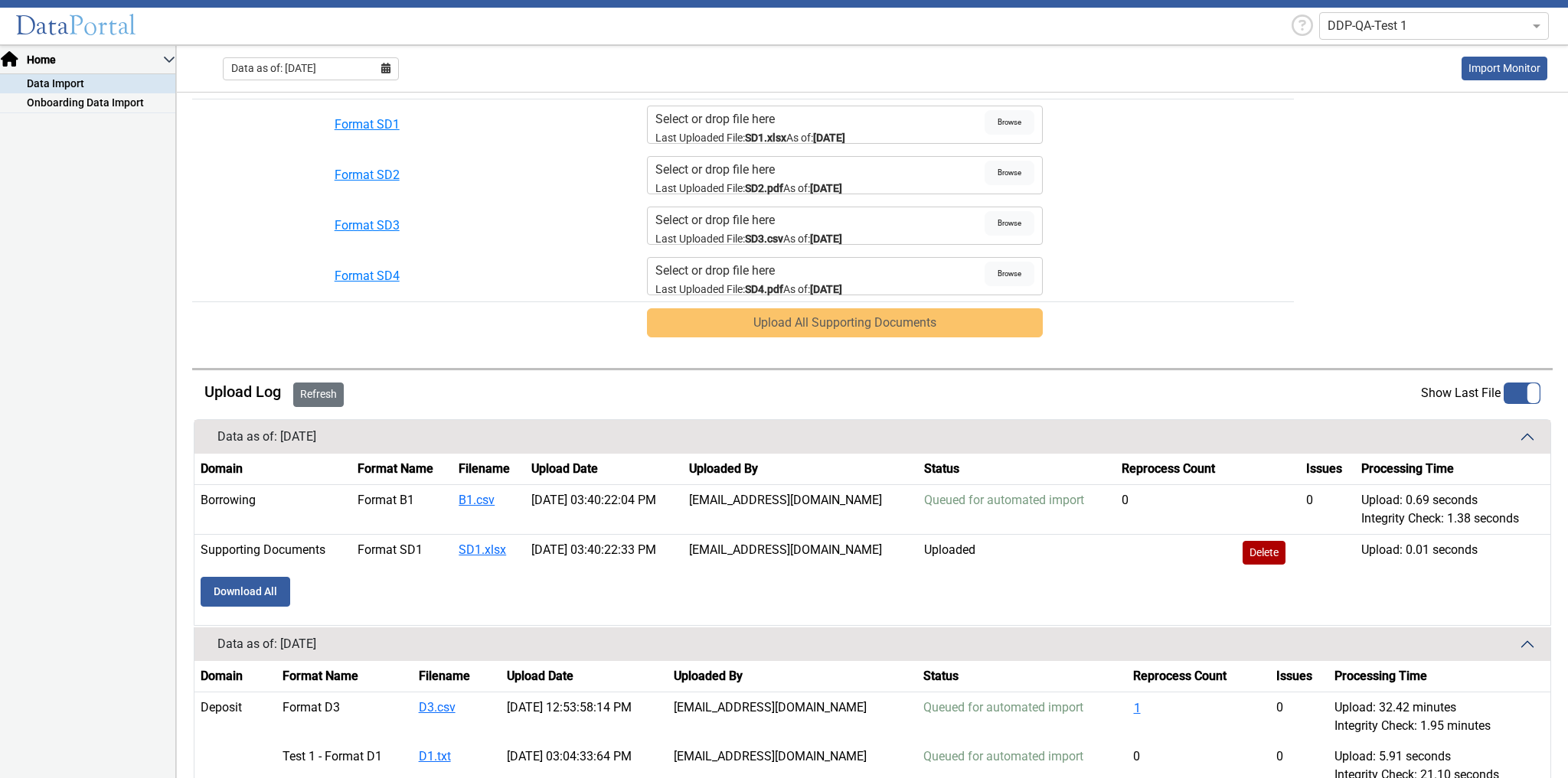
click at [334, 390] on button "Refresh" at bounding box center [318, 394] width 50 height 24
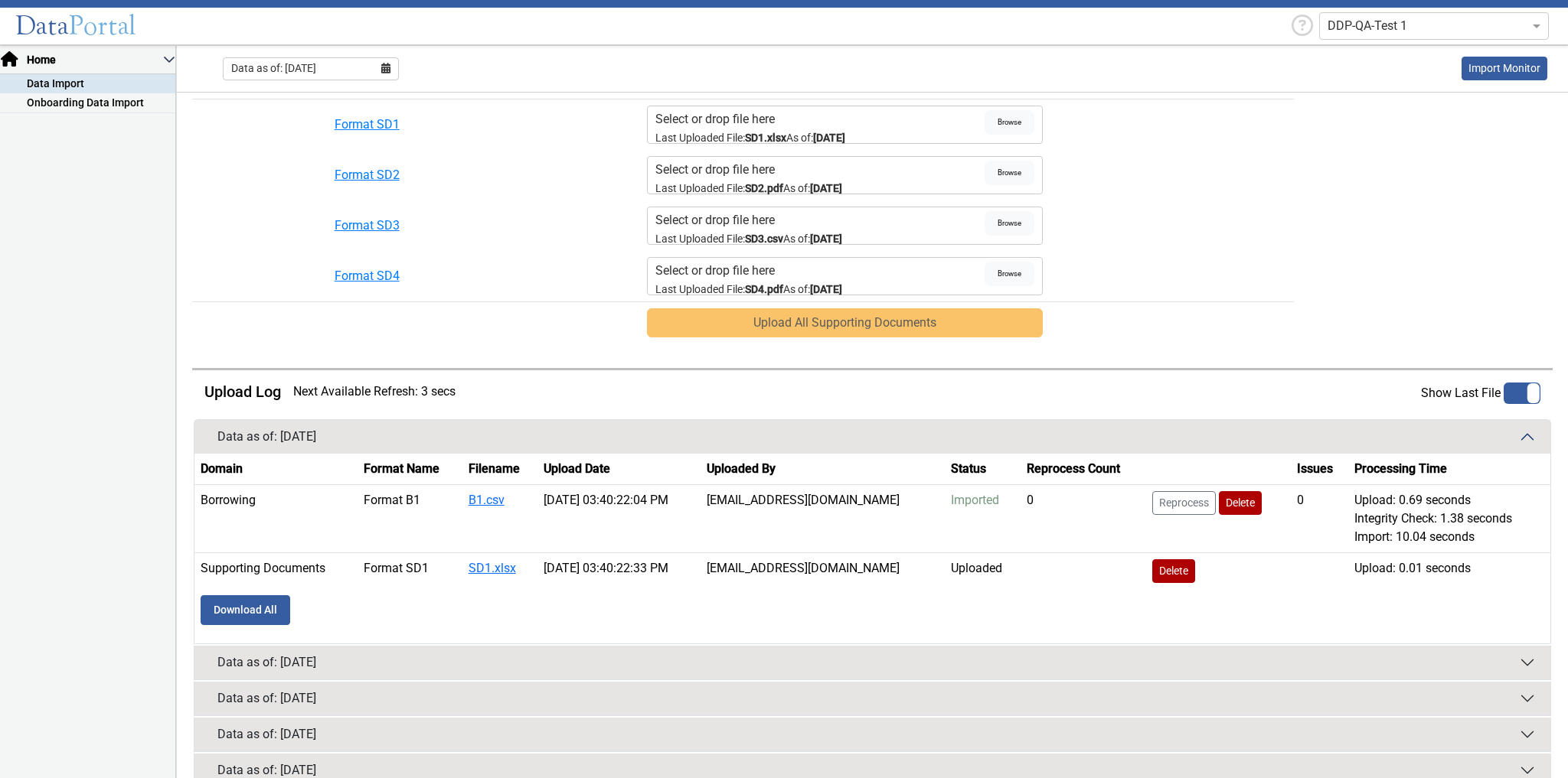
drag, startPoint x: 1010, startPoint y: 496, endPoint x: 443, endPoint y: 439, distance: 569.9
click at [532, 484] on tr "Borrowing Format B1 B1.csv 10/15/2025 03:40:22:04 PM MDuhamel@darlingconsulting…" at bounding box center [872, 517] width 1356 height 68
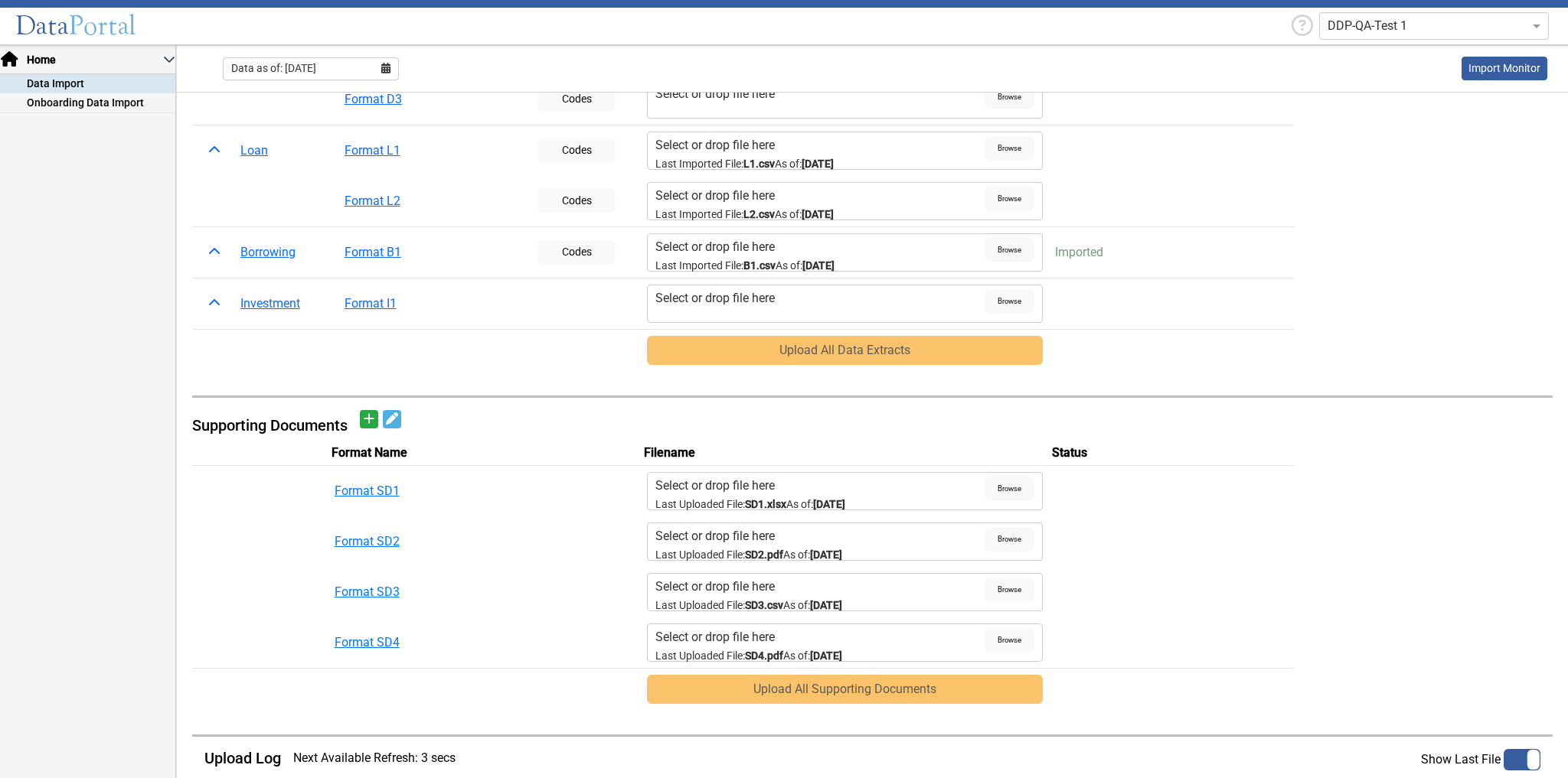
scroll to position [184, 0]
drag, startPoint x: 888, startPoint y: 263, endPoint x: 646, endPoint y: 264, distance: 242.0
click at [647, 264] on div "Select or drop file here Last Imported File: B1.csv As of: 05/31/2025 Browse" at bounding box center [844, 252] width 396 height 38
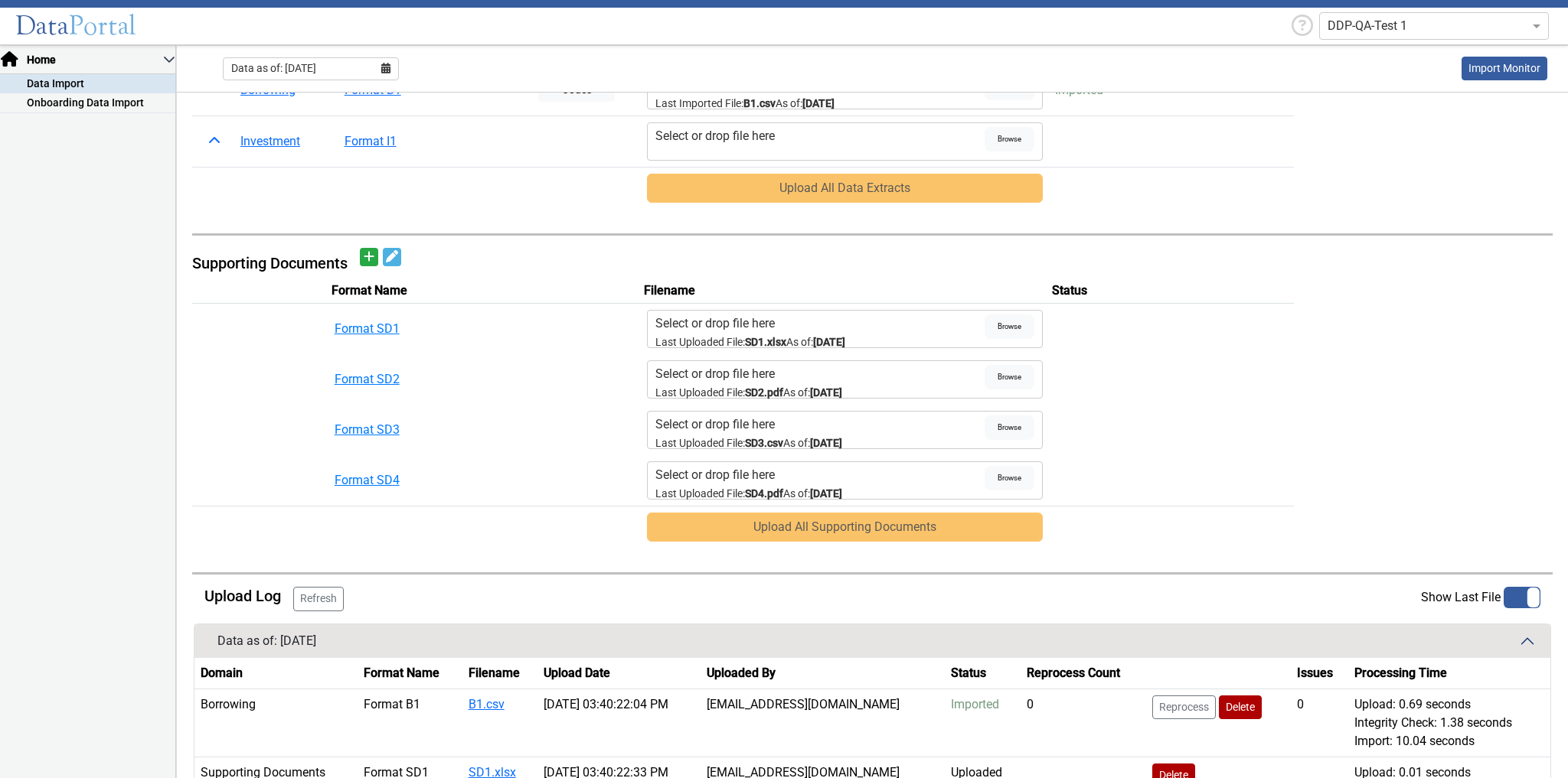
scroll to position [428, 0]
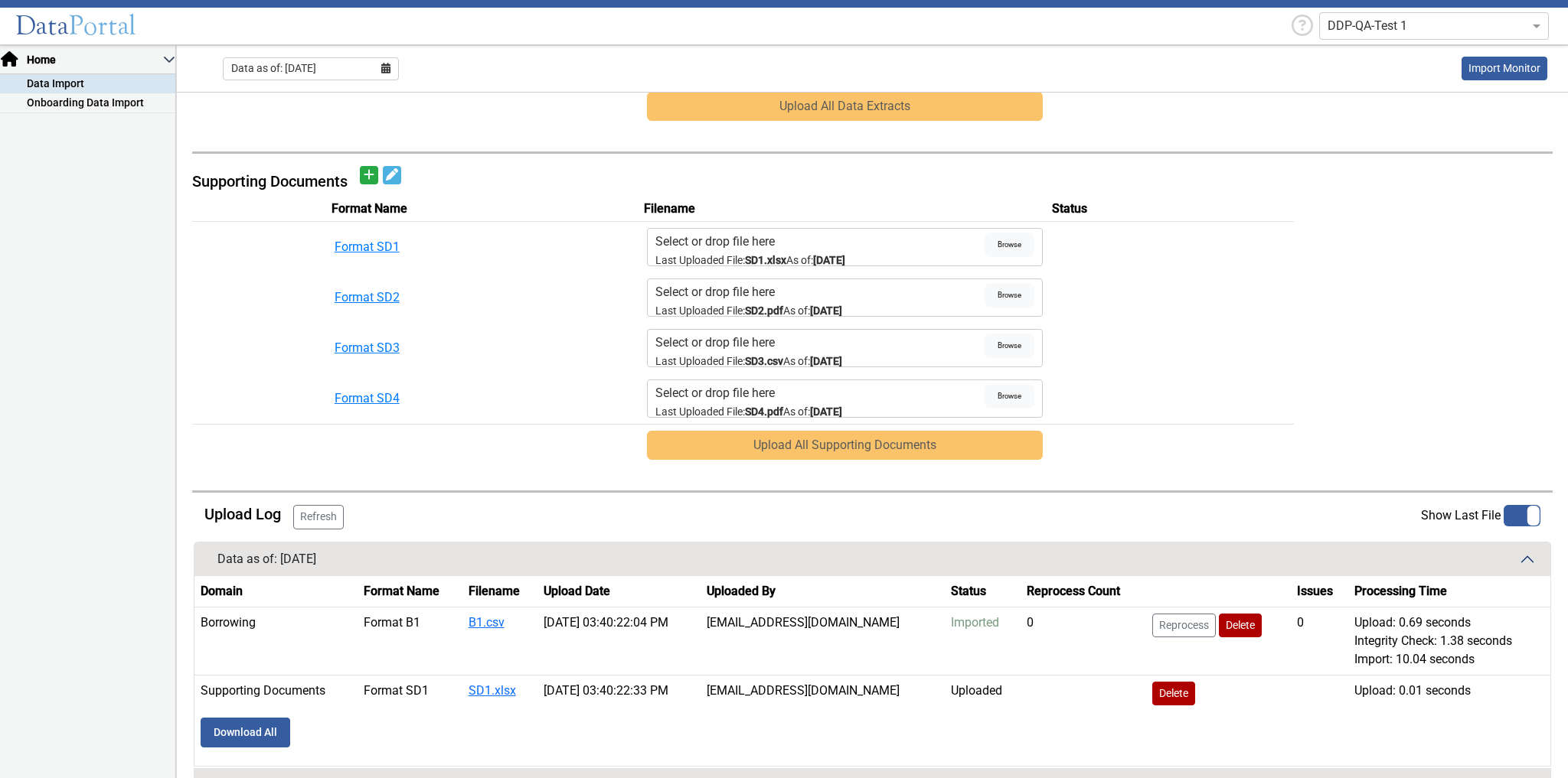
drag, startPoint x: 315, startPoint y: 562, endPoint x: 264, endPoint y: 562, distance: 51.0
click at [264, 562] on button "Data as of: [DATE]" at bounding box center [872, 559] width 1356 height 33
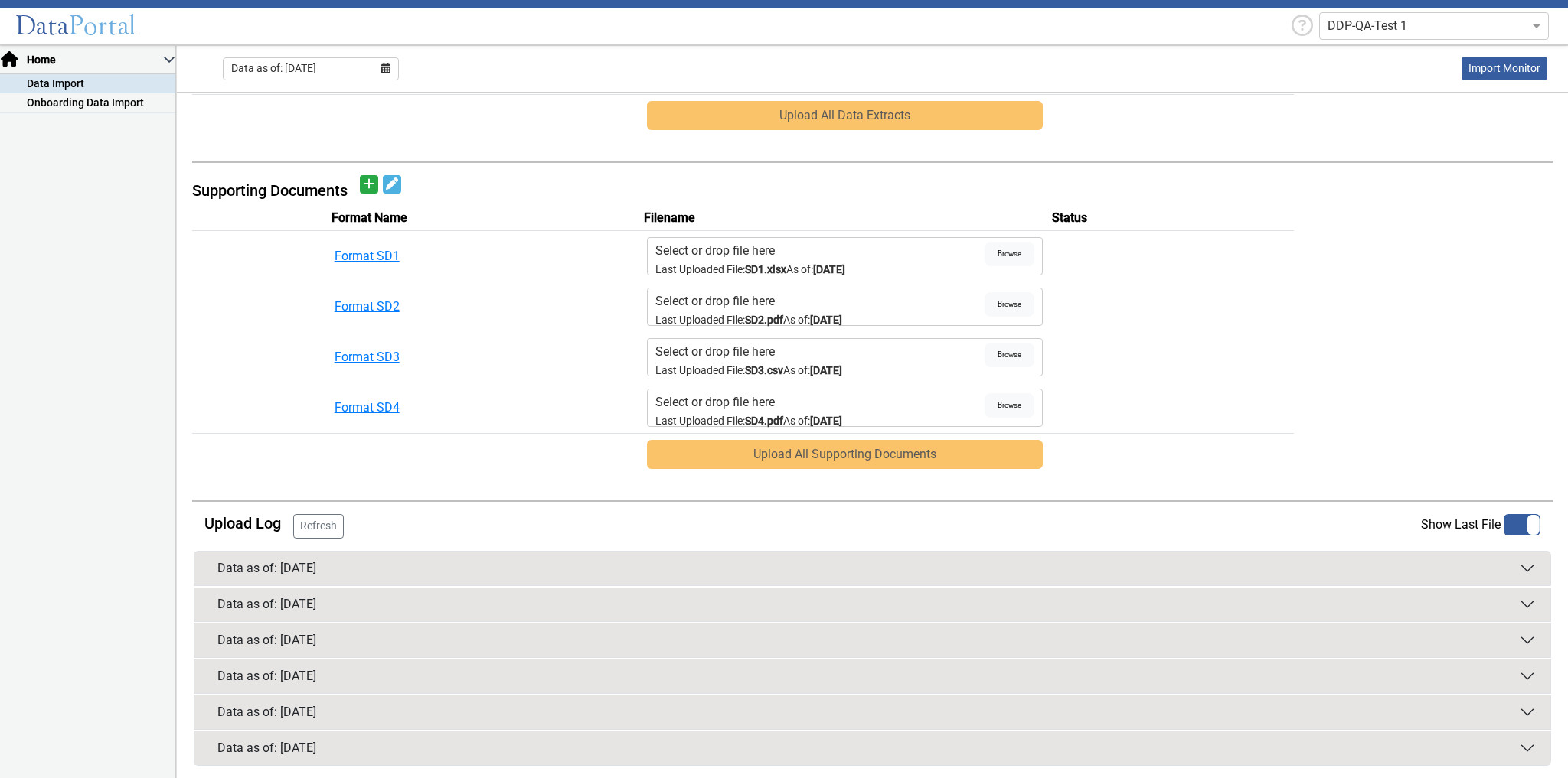
click at [305, 563] on div "Data as of: [DATE]" at bounding box center [266, 568] width 98 height 19
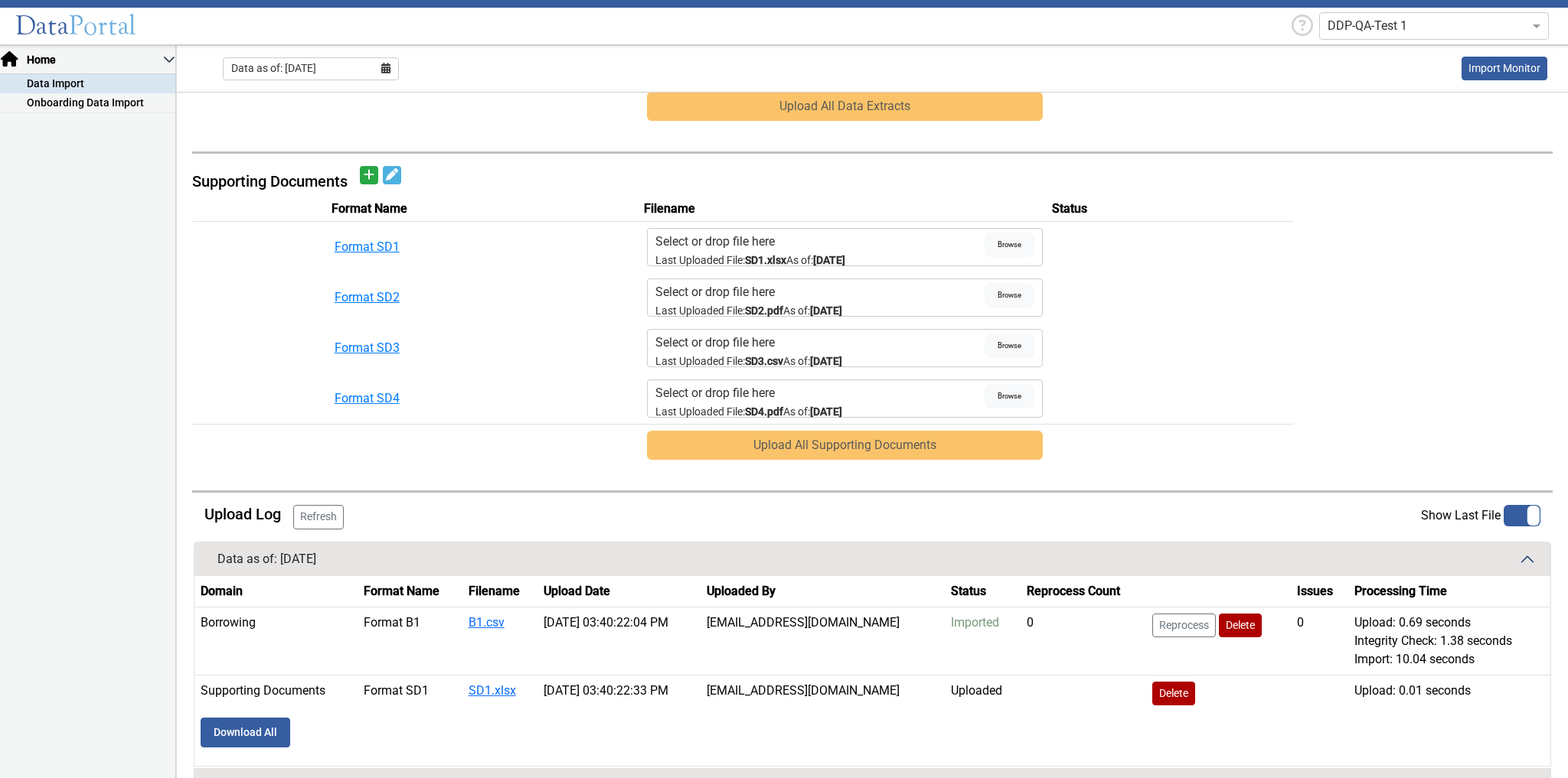
drag, startPoint x: 703, startPoint y: 616, endPoint x: 531, endPoint y: 620, distance: 172.0
click at [537, 620] on td "[DATE] 03:40:22:04 PM" at bounding box center [619, 640] width 163 height 68
drag, startPoint x: 413, startPoint y: 243, endPoint x: 328, endPoint y: 244, distance: 85.0
click at [328, 236] on td "Format SD1" at bounding box center [431, 246] width 204 height 51
drag, startPoint x: 888, startPoint y: 257, endPoint x: 746, endPoint y: 259, distance: 142.0
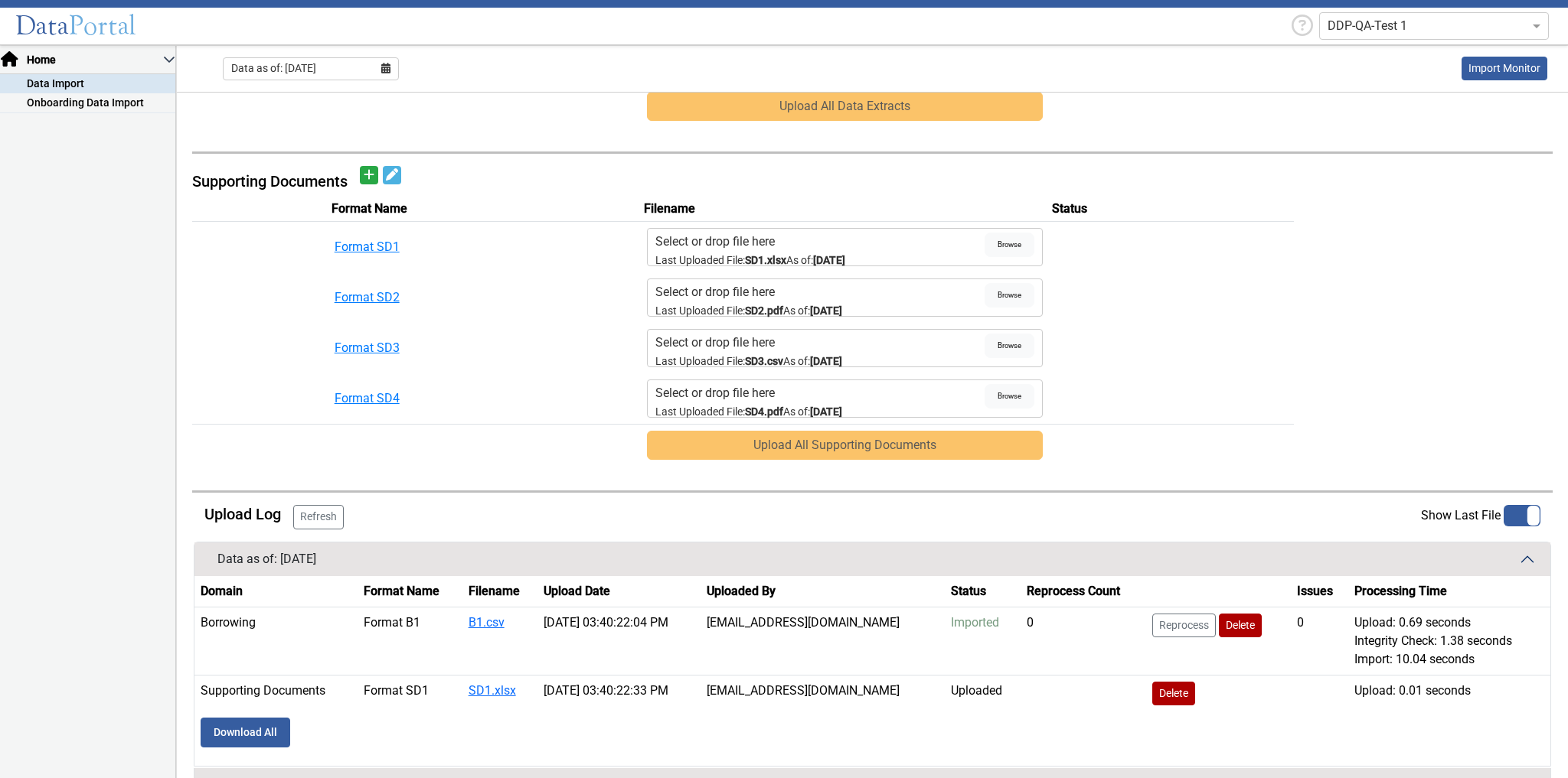
click at [746, 259] on label "Select or drop file here Last Uploaded File: SD1.xlsx As of: [DATE]" at bounding box center [819, 247] width 329 height 29
copy small "SD1.xlsx As of: 05/31/2025"
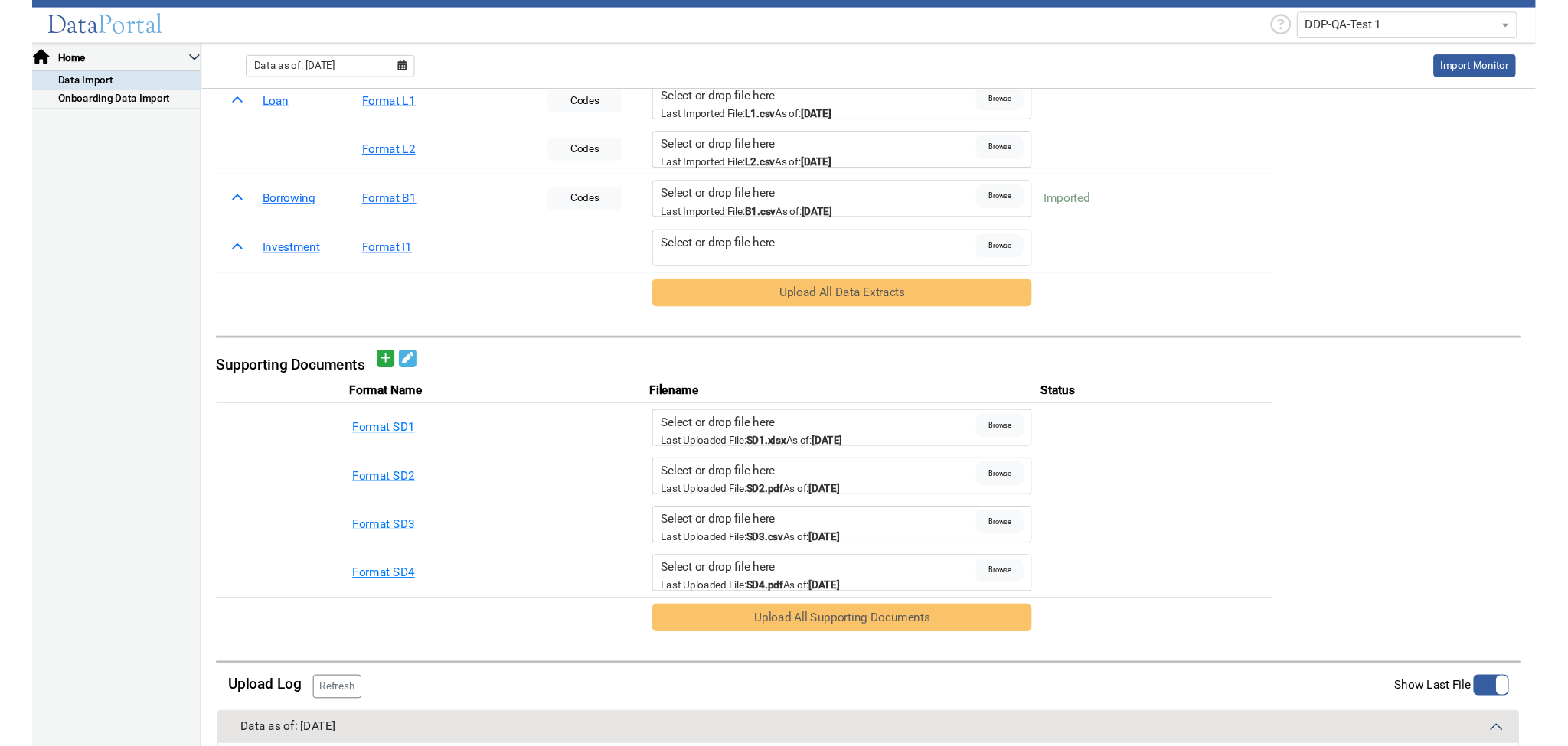
scroll to position [61, 0]
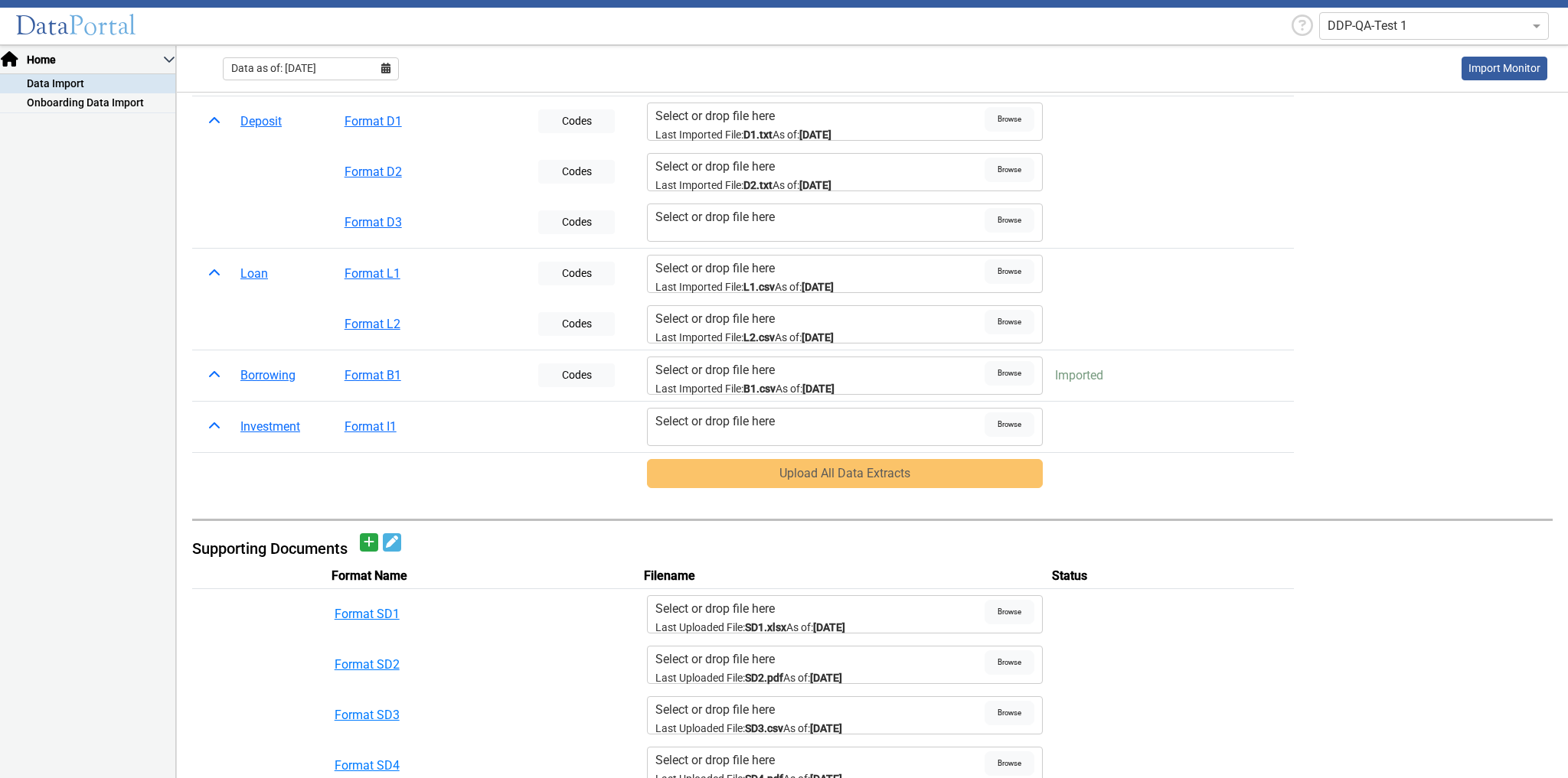
drag, startPoint x: 888, startPoint y: 390, endPoint x: 650, endPoint y: 381, distance: 238.2
click at [655, 386] on label "Select or drop file here Last Imported File: B1.csv As of: 05/31/2025" at bounding box center [819, 375] width 329 height 29
copy small "Last Imported File: B1.csv As of: 05/31/2025"
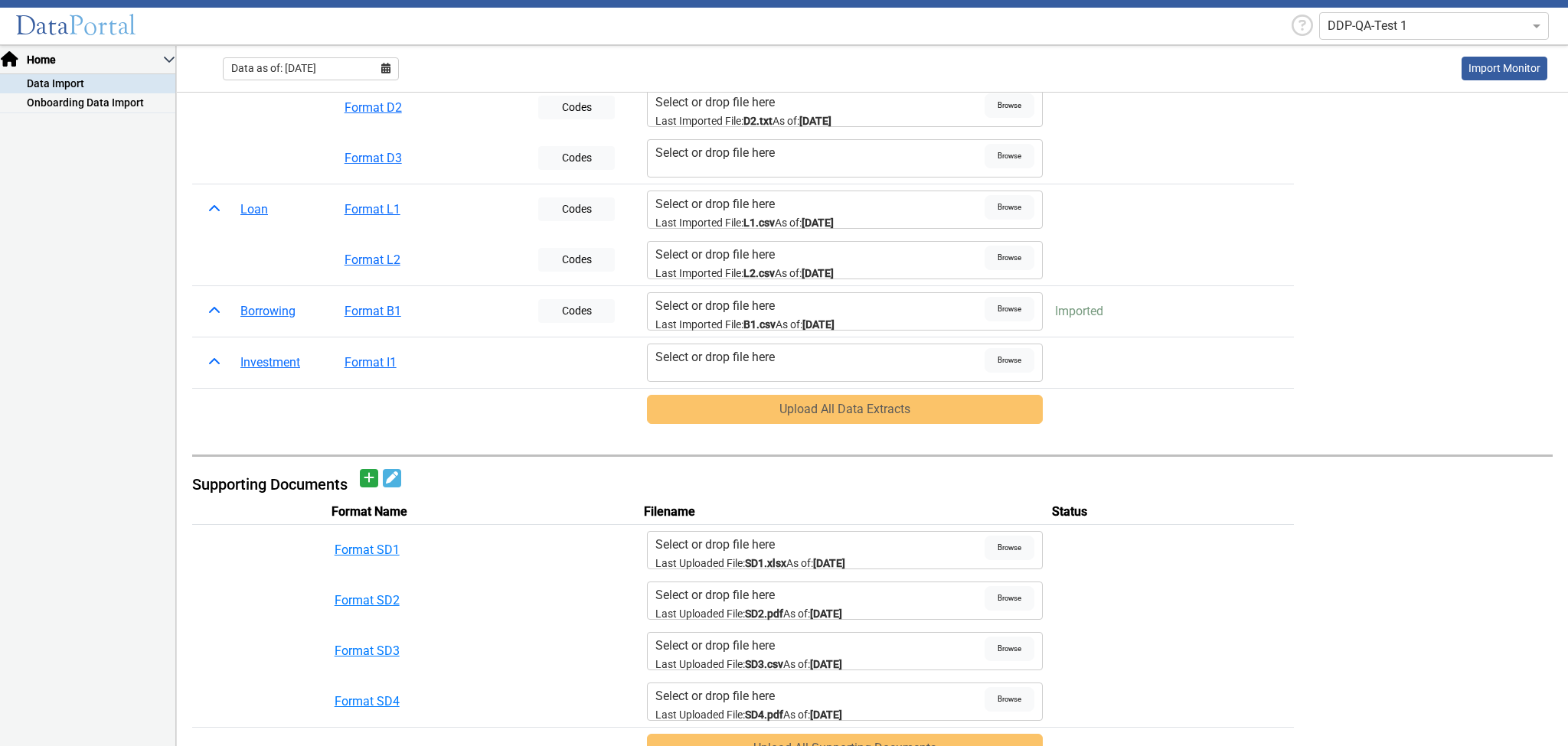
scroll to position [306, 0]
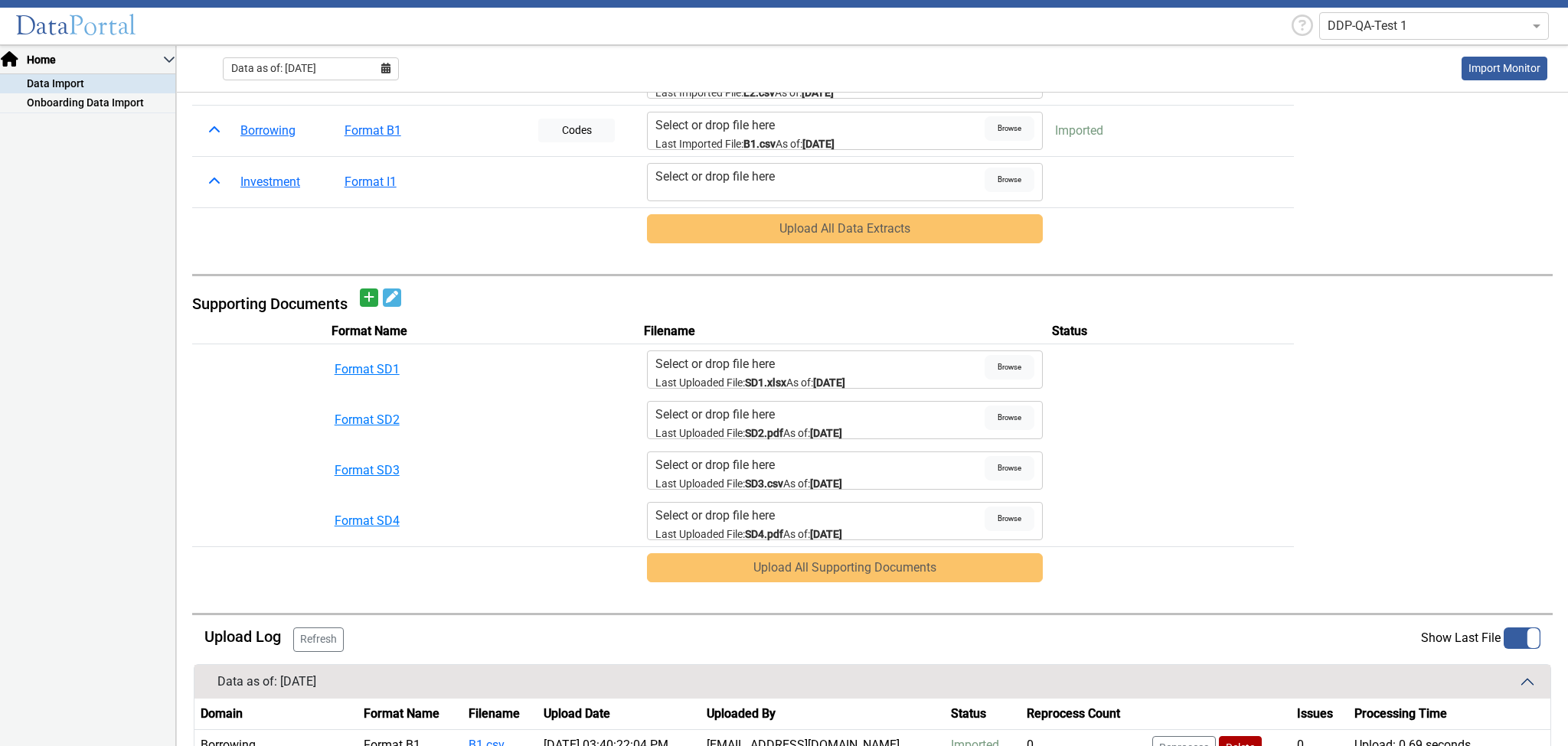
drag, startPoint x: 759, startPoint y: 224, endPoint x: 925, endPoint y: 225, distance: 166.0
click at [921, 225] on div "Upload All Data Extracts" at bounding box center [844, 228] width 396 height 29
drag, startPoint x: 738, startPoint y: 563, endPoint x: 964, endPoint y: 564, distance: 226.0
click at [964, 563] on div "Upload All Supporting Documents" at bounding box center [844, 567] width 396 height 29
click at [370, 680] on button "Data as of: [DATE]" at bounding box center [872, 682] width 1356 height 33
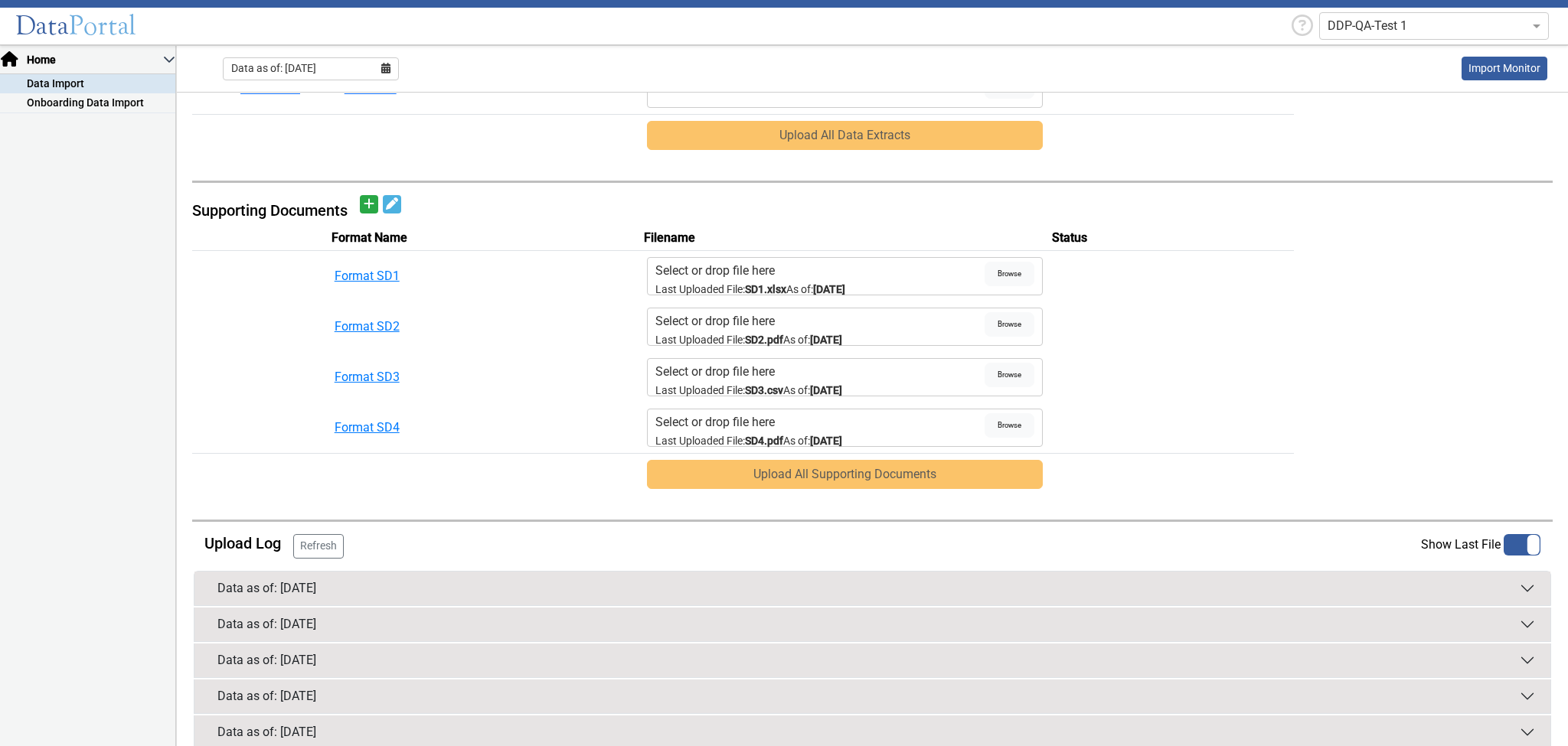
scroll to position [452, 0]
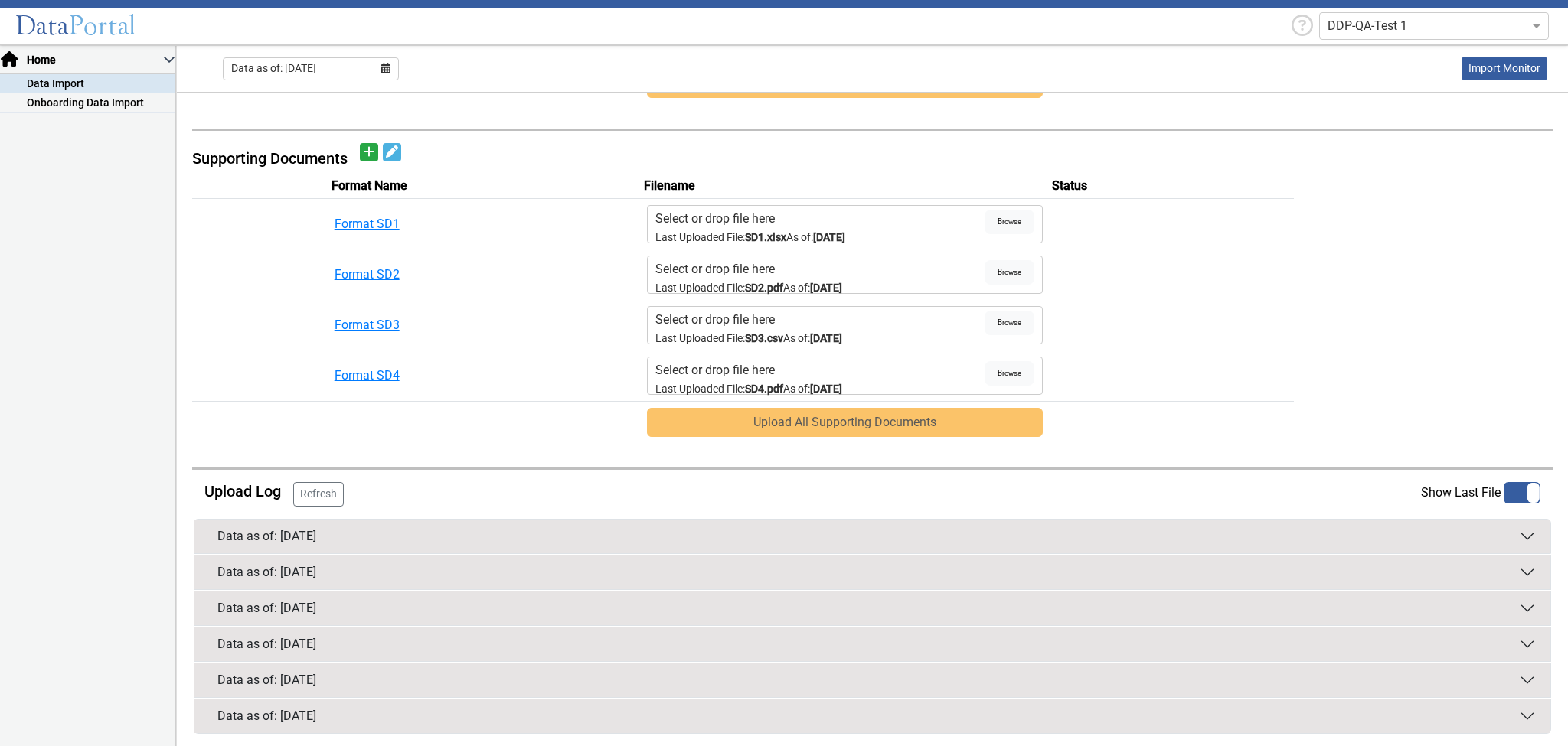
click at [917, 529] on button "Data as of: [DATE]" at bounding box center [872, 536] width 1356 height 33
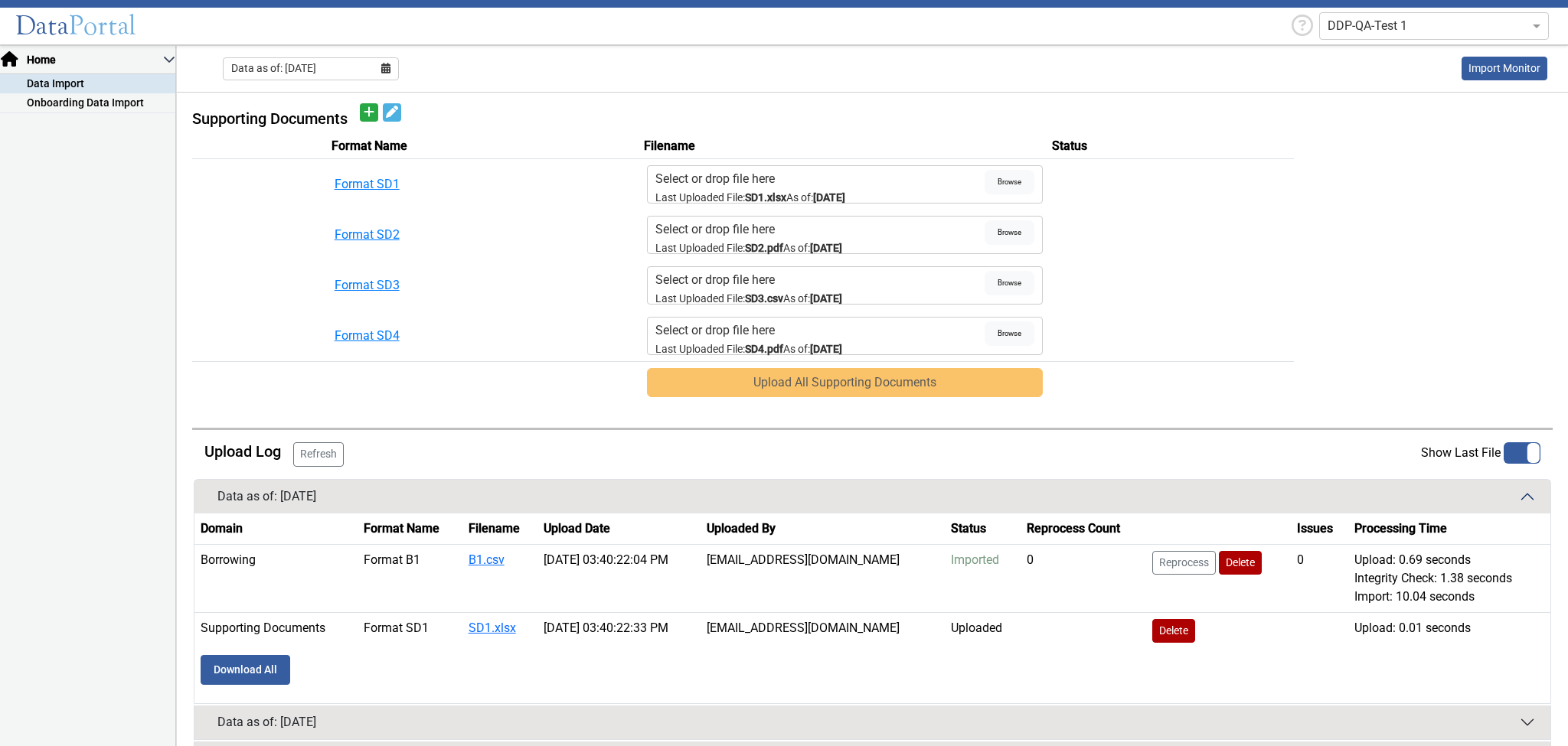
scroll to position [513, 0]
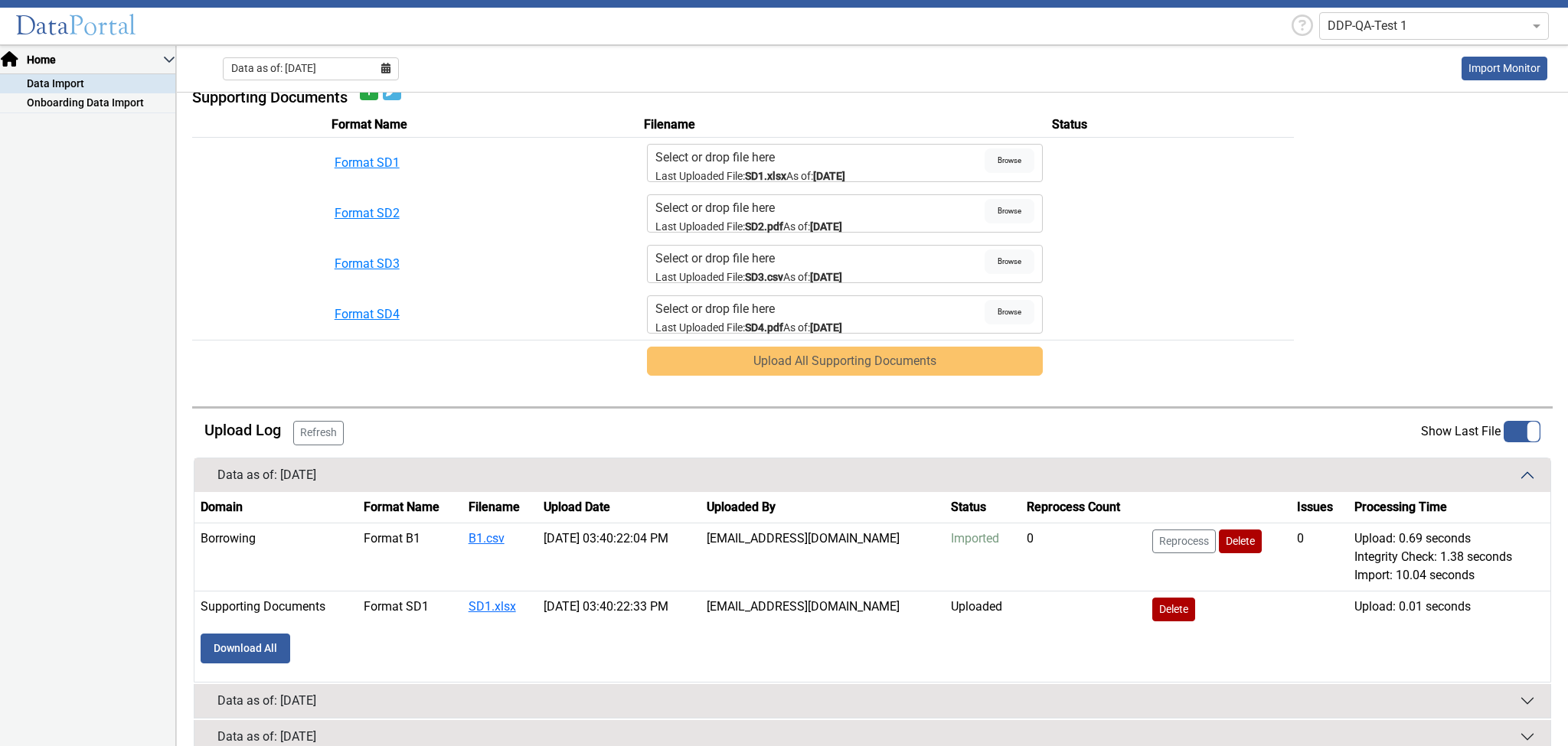
click at [953, 689] on button "Data as of: [DATE]" at bounding box center [872, 701] width 1356 height 33
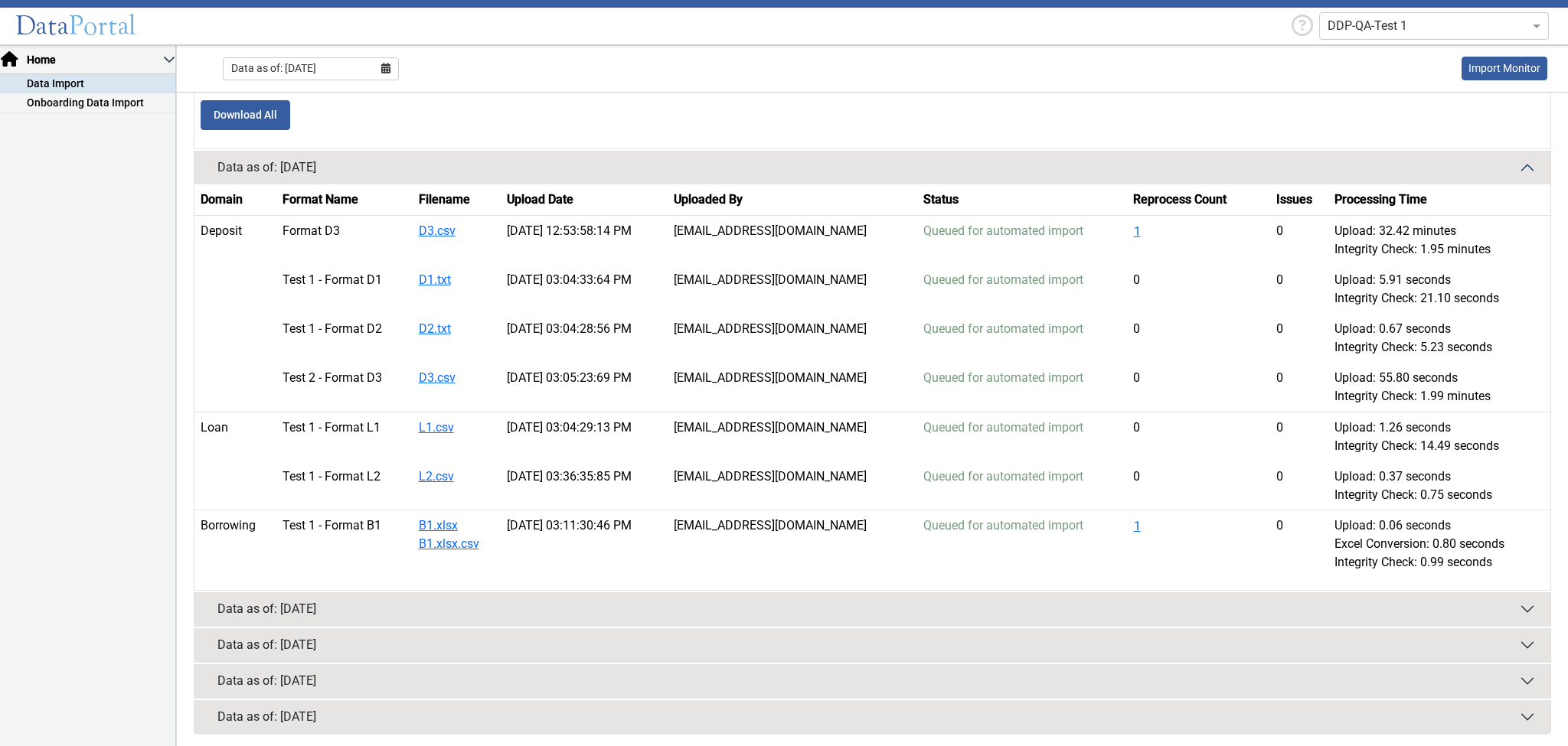
click at [983, 600] on button "Data as of: [DATE]" at bounding box center [872, 610] width 1356 height 33
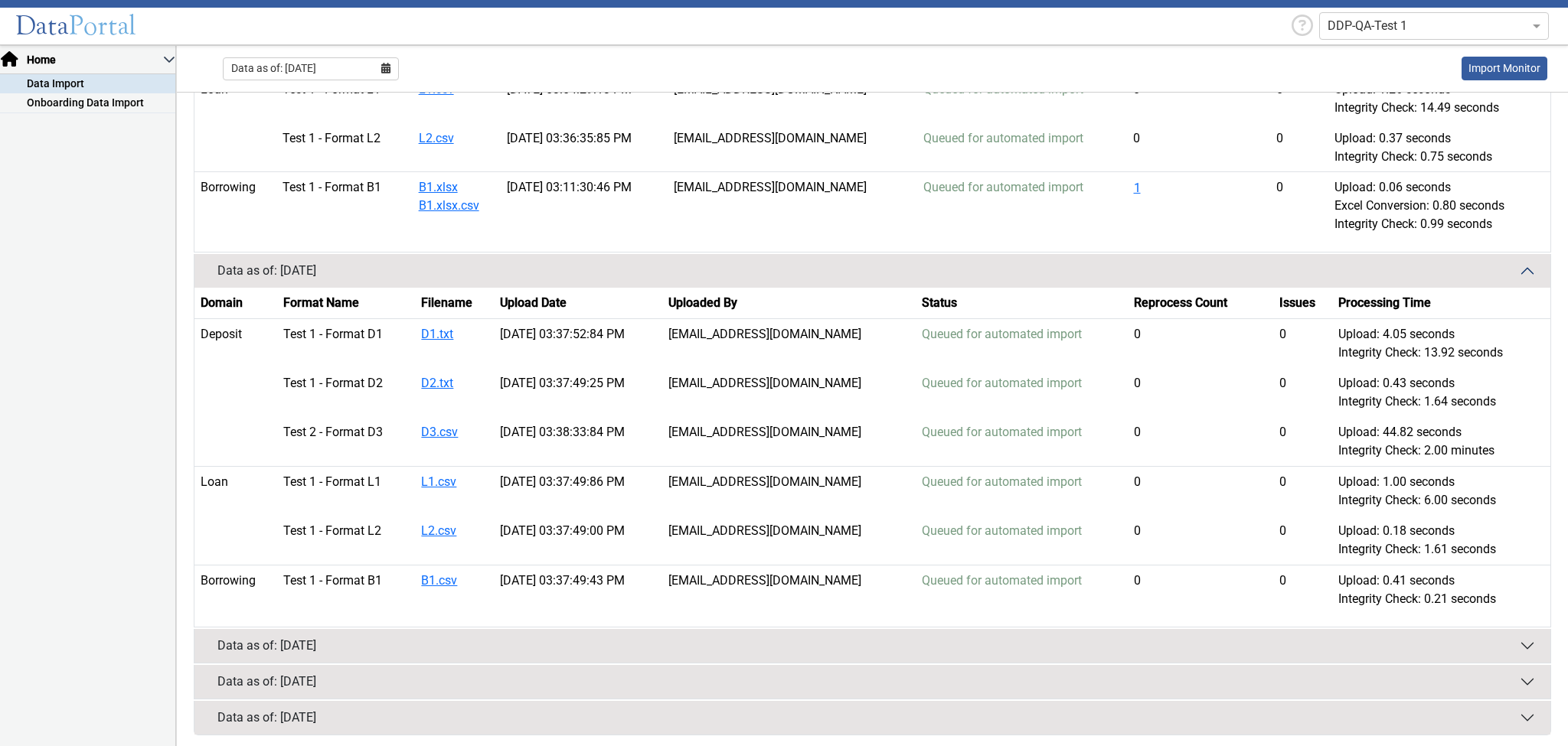
click at [984, 637] on button "Data as of: [DATE]" at bounding box center [872, 646] width 1356 height 33
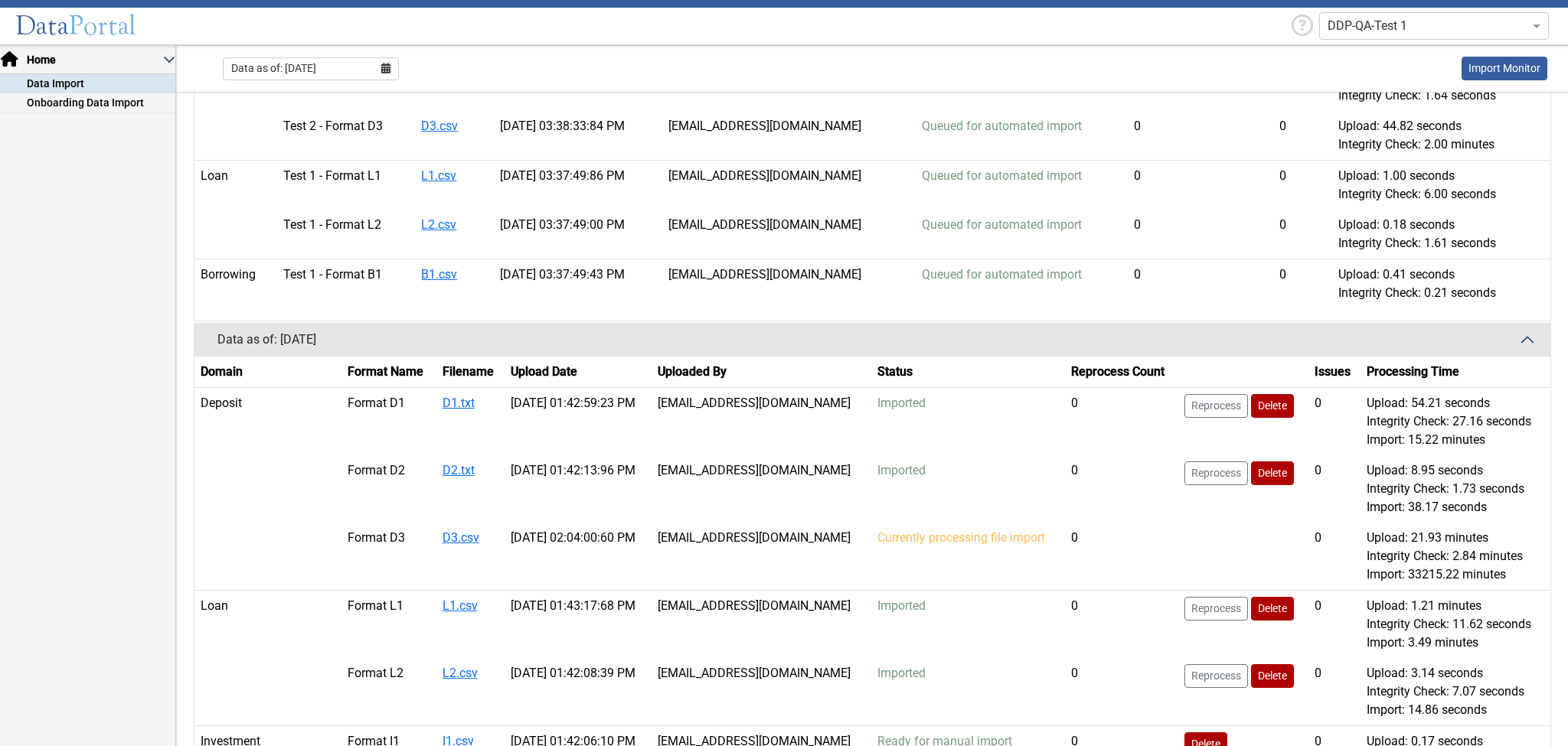
scroll to position [2033, 0]
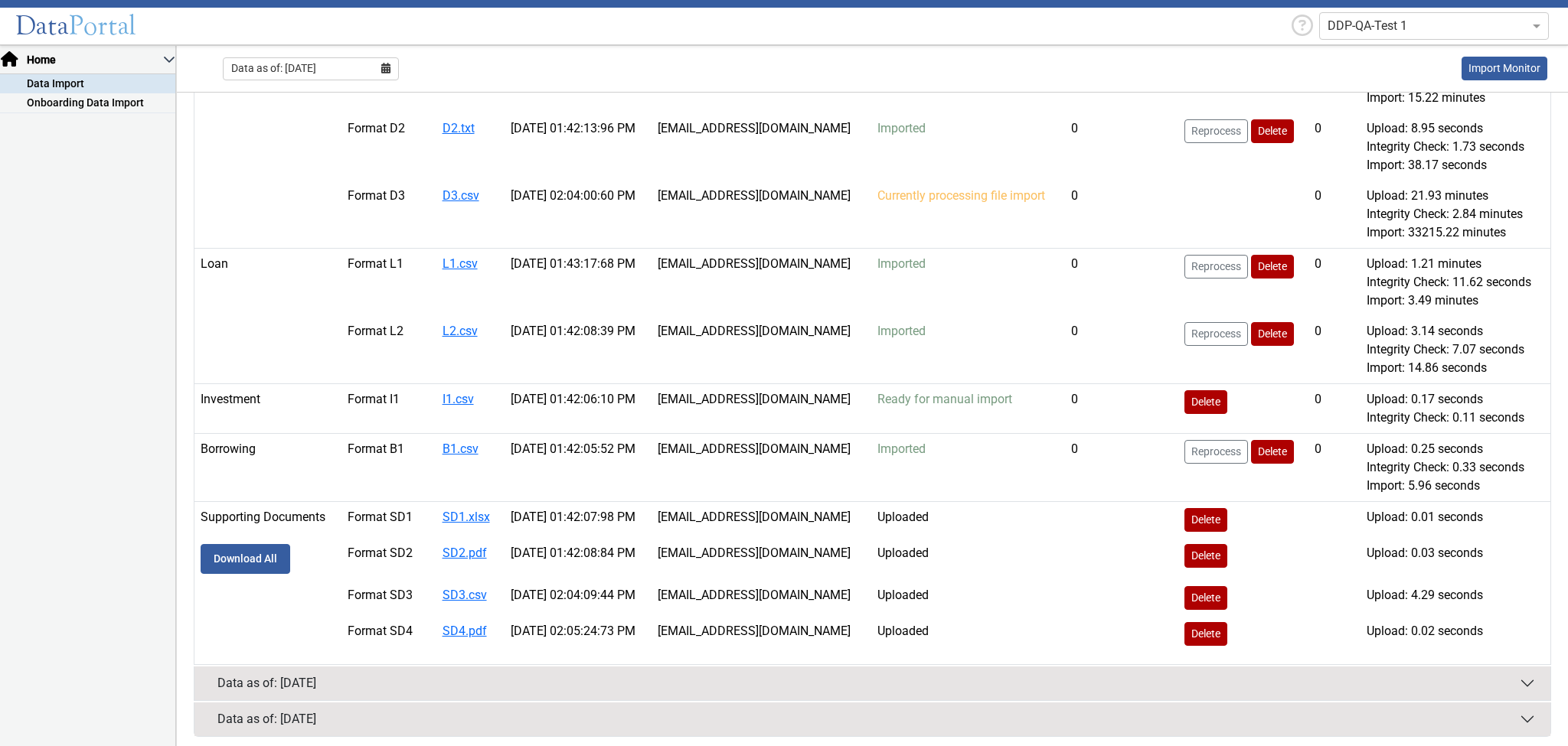
click at [981, 667] on button "Data as of: 04/30/2025" at bounding box center [872, 684] width 1356 height 33
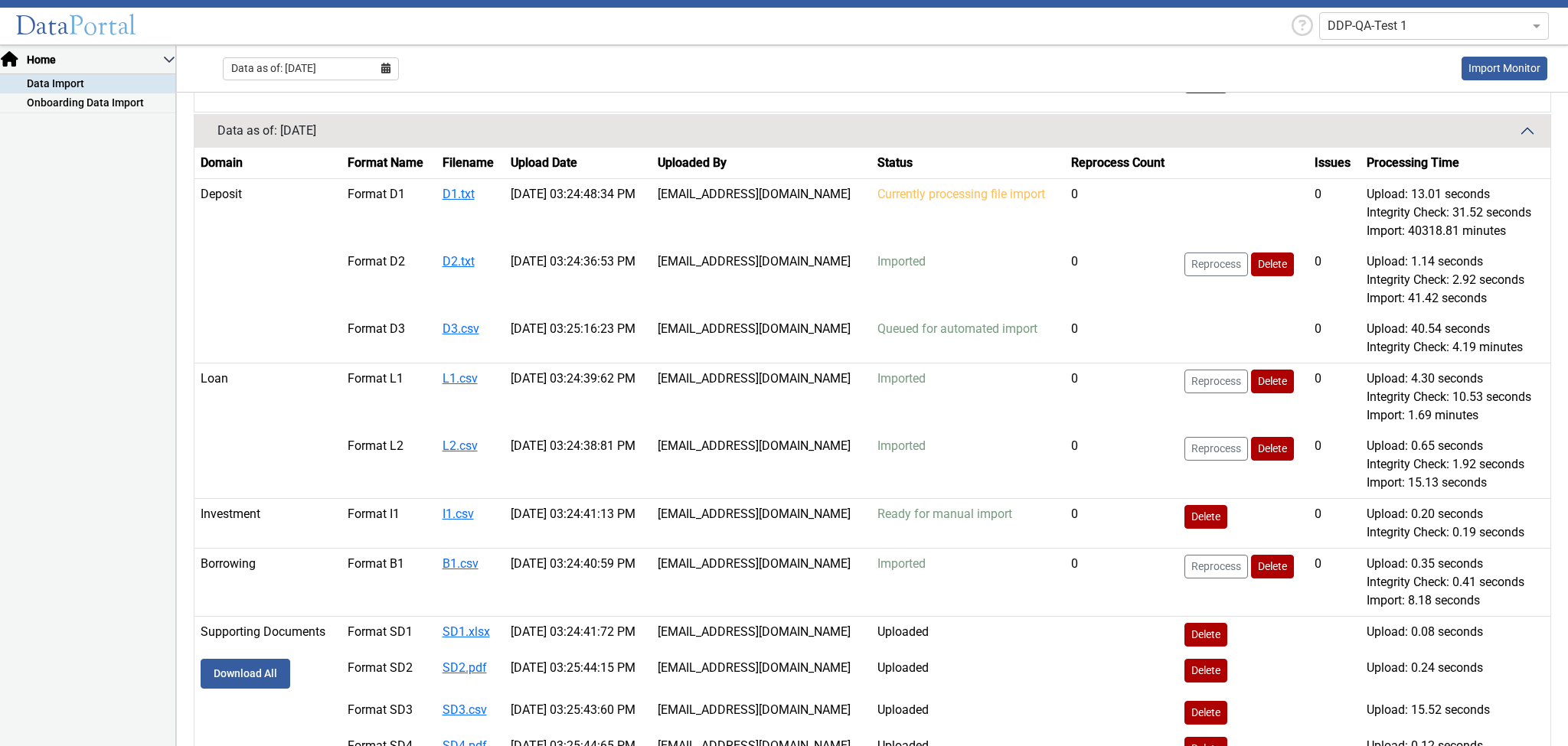
scroll to position [2662, 0]
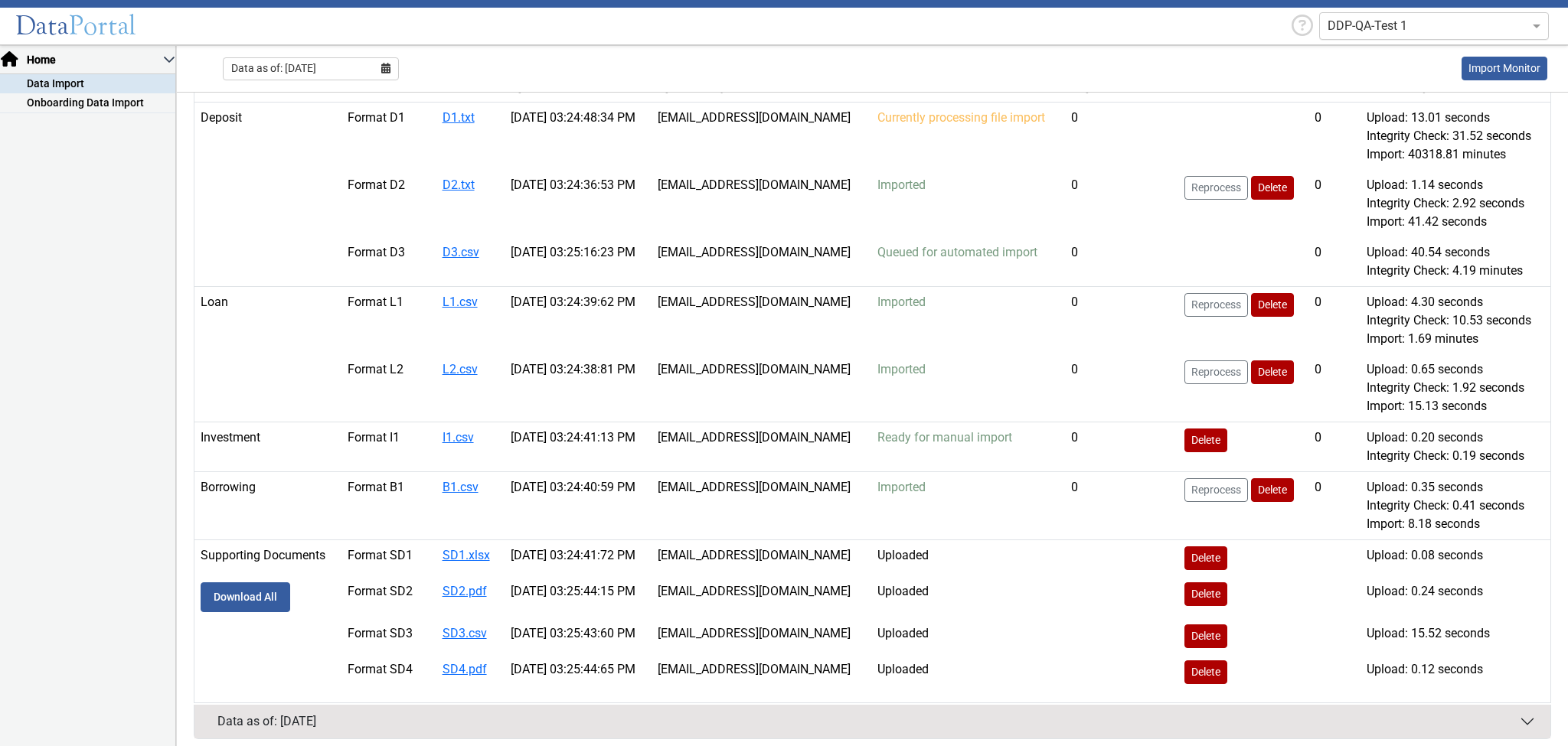
click at [1420, 30] on input "text" at bounding box center [1419, 26] width 182 height 19
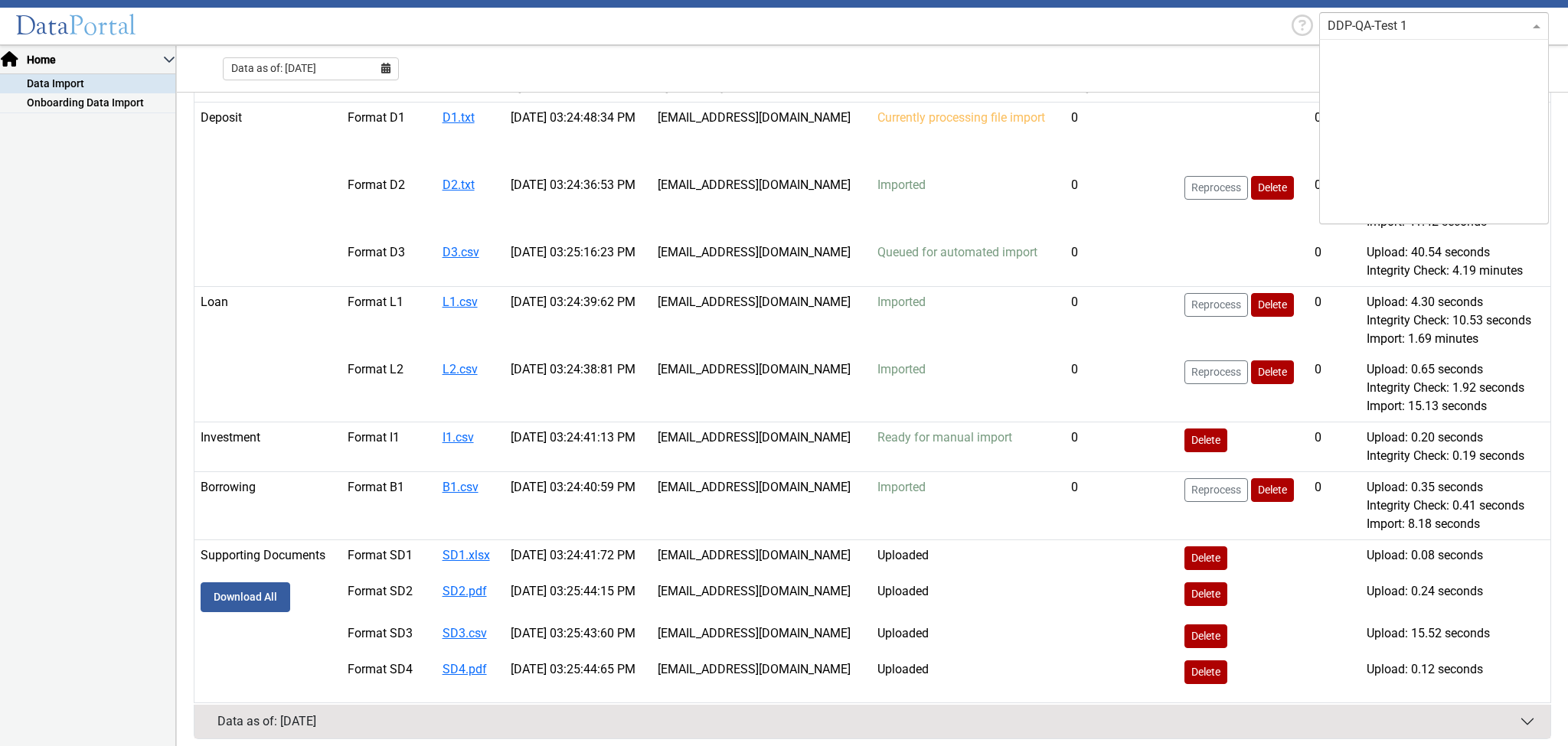
scroll to position [980, 0]
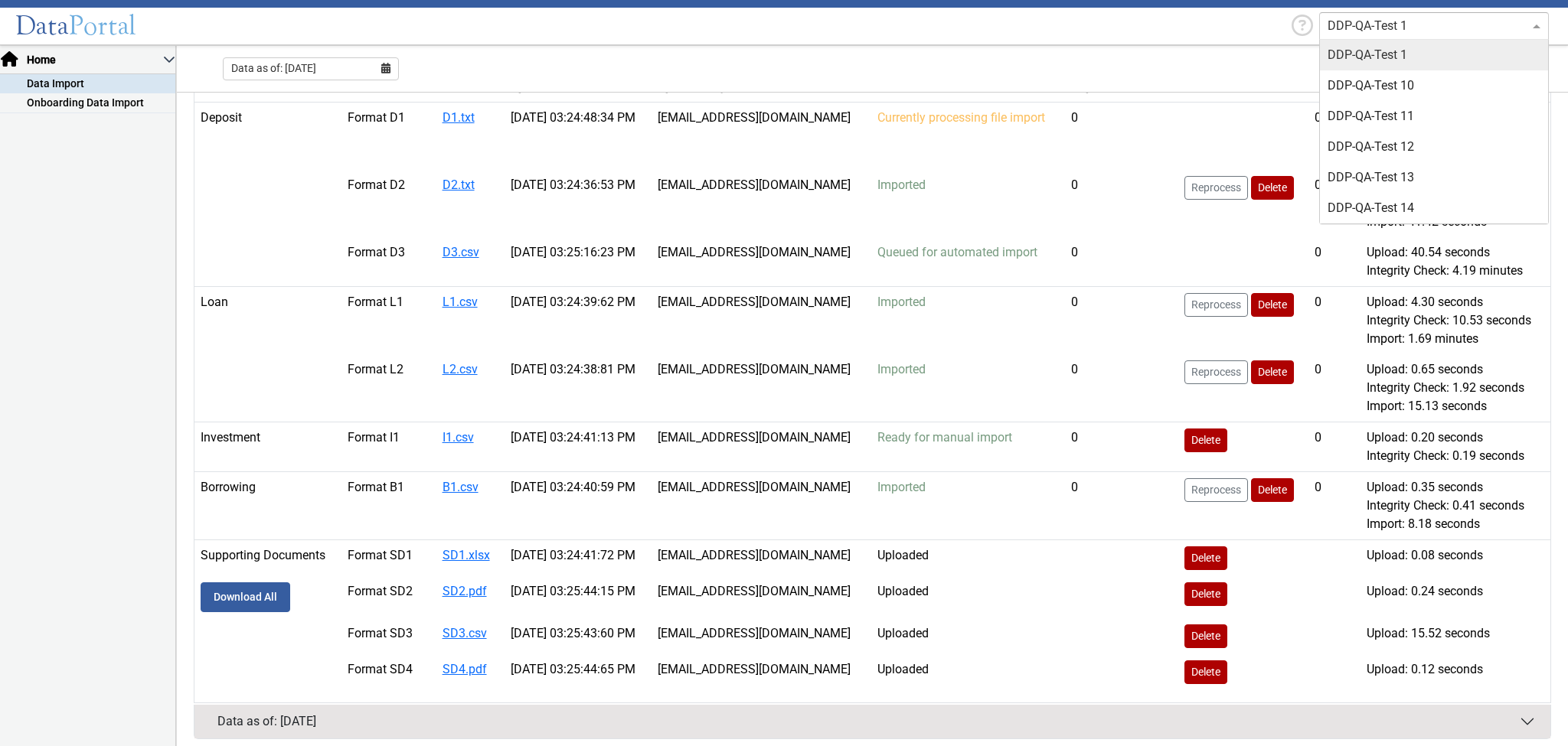
type input "f"
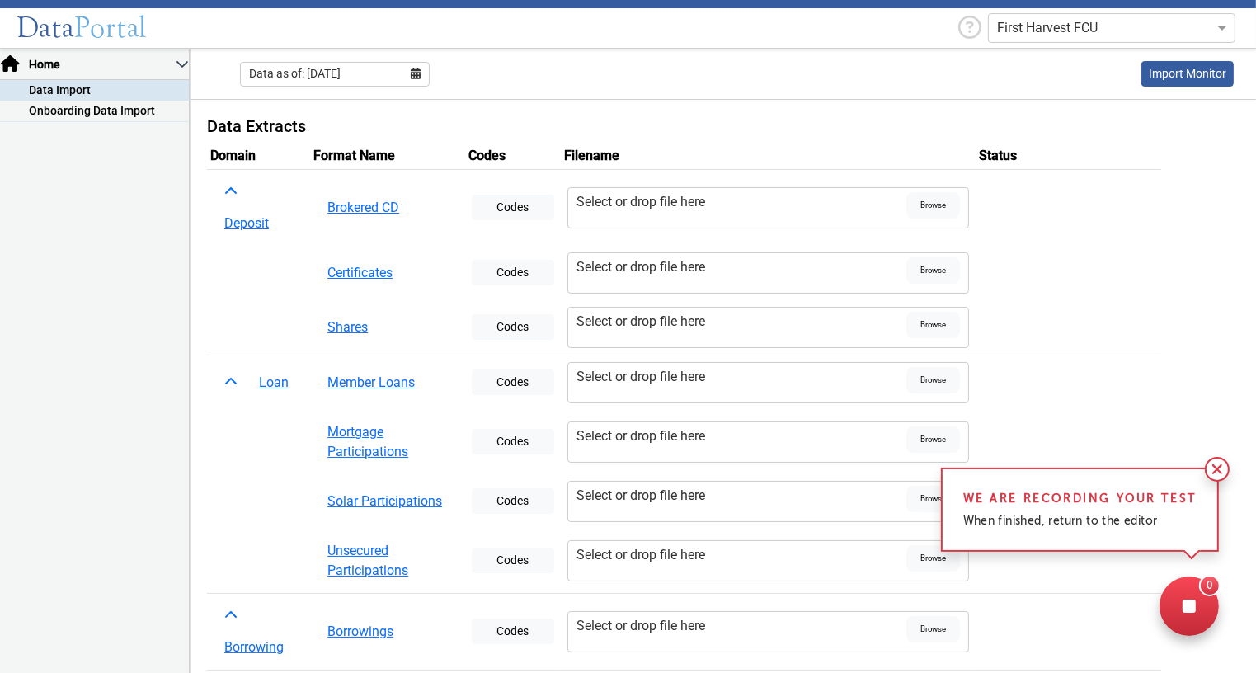
click at [1191, 595] on div at bounding box center [1189, 606] width 59 height 59
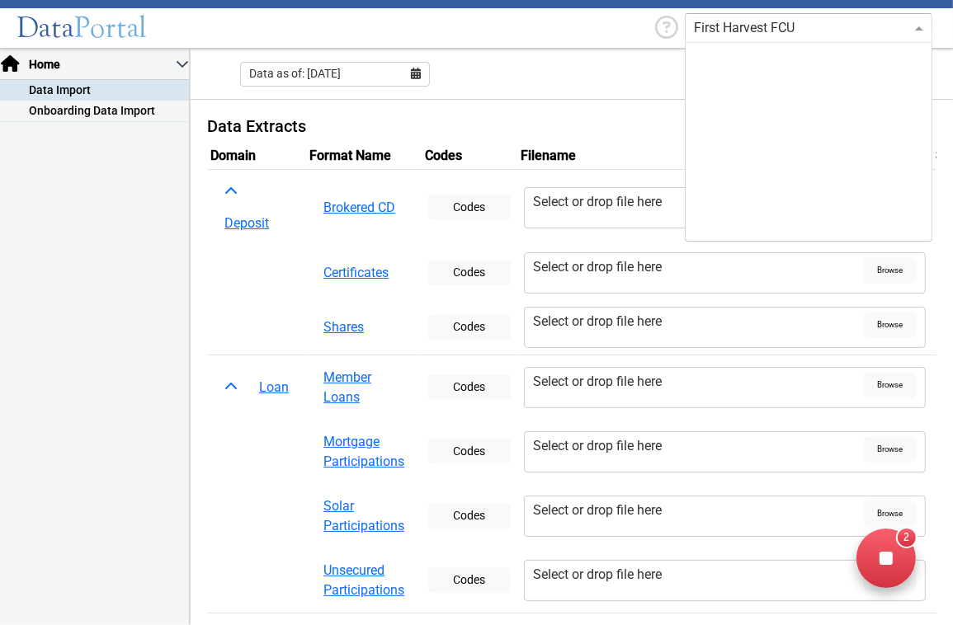
click at [733, 31] on input "text" at bounding box center [792, 28] width 196 height 20
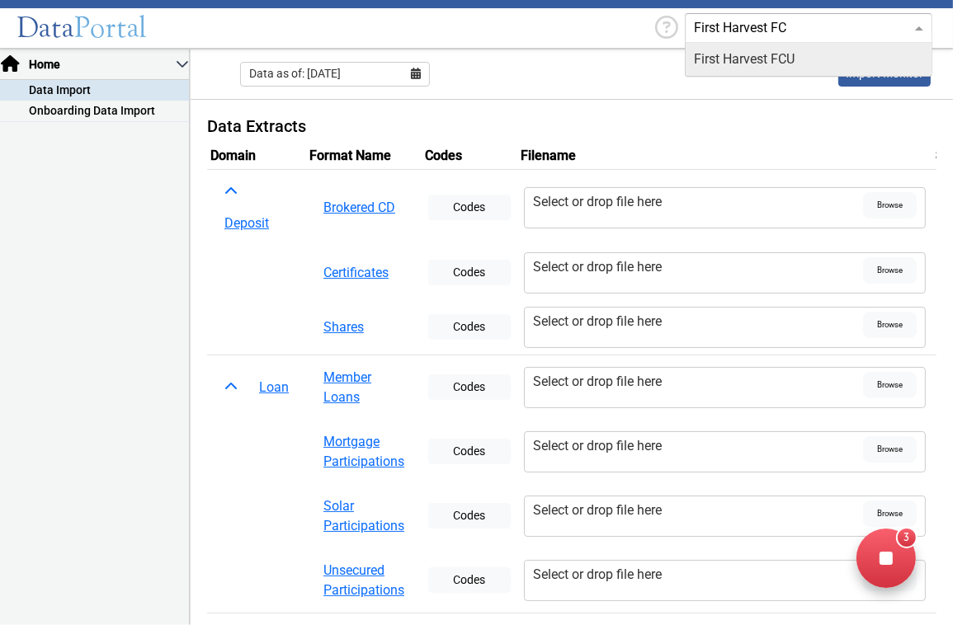
type input "First Harvest FCU"
click at [787, 46] on div "First Harvest FCU" at bounding box center [809, 59] width 246 height 33
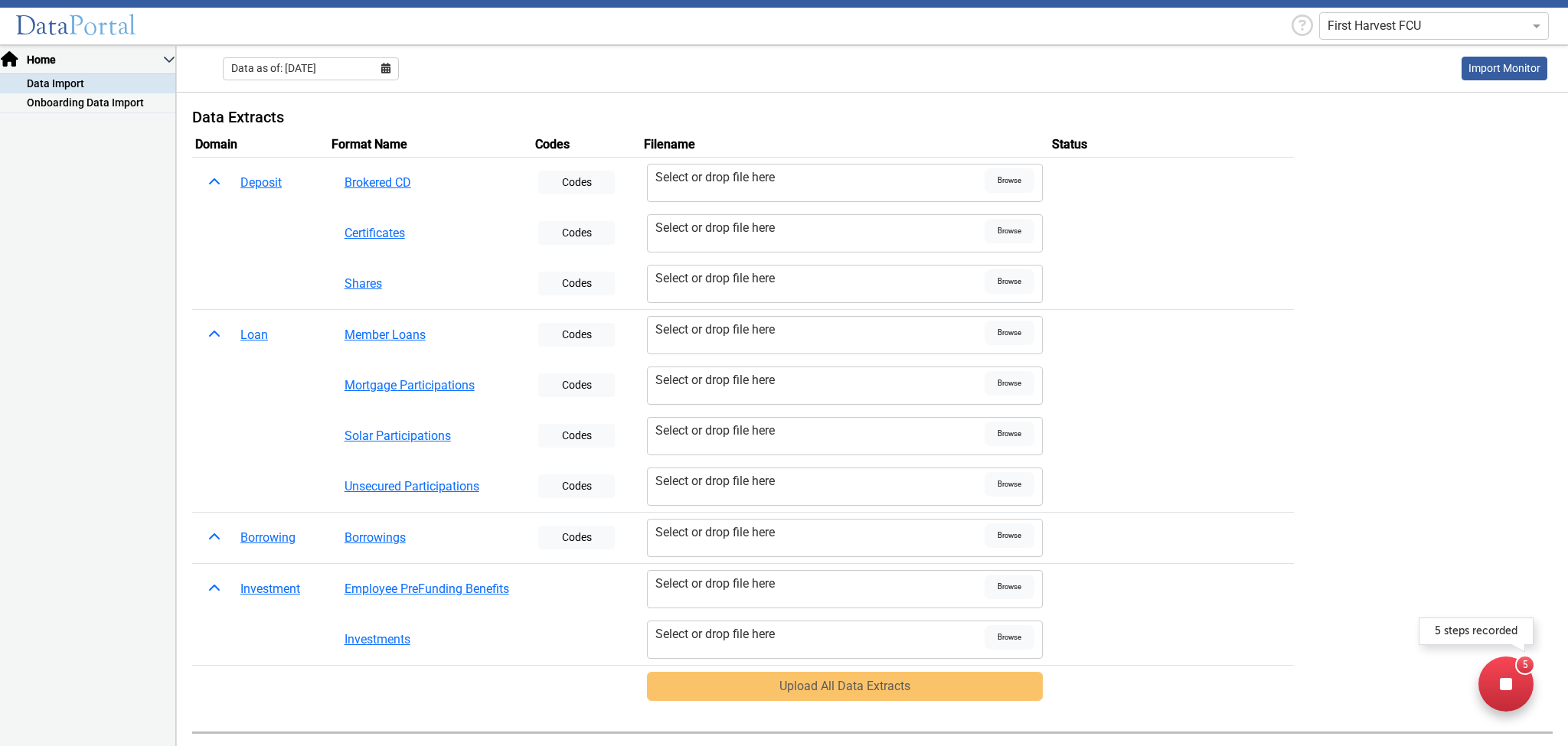
click at [883, 580] on div at bounding box center [1505, 684] width 55 height 55
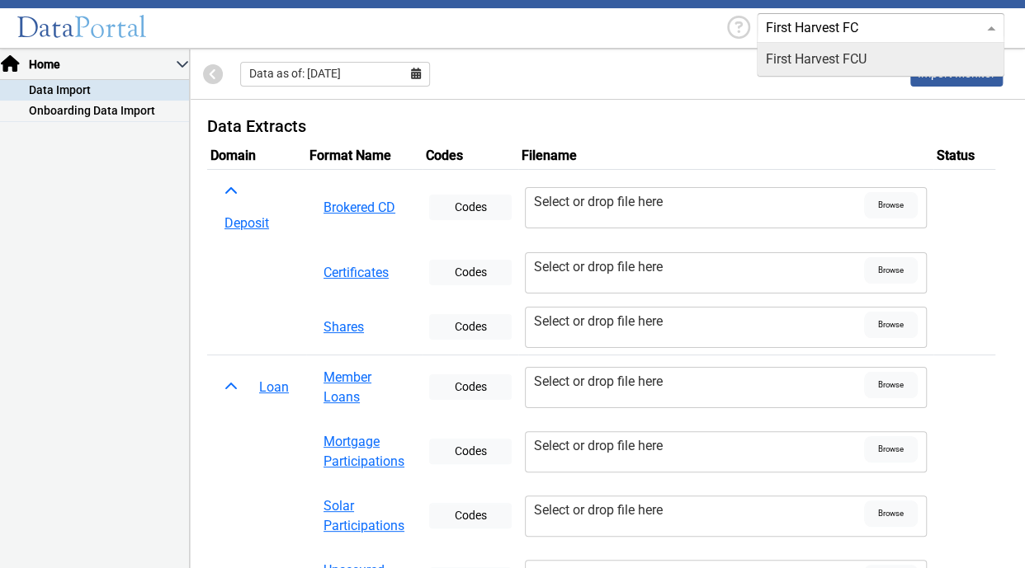
type input "First Harvest FCU"
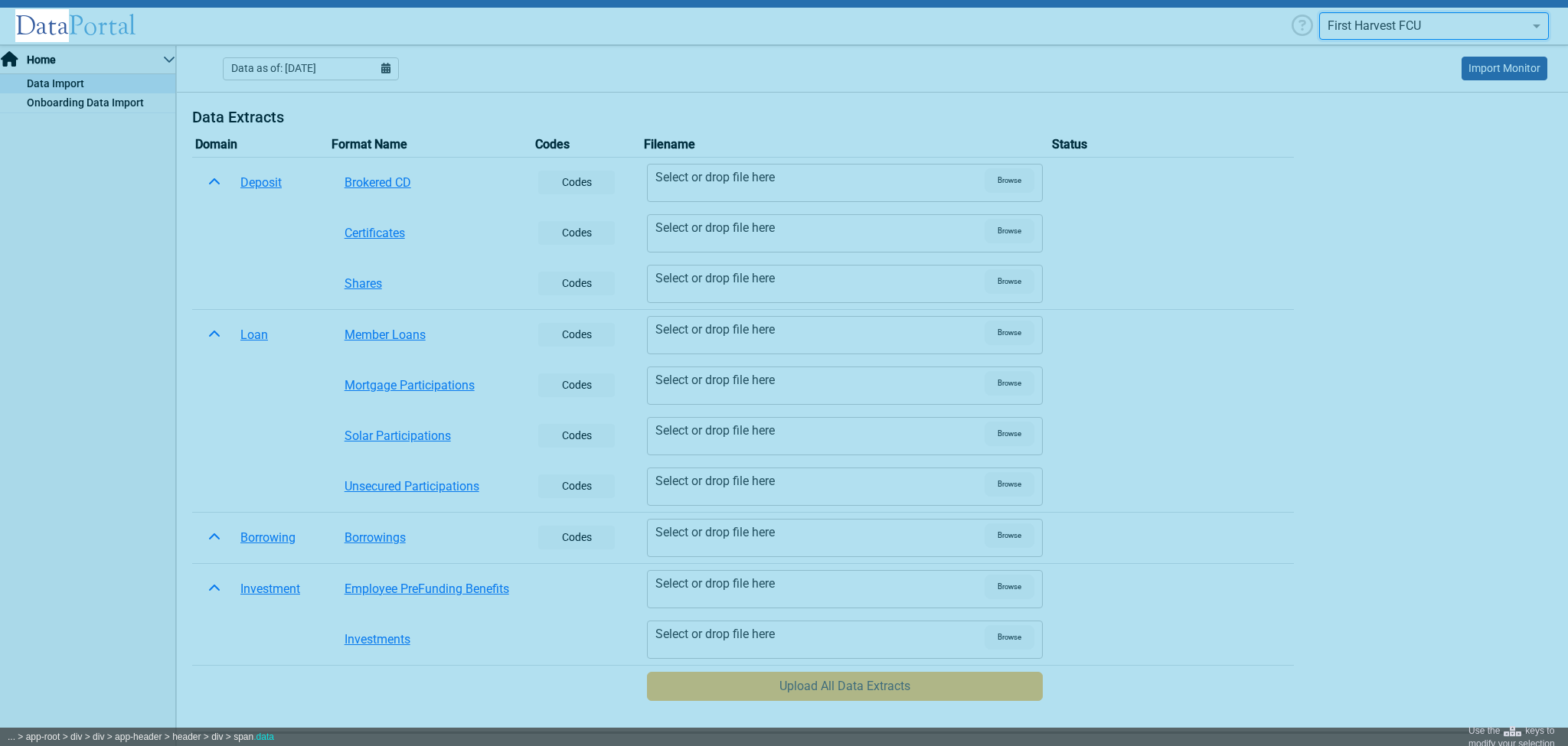
click at [53, 23] on div at bounding box center [784, 373] width 1568 height 746
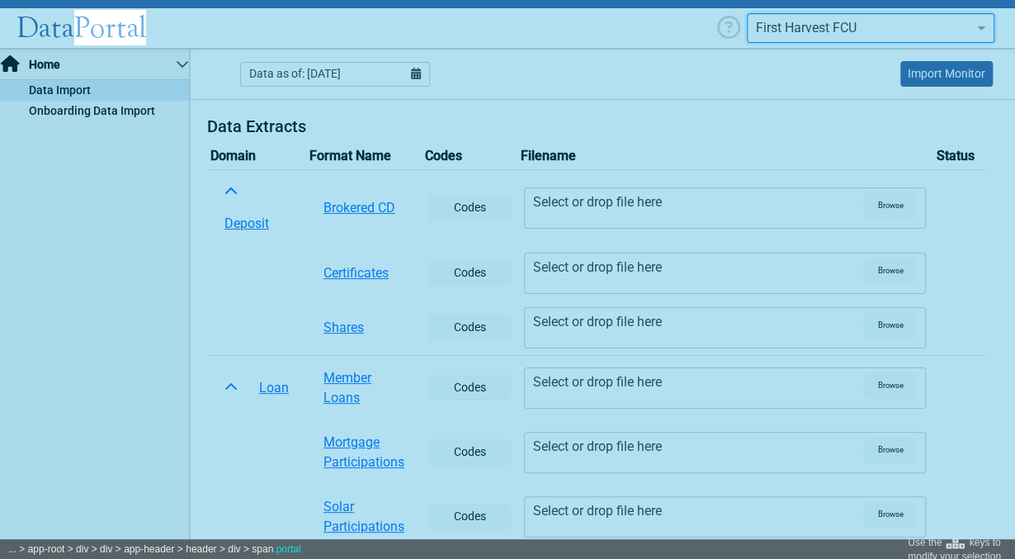
click at [106, 26] on div at bounding box center [507, 279] width 1015 height 559
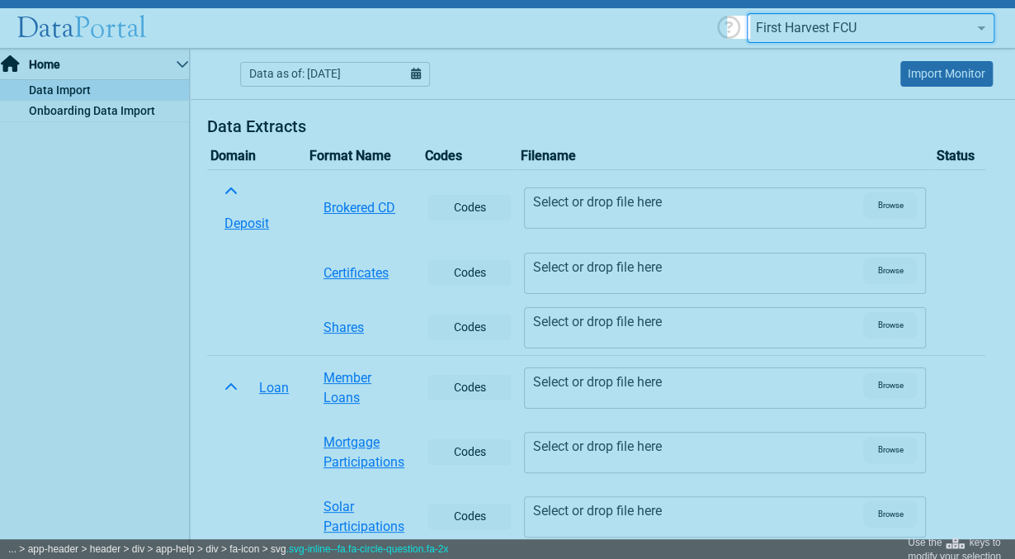
click at [736, 26] on div at bounding box center [507, 279] width 1015 height 559
click at [746, 25] on div at bounding box center [507, 279] width 1015 height 559
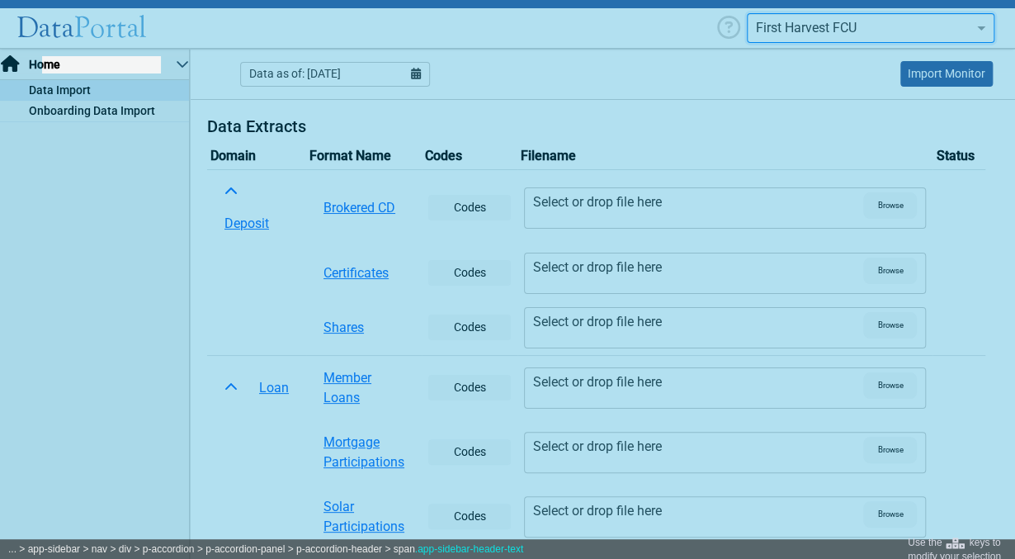
click at [56, 60] on div at bounding box center [507, 279] width 1015 height 559
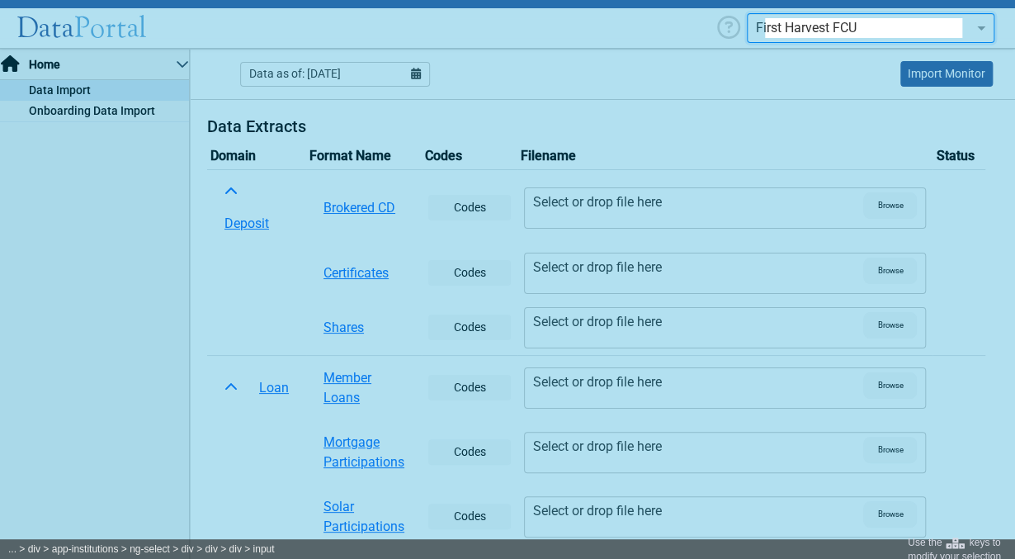
click at [798, 30] on div at bounding box center [507, 279] width 1015 height 559
click at [839, 26] on div at bounding box center [507, 279] width 1015 height 559
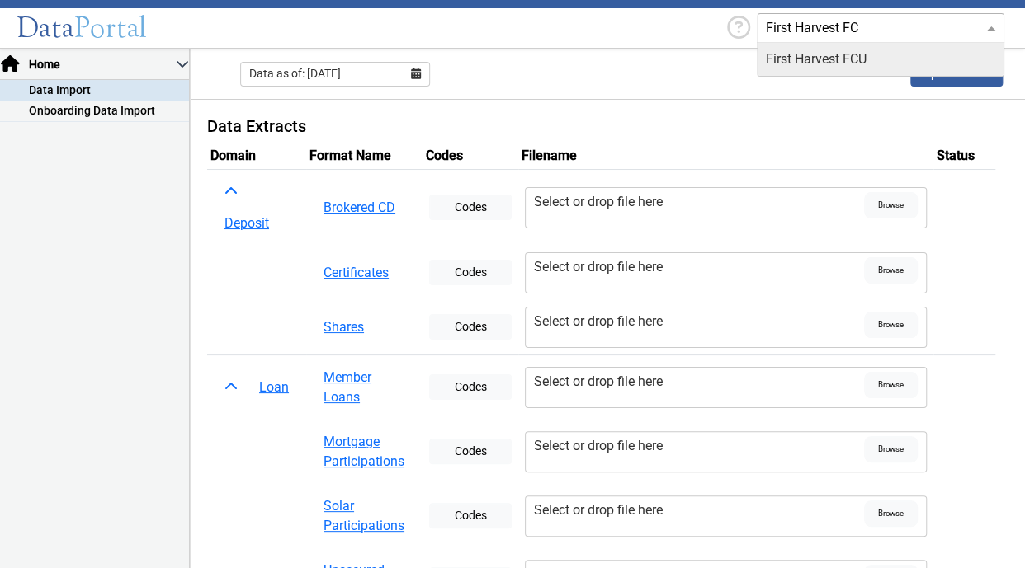
type input "First Harvest FCU"
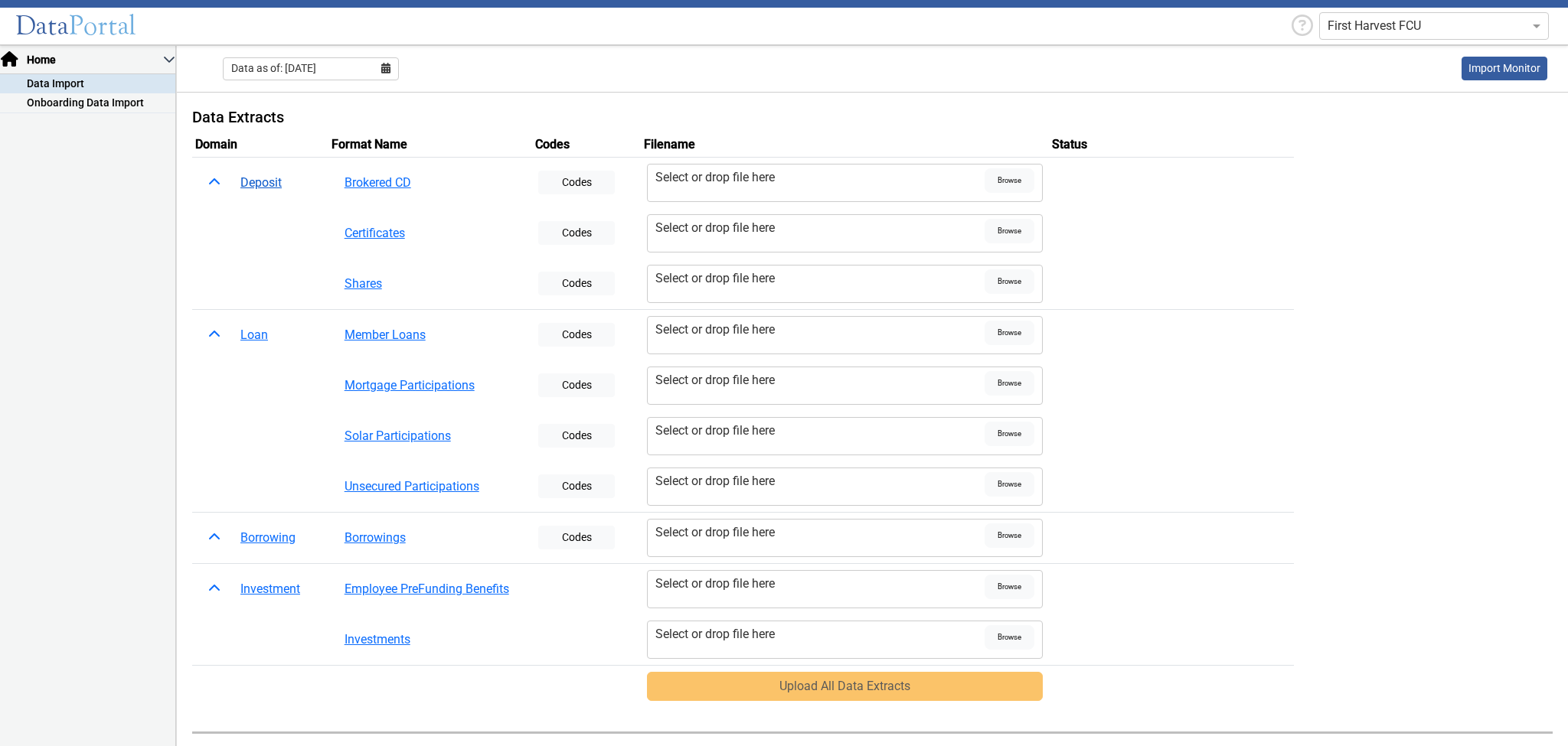
click at [273, 182] on button "Deposit" at bounding box center [261, 182] width 61 height 29
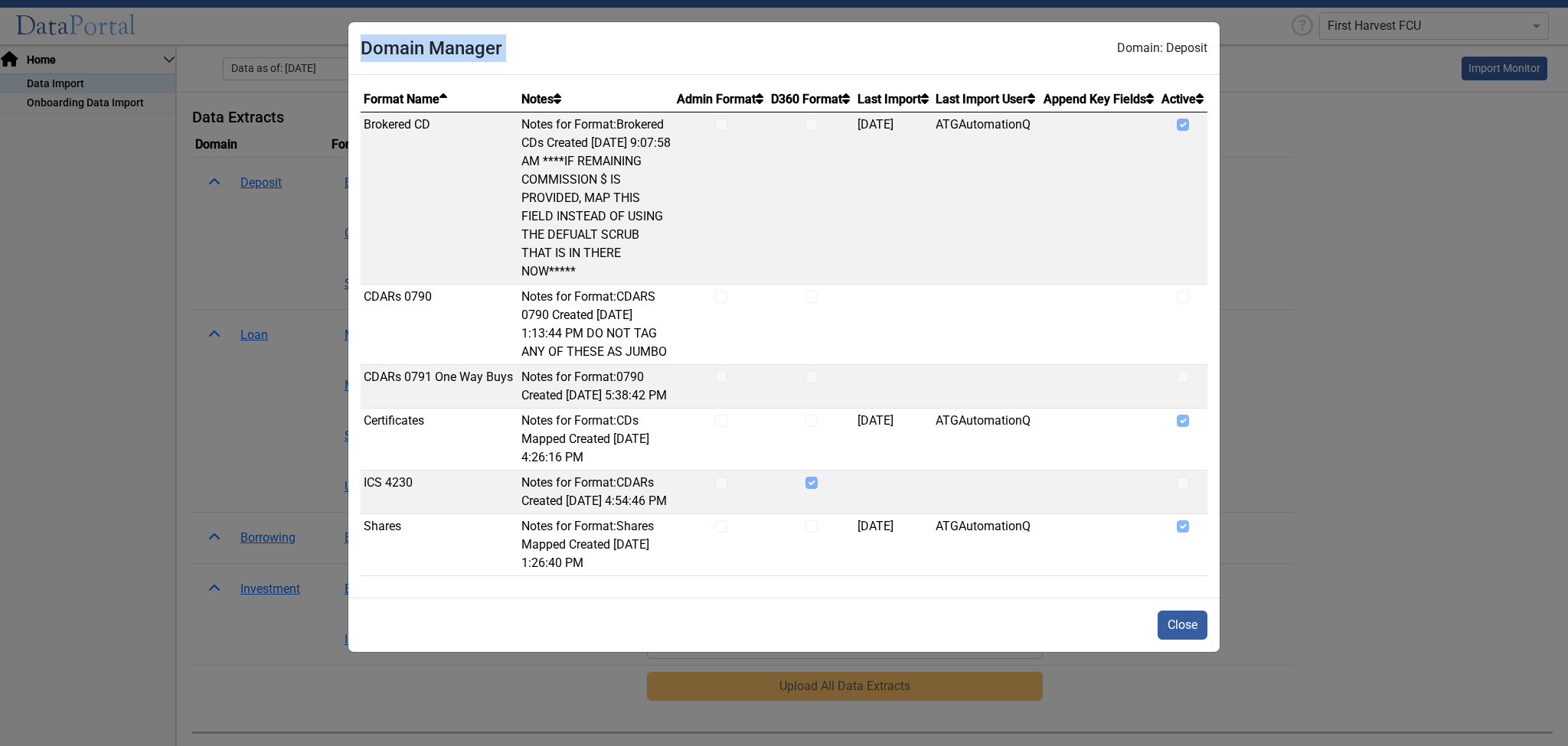
drag, startPoint x: 545, startPoint y: 46, endPoint x: 359, endPoint y: 52, distance: 186.1
click at [359, 52] on div "Domain Manager Domain: Deposit" at bounding box center [783, 48] width 871 height 53
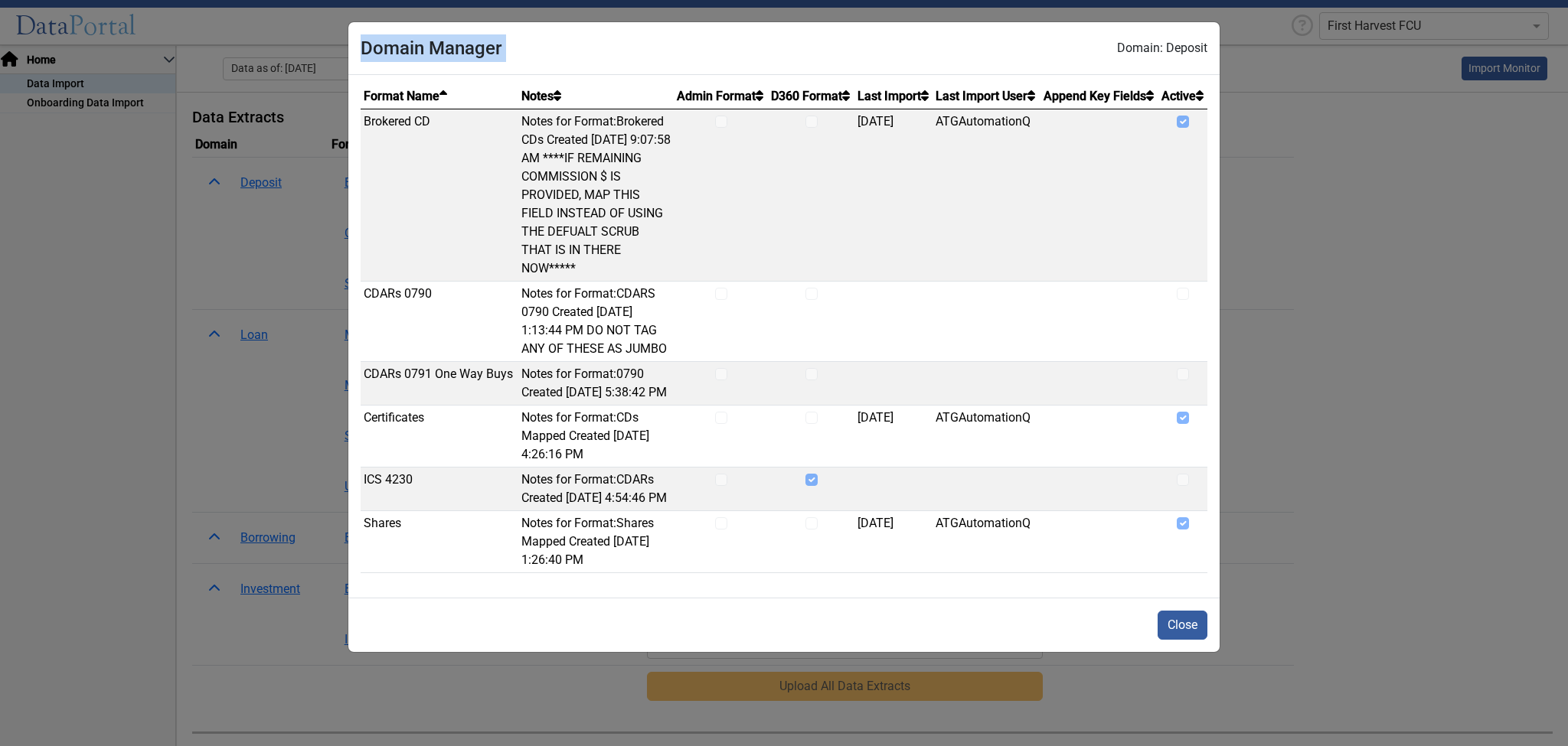
scroll to position [58, 0]
click at [950, 527] on button "Close" at bounding box center [1182, 624] width 50 height 29
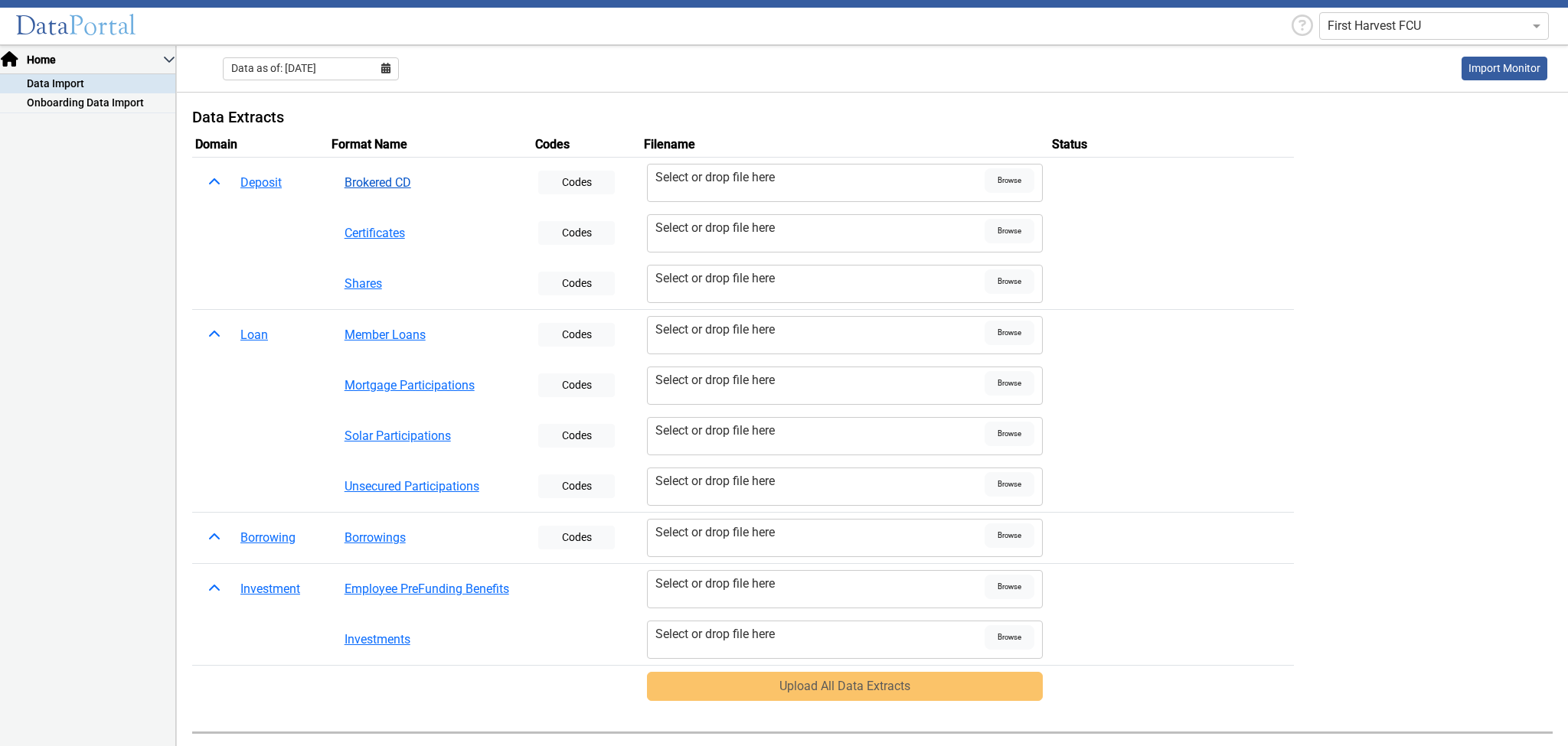
drag, startPoint x: 413, startPoint y: 186, endPoint x: 335, endPoint y: 188, distance: 78.0
click at [335, 188] on button "Brokered CD" at bounding box center [431, 182] width 192 height 29
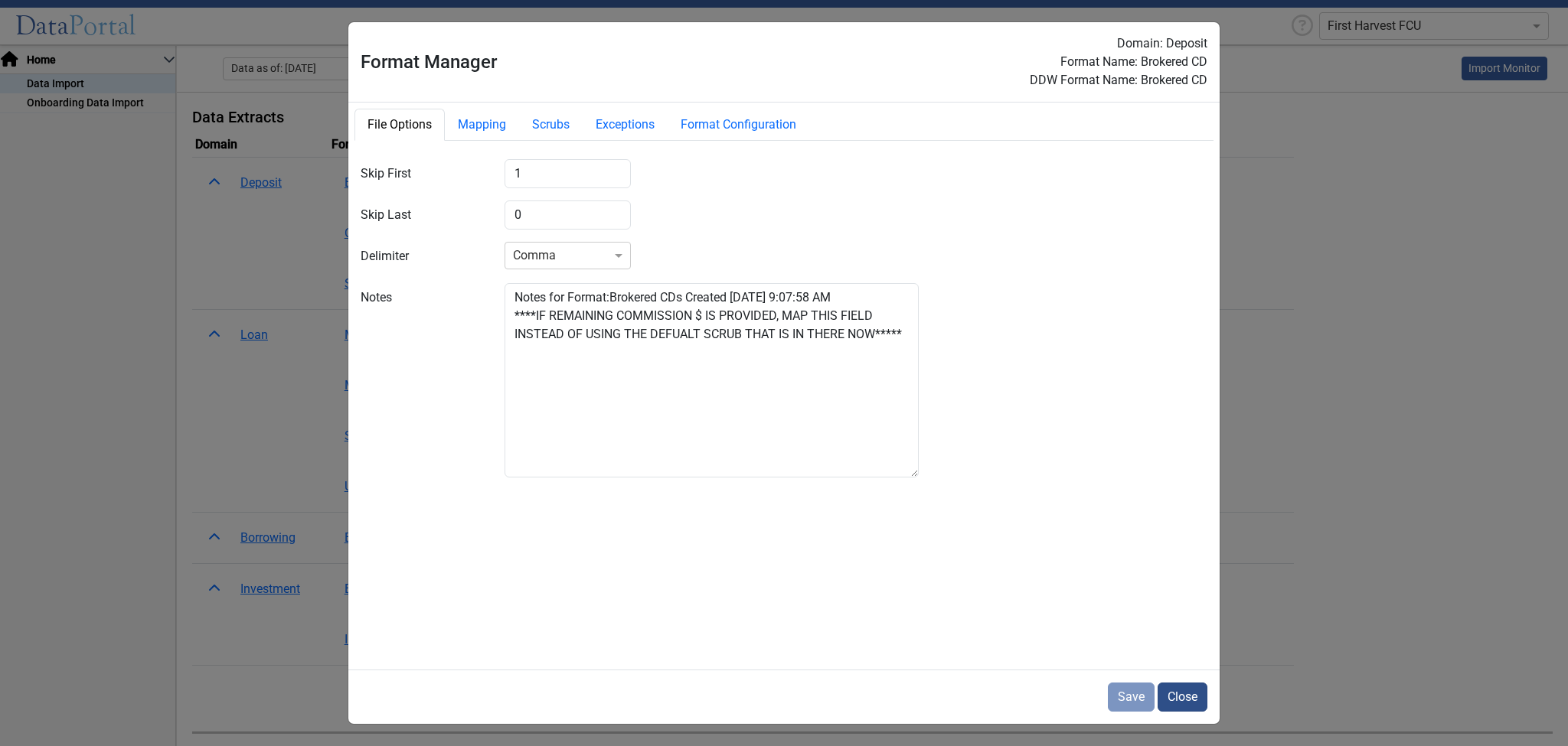
click at [950, 527] on button "Close" at bounding box center [1182, 697] width 50 height 29
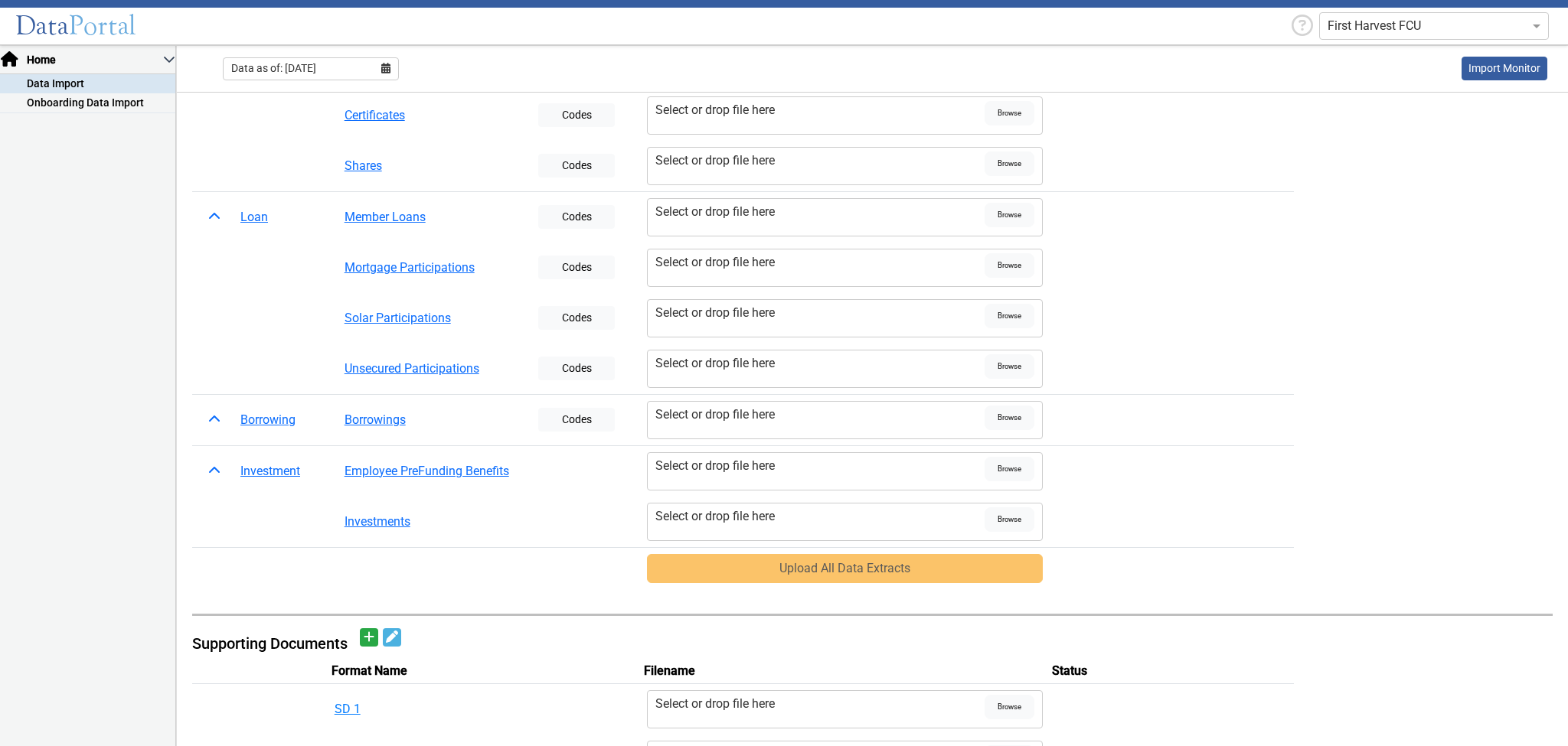
scroll to position [122, 0]
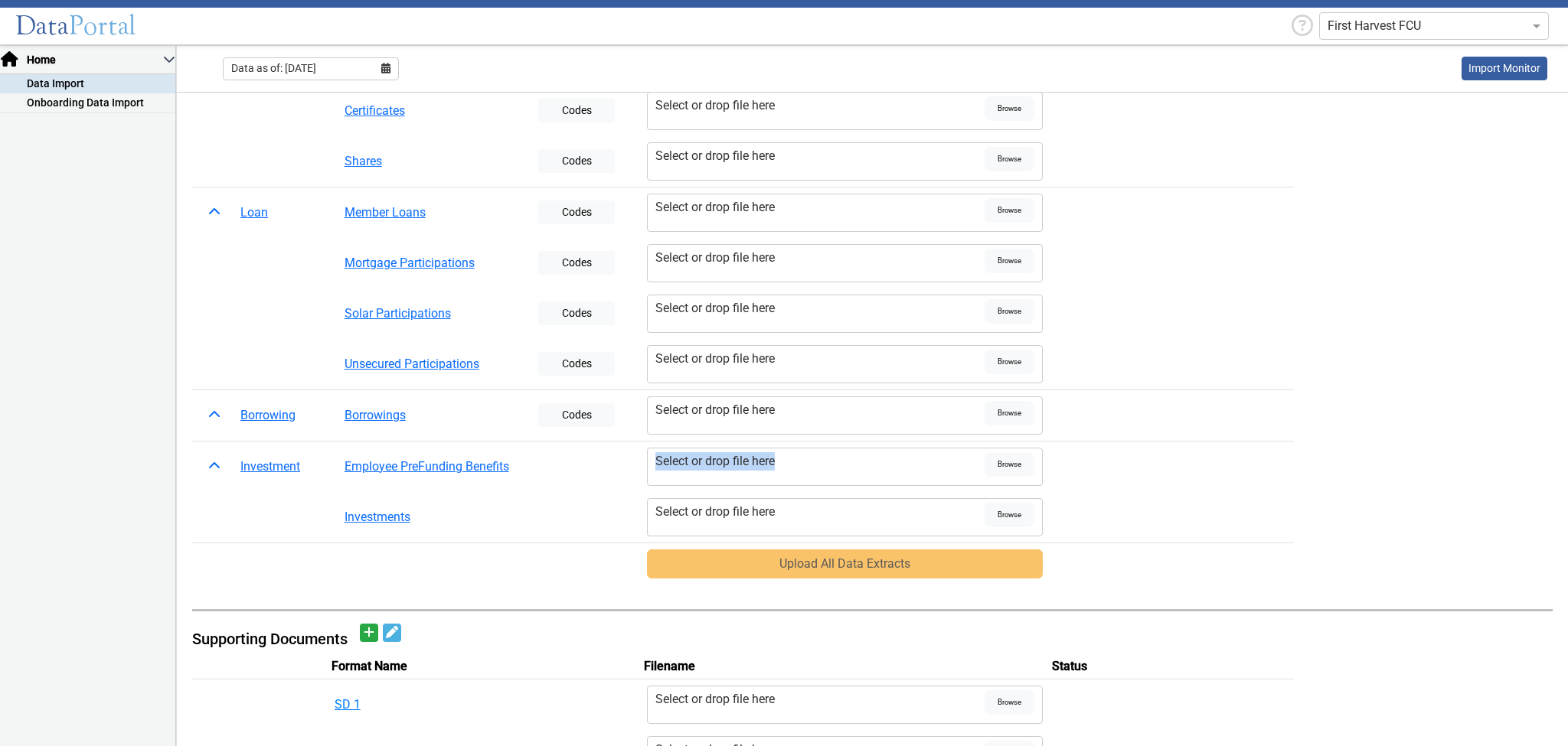
drag, startPoint x: 785, startPoint y: 465, endPoint x: 649, endPoint y: 458, distance: 136.2
click at [649, 458] on div "Select or drop file here Browse" at bounding box center [844, 467] width 396 height 38
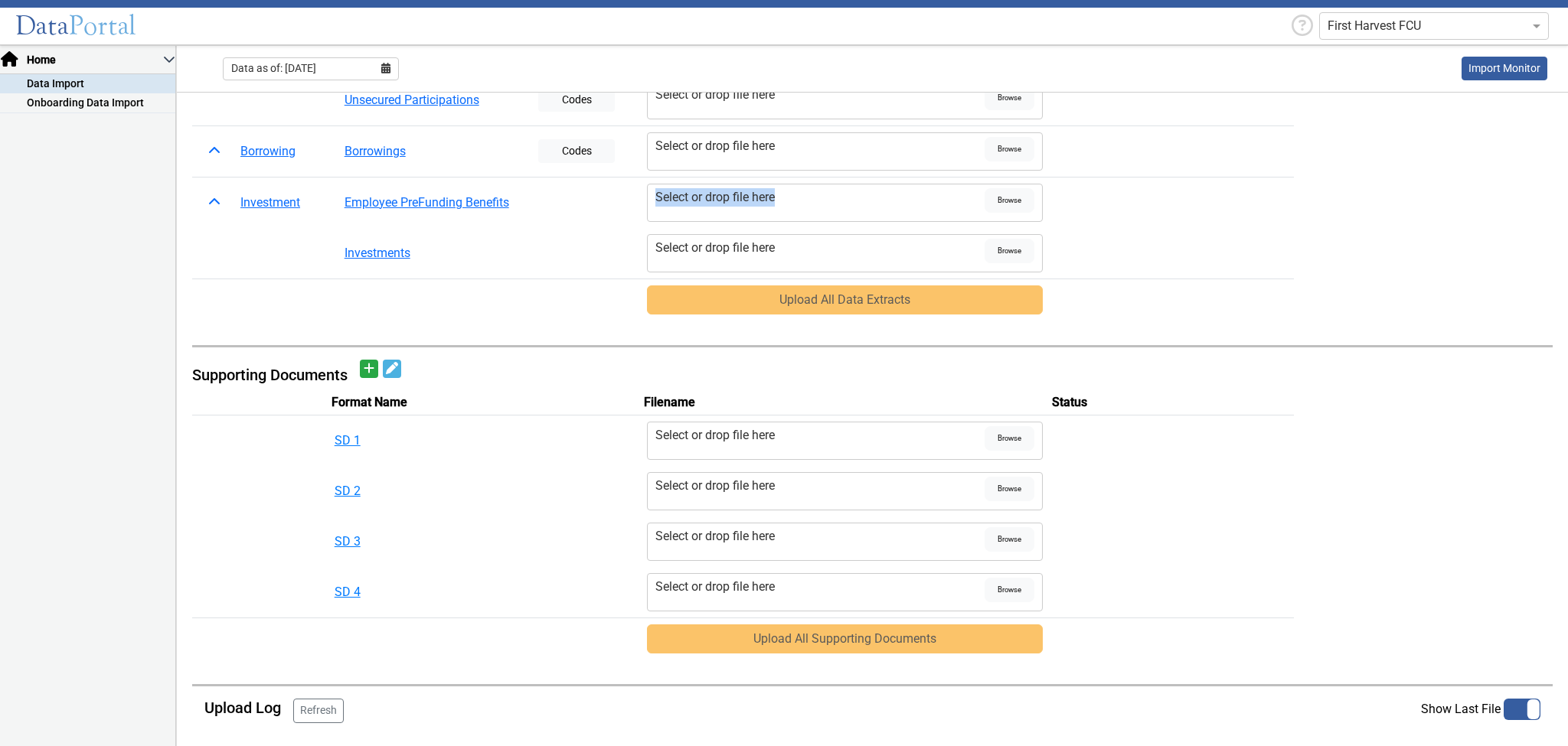
scroll to position [387, 0]
click at [374, 367] on icon "Add document" at bounding box center [369, 367] width 11 height 12
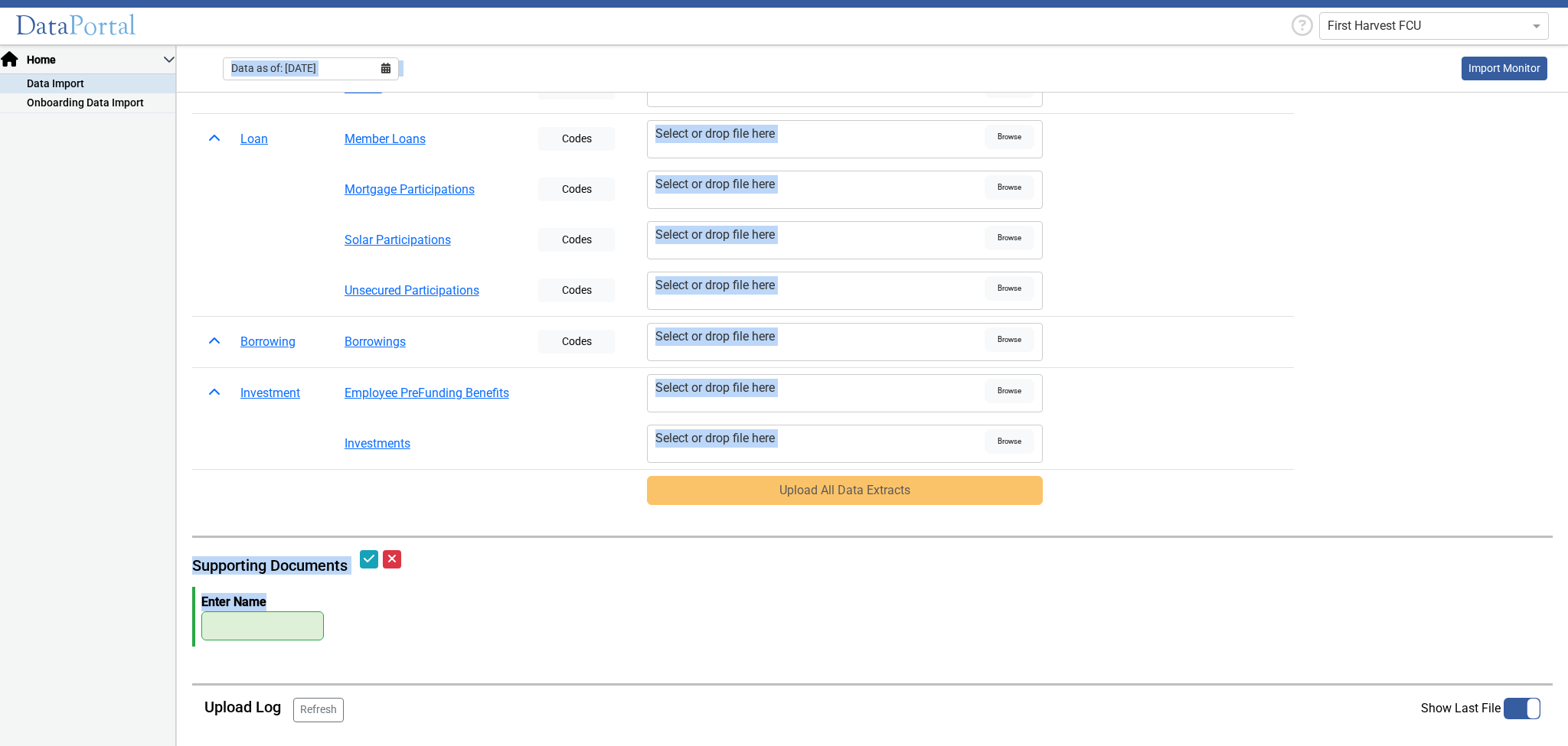
drag, startPoint x: 261, startPoint y: 601, endPoint x: 264, endPoint y: 631, distance: 30.1
click at [173, 527] on div "Data Portal First Harvest FCU Home Data Import Onboarding Data Import Data as o…" at bounding box center [784, 373] width 1568 height 746
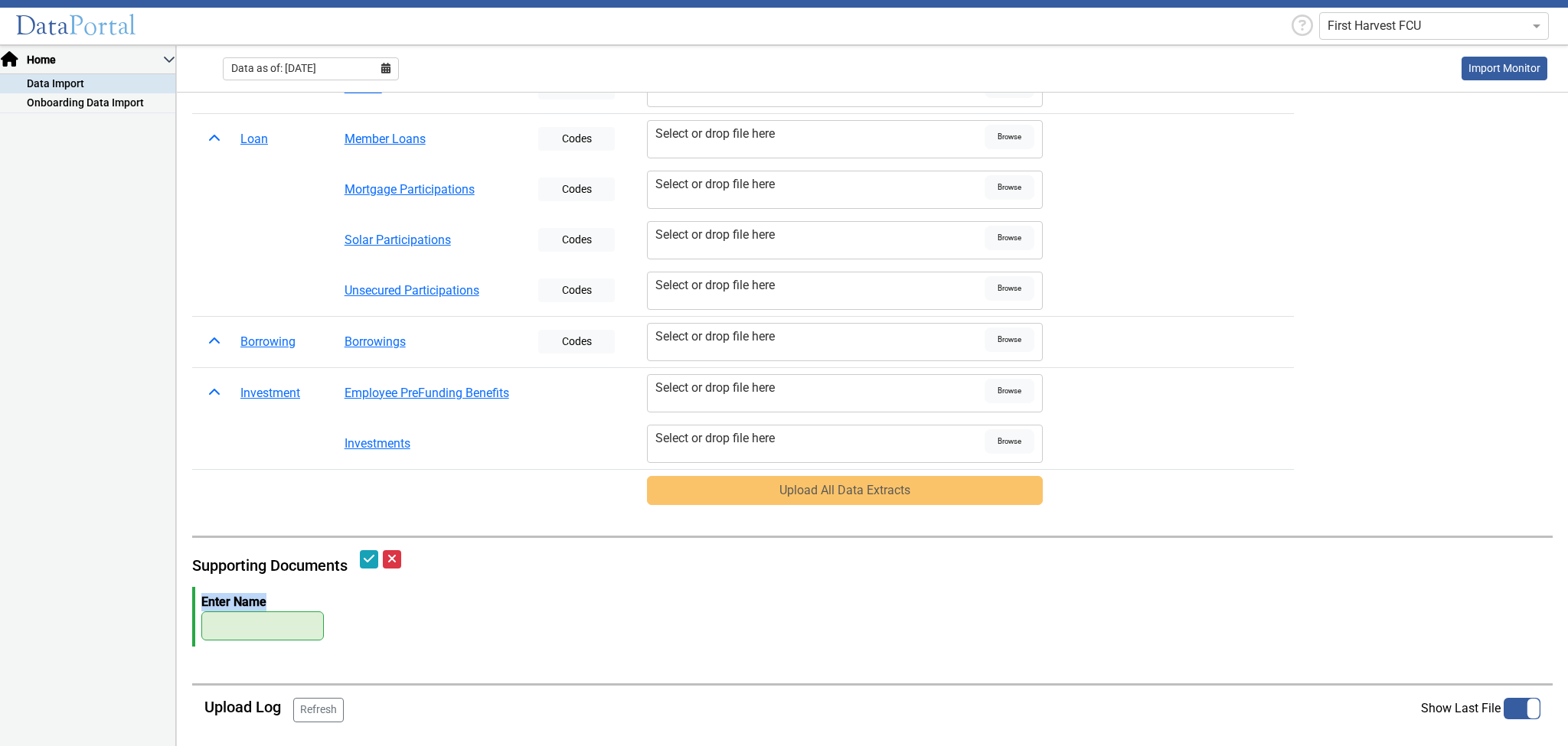
drag, startPoint x: 338, startPoint y: 638, endPoint x: 177, endPoint y: 612, distance: 163.1
click at [177, 527] on main "Data Extracts Domain Format Name Codes Filename Status Deposit Brokered CD Code…" at bounding box center [872, 324] width 1391 height 854
drag, startPoint x: 352, startPoint y: 539, endPoint x: 413, endPoint y: 566, distance: 66.7
click at [413, 527] on main "Data Extracts Domain Format Name Codes Filename Status Deposit Brokered CD Code…" at bounding box center [872, 324] width 1391 height 854
click at [392, 527] on icon "Cancel edit" at bounding box center [392, 559] width 9 height 12
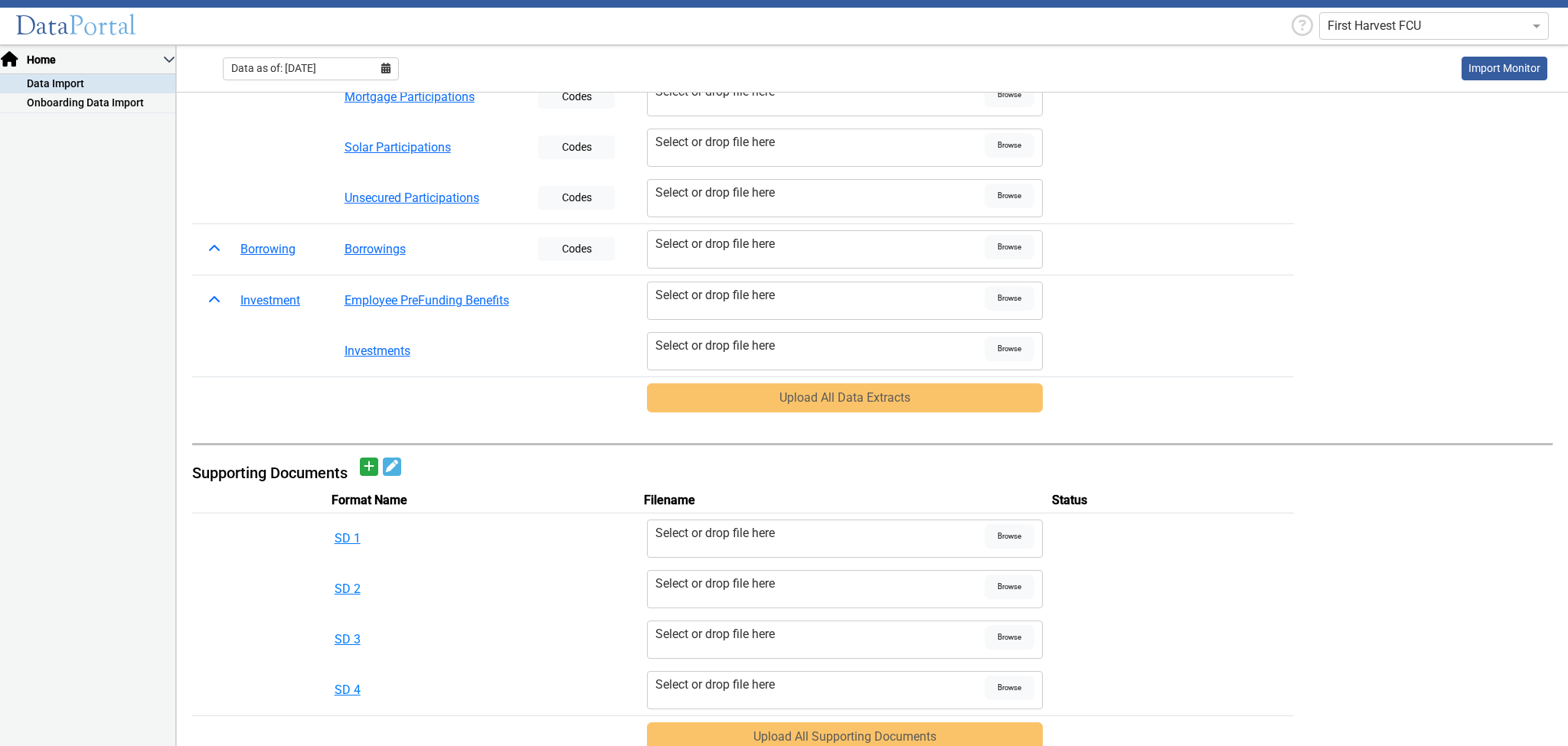
scroll to position [387, 0]
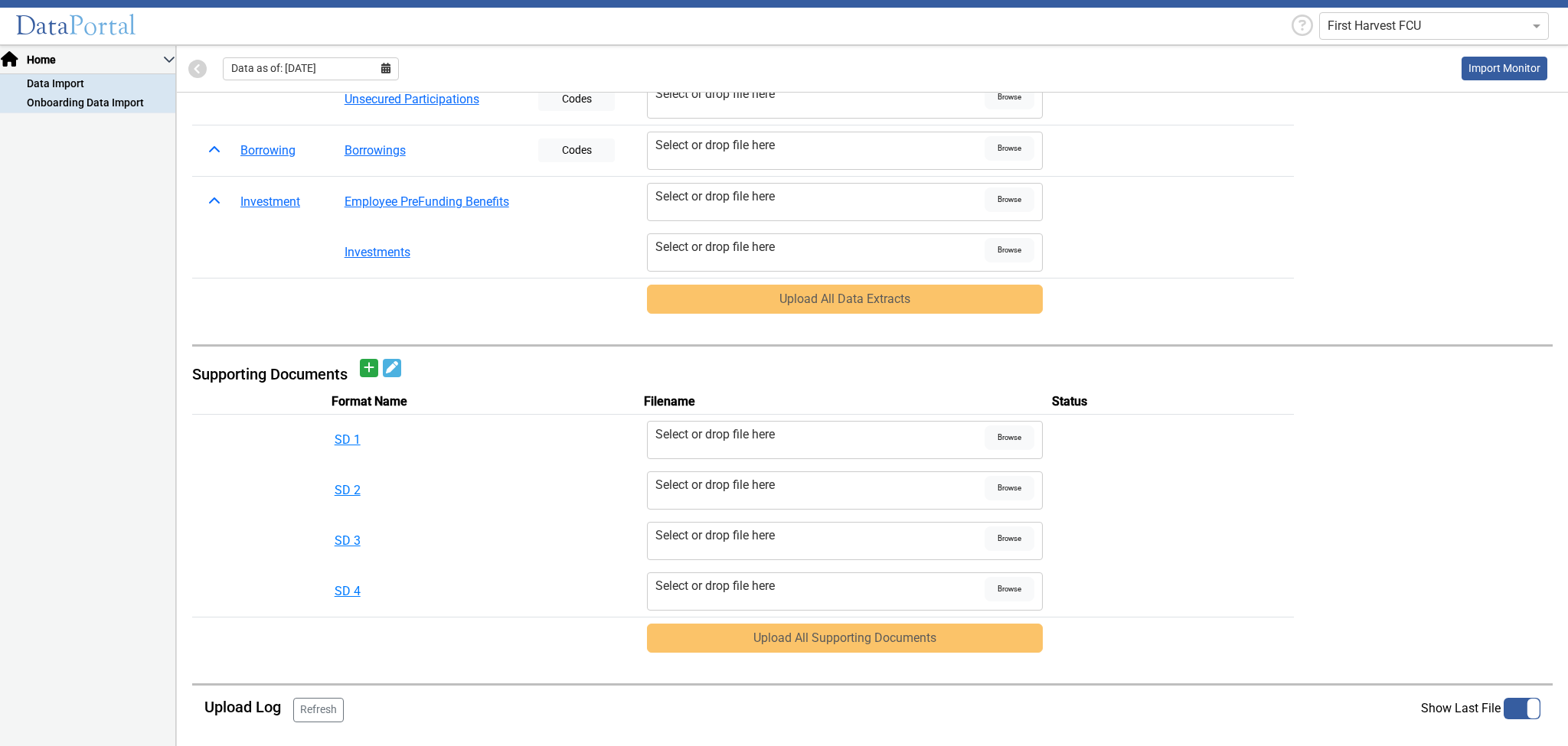
click at [80, 101] on link "Onboarding Data Import" at bounding box center [87, 103] width 175 height 19
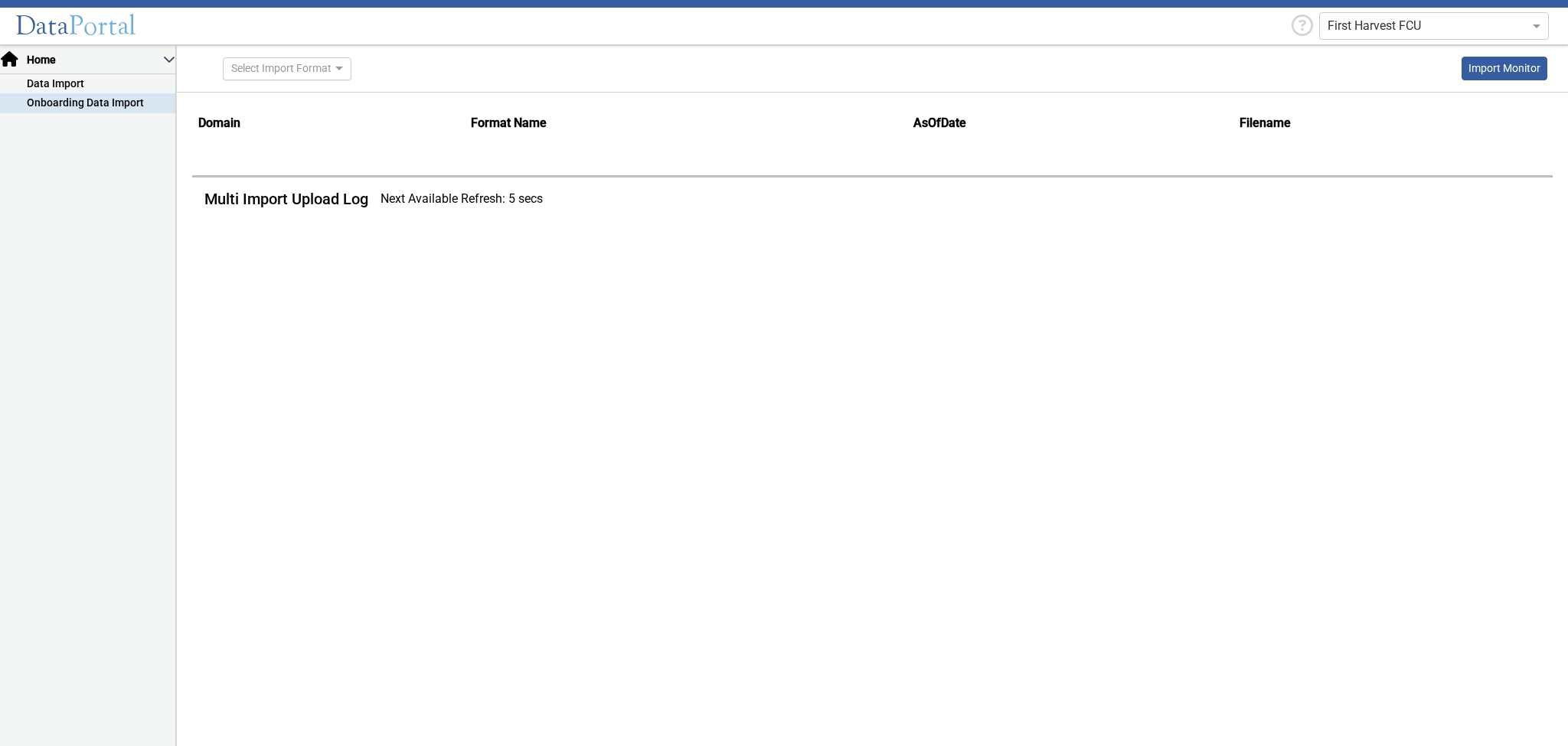
click at [321, 61] on div "Select Import Format" at bounding box center [287, 69] width 129 height 23
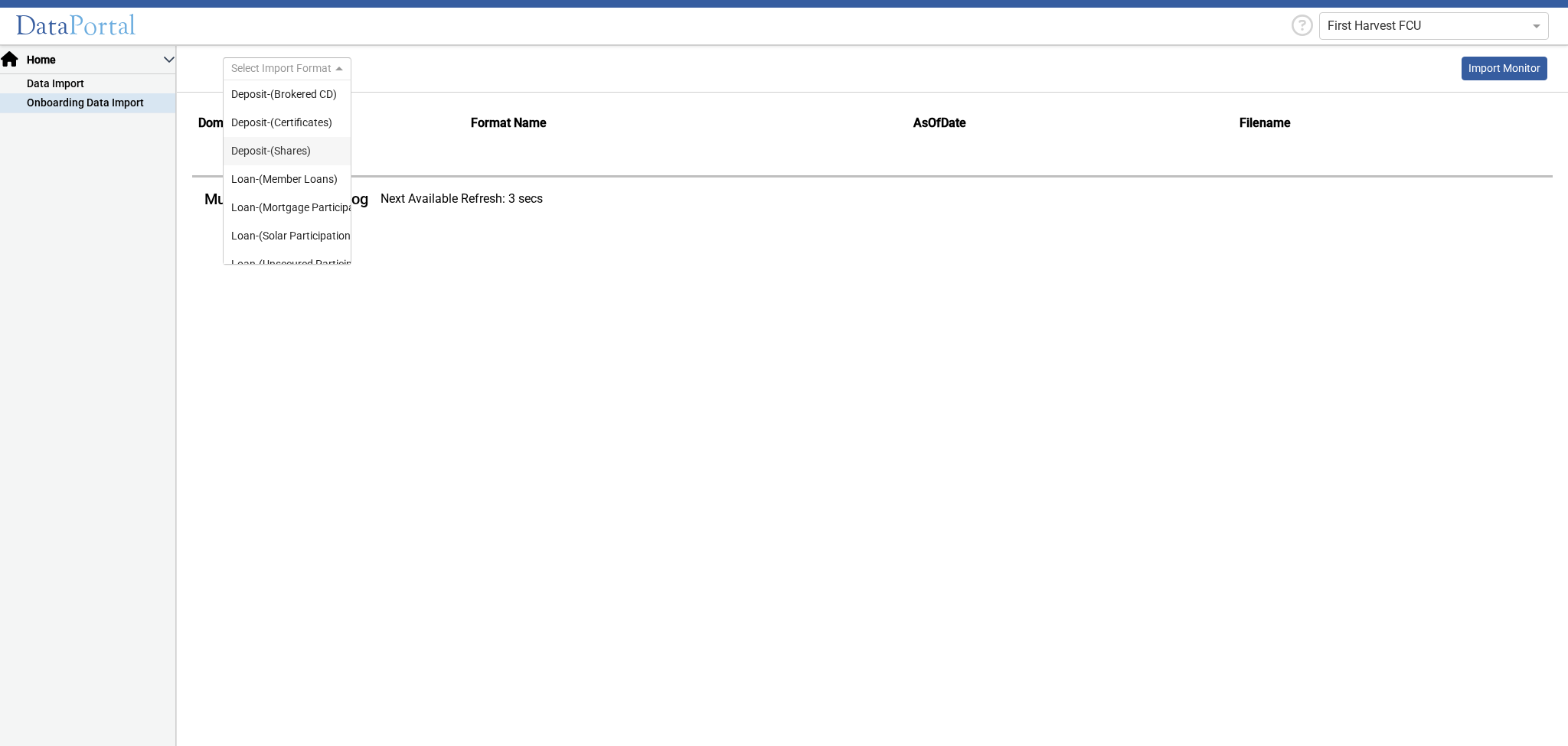
click at [307, 151] on div "Deposit-(Shares)" at bounding box center [287, 151] width 127 height 29
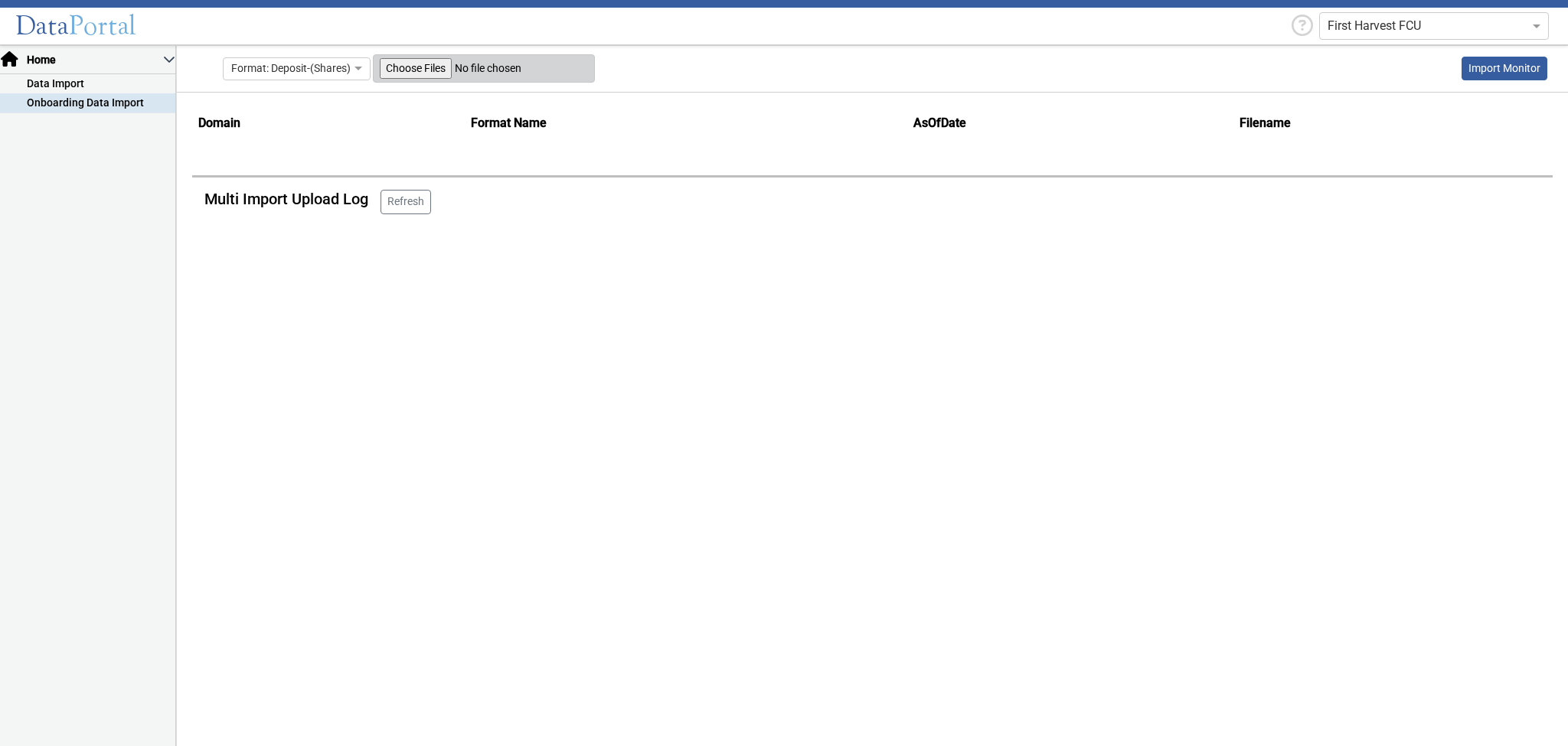
click at [408, 71] on input "Select files for multi import" at bounding box center [483, 69] width 222 height 29
click at [86, 80] on link "Data Import" at bounding box center [87, 84] width 175 height 19
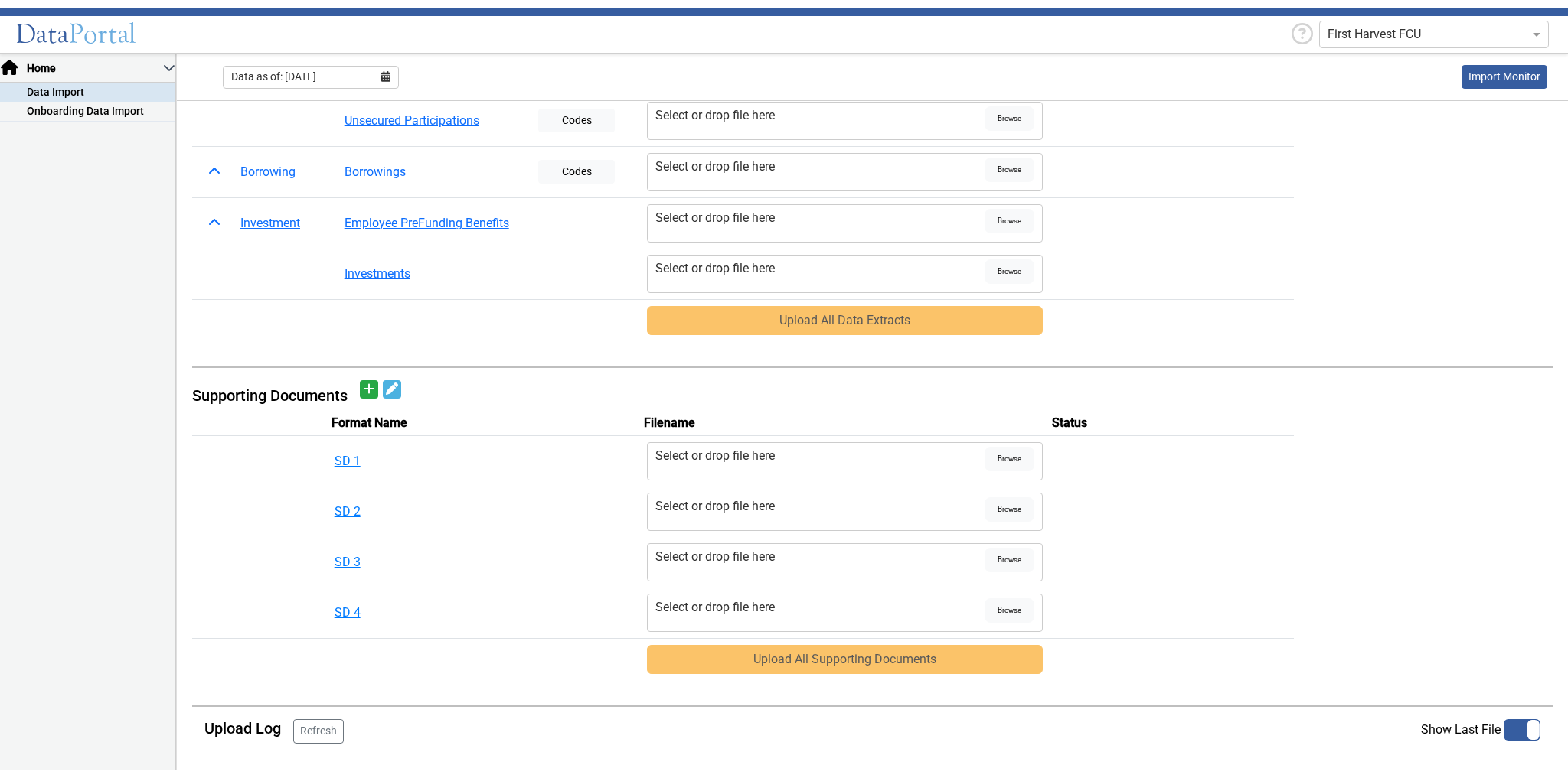
scroll to position [355, 0]
